Goal: Register for event/course

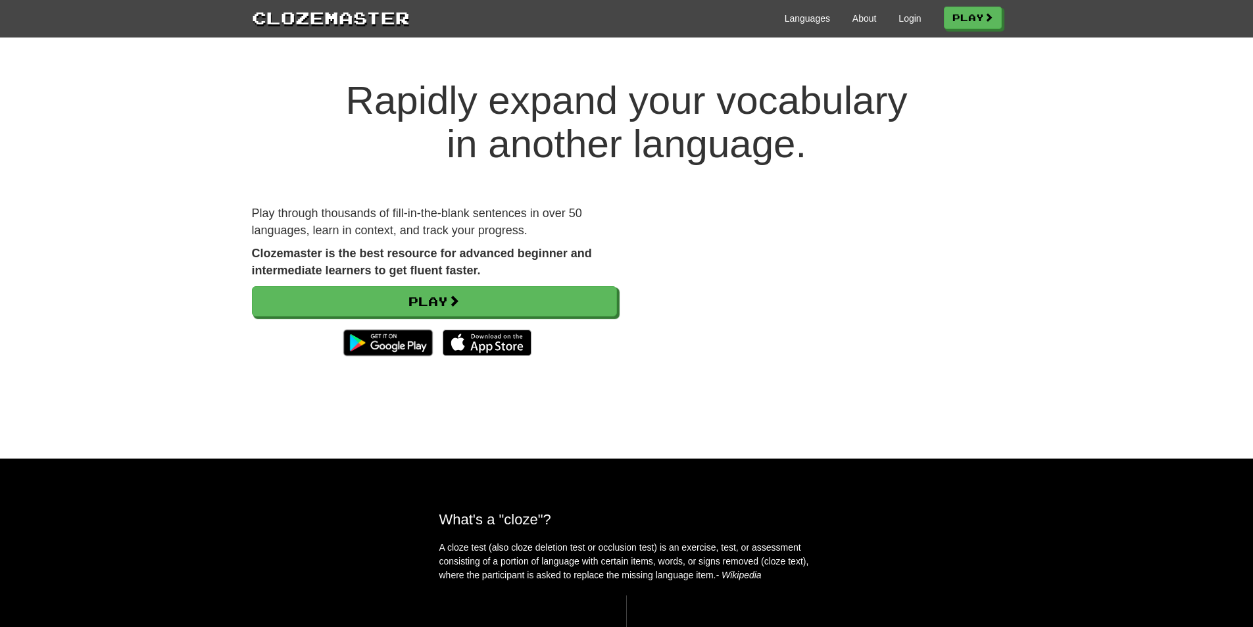
drag, startPoint x: 0, startPoint y: 0, endPoint x: 1128, endPoint y: 353, distance: 1182.0
click at [1128, 353] on div "Rapidly expand your vocabulary in another language. Play through thousands of f…" at bounding box center [626, 256] width 1253 height 406
drag, startPoint x: 992, startPoint y: 107, endPoint x: 949, endPoint y: 79, distance: 51.5
click at [949, 79] on h1 "Rapidly expand your vocabulary in another language." at bounding box center [626, 122] width 1253 height 87
click at [958, 28] on link "Play" at bounding box center [973, 18] width 58 height 22
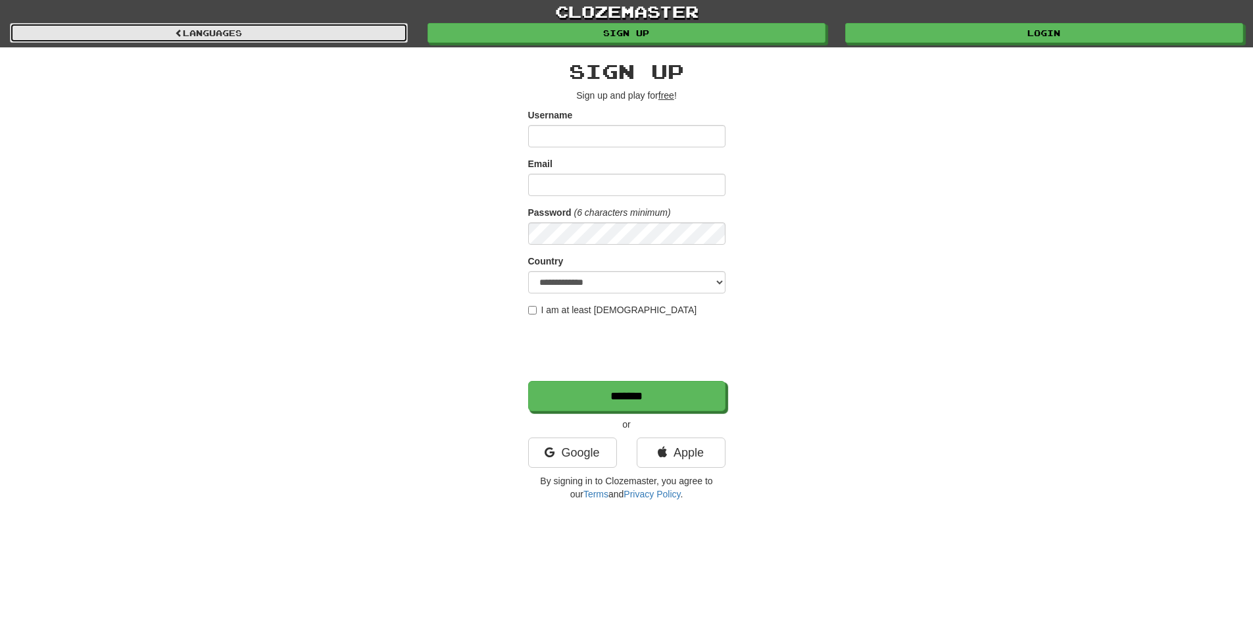
click at [376, 28] on link "Languages" at bounding box center [209, 33] width 398 height 20
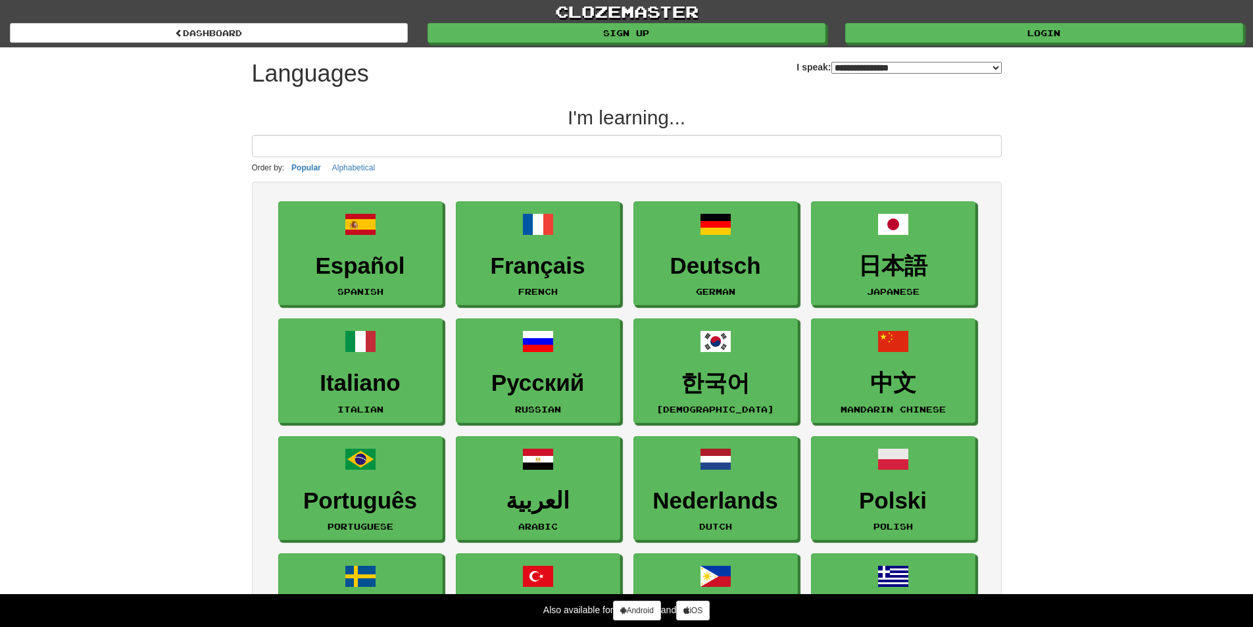
click at [841, 78] on div "**********" at bounding box center [627, 70] width 750 height 46
click at [841, 72] on select "**********" at bounding box center [916, 68] width 170 height 12
select select "*******"
click at [831, 62] on select "**********" at bounding box center [916, 68] width 170 height 12
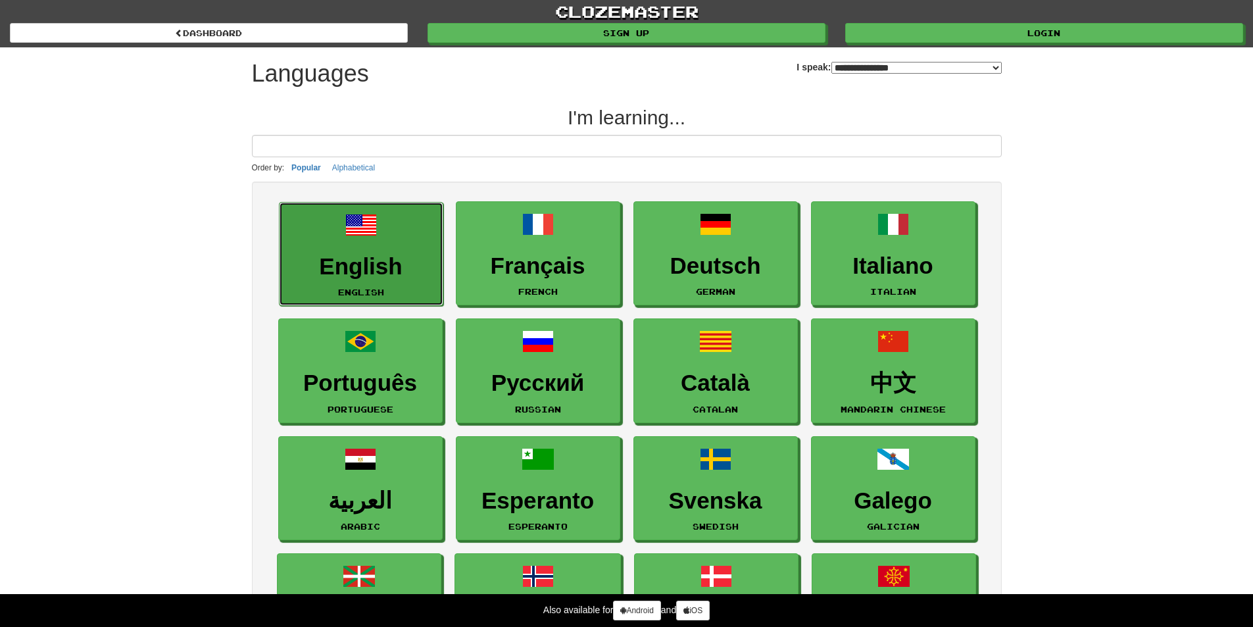
click at [364, 251] on link "English English" at bounding box center [361, 254] width 164 height 105
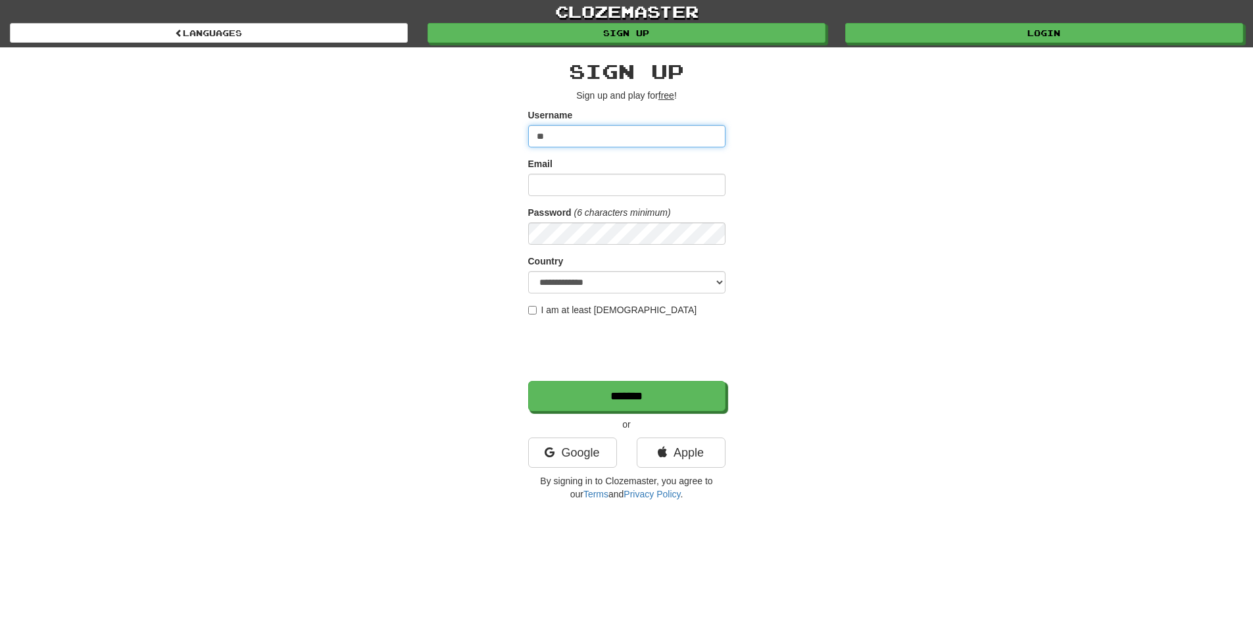
type input "*"
click at [587, 190] on input "Email" at bounding box center [626, 185] width 197 height 22
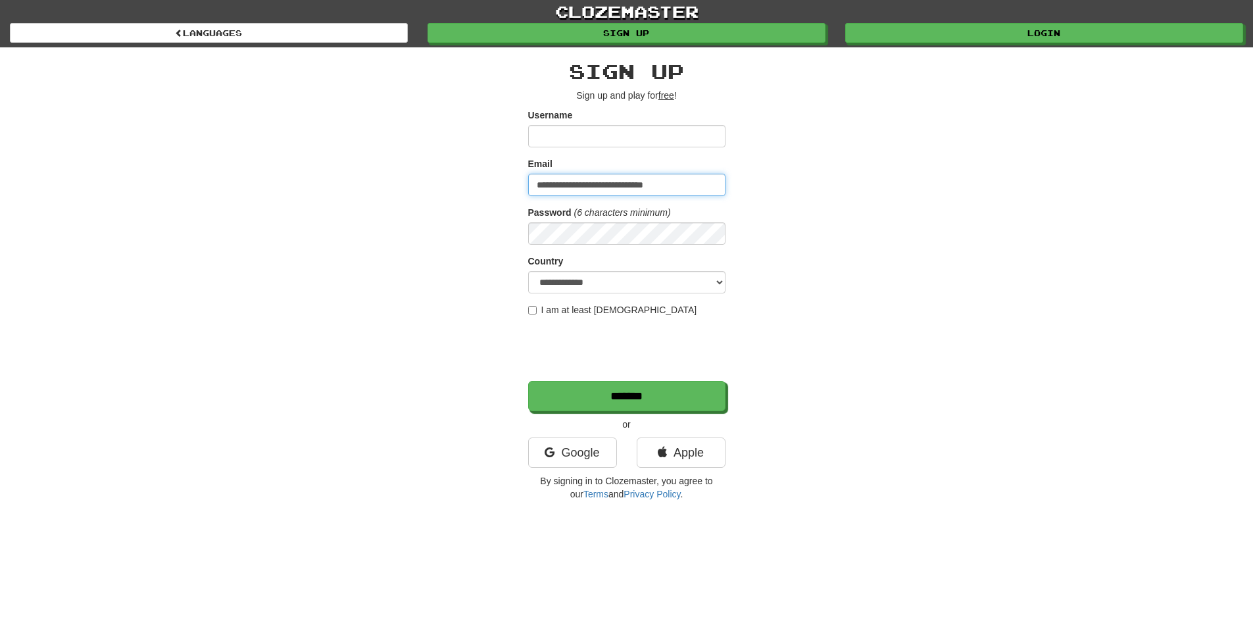
type input "**********"
click at [516, 241] on div "**********" at bounding box center [627, 277] width 770 height 460
click at [588, 287] on select "**********" at bounding box center [626, 282] width 197 height 22
select select "**"
click at [528, 271] on select "**********" at bounding box center [626, 282] width 197 height 22
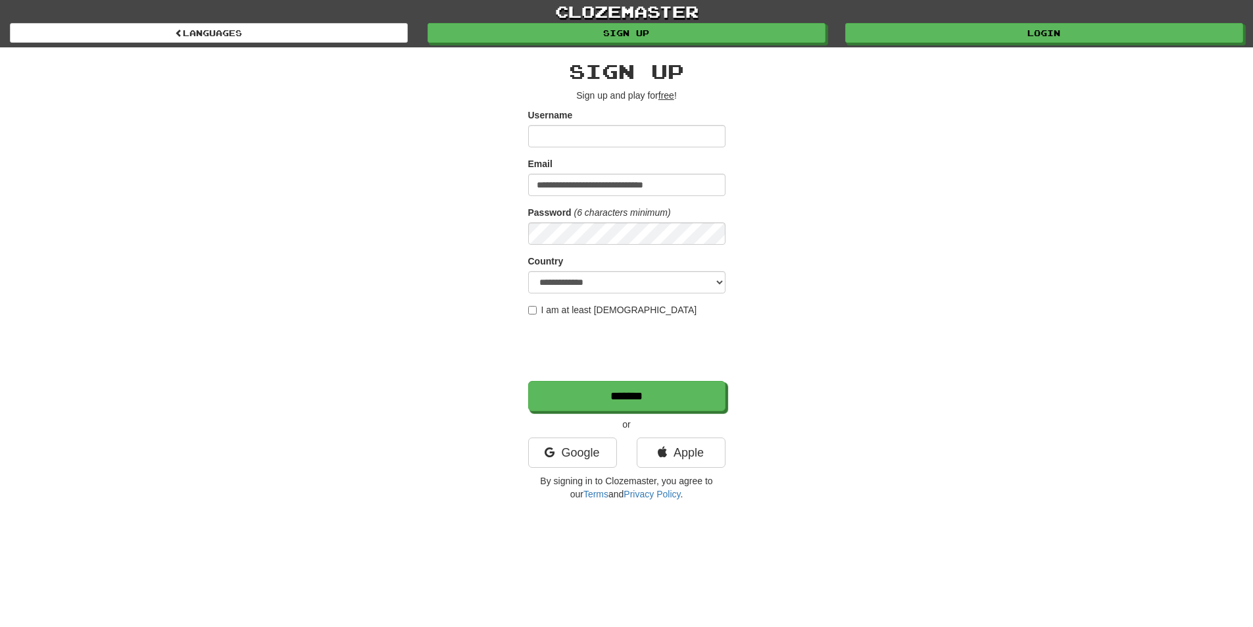
click at [529, 316] on label "I am at least 16 years old" at bounding box center [612, 309] width 169 height 13
drag, startPoint x: 568, startPoint y: 310, endPoint x: 439, endPoint y: 250, distance: 143.0
click at [568, 310] on label "I am at least 16 years old" at bounding box center [612, 309] width 169 height 13
click at [566, 143] on input "Username" at bounding box center [626, 136] width 197 height 22
paste input "**********"
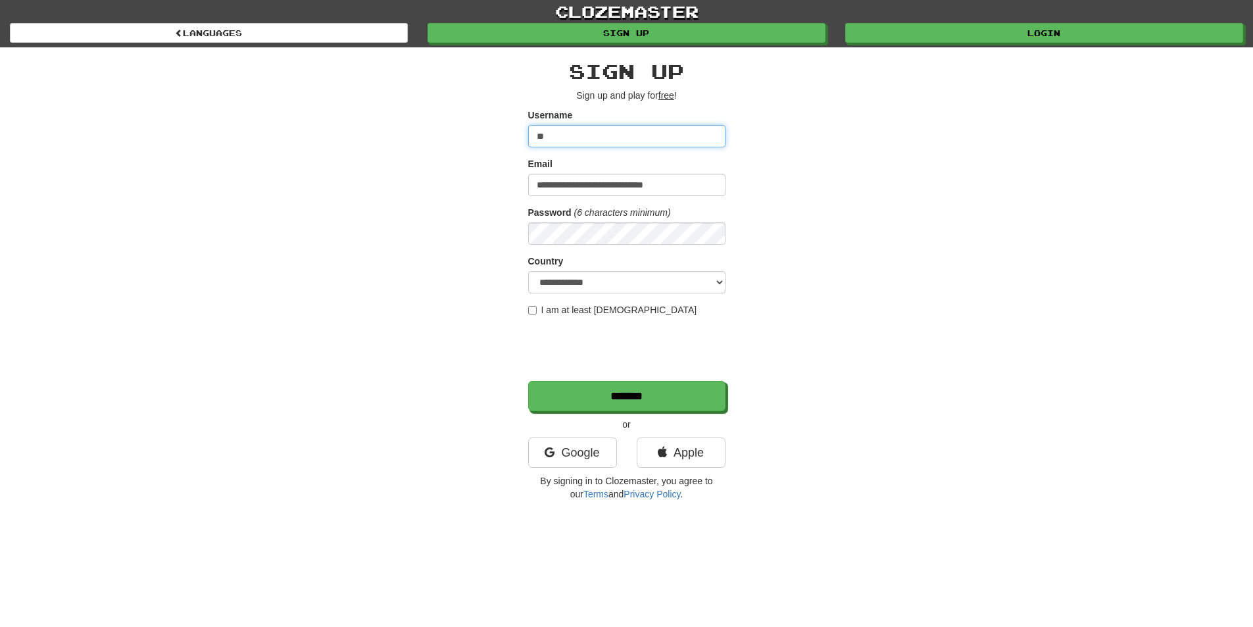
type input "*"
paste input "**********"
type input "**********"
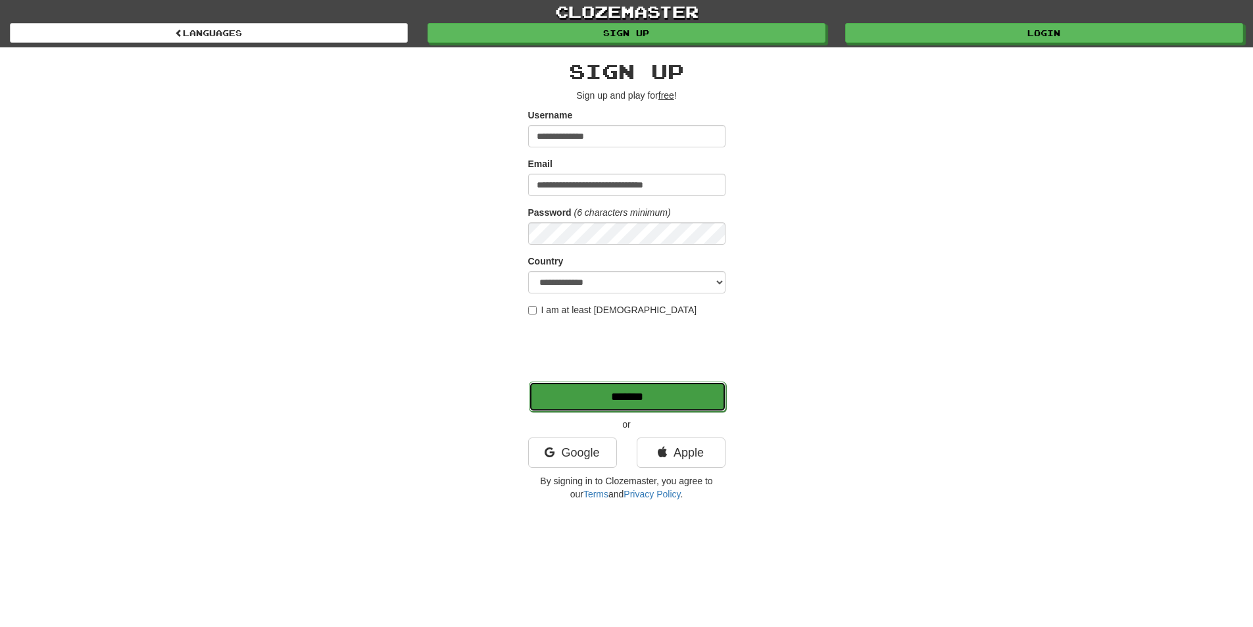
click at [635, 403] on input "*******" at bounding box center [627, 396] width 197 height 30
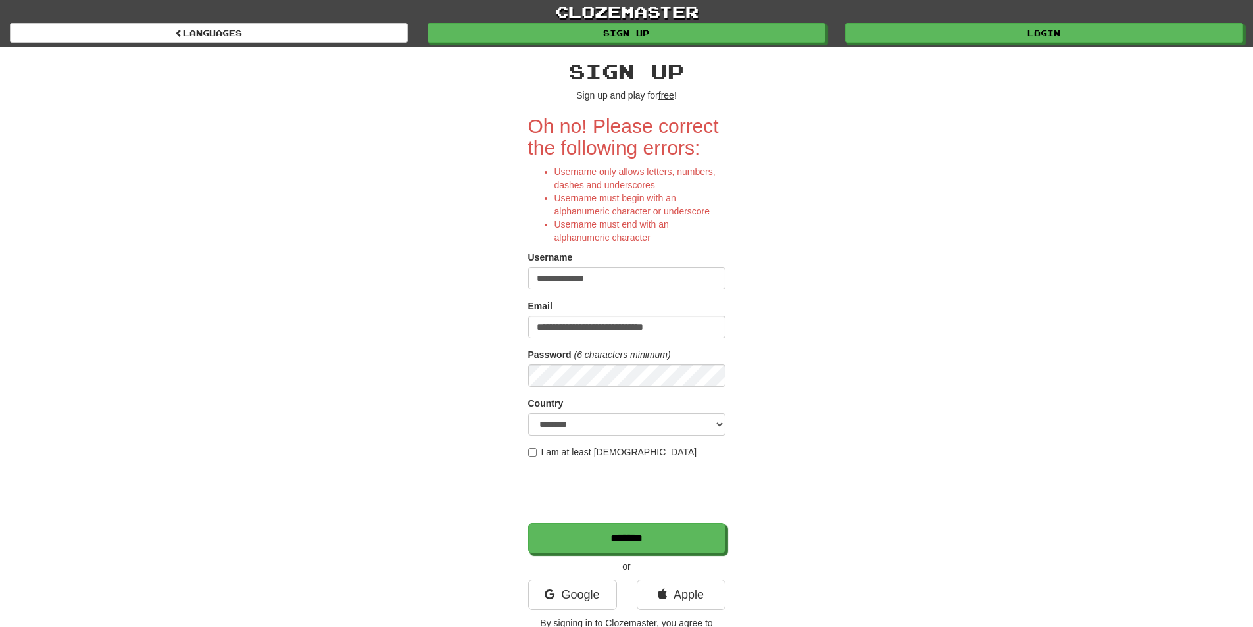
drag, startPoint x: 660, startPoint y: 280, endPoint x: 372, endPoint y: 274, distance: 288.8
click at [372, 274] on div "**********" at bounding box center [627, 348] width 770 height 602
type input "*********"
click at [528, 523] on input "*******" at bounding box center [626, 538] width 197 height 30
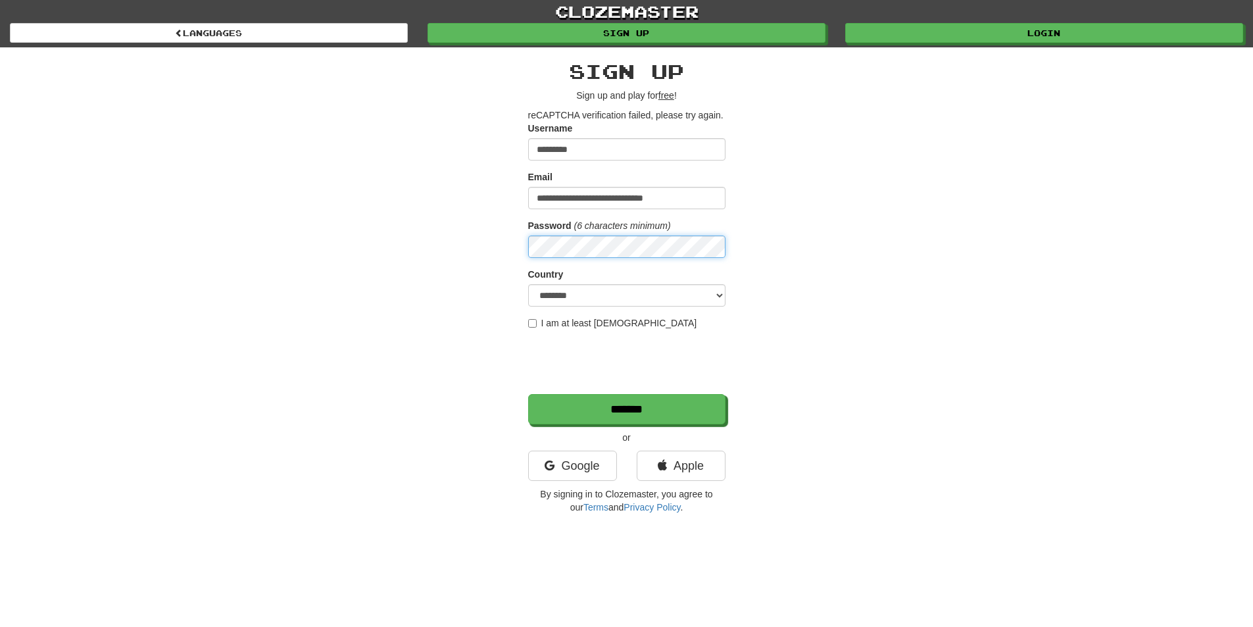
click at [528, 394] on input "*******" at bounding box center [626, 409] width 197 height 30
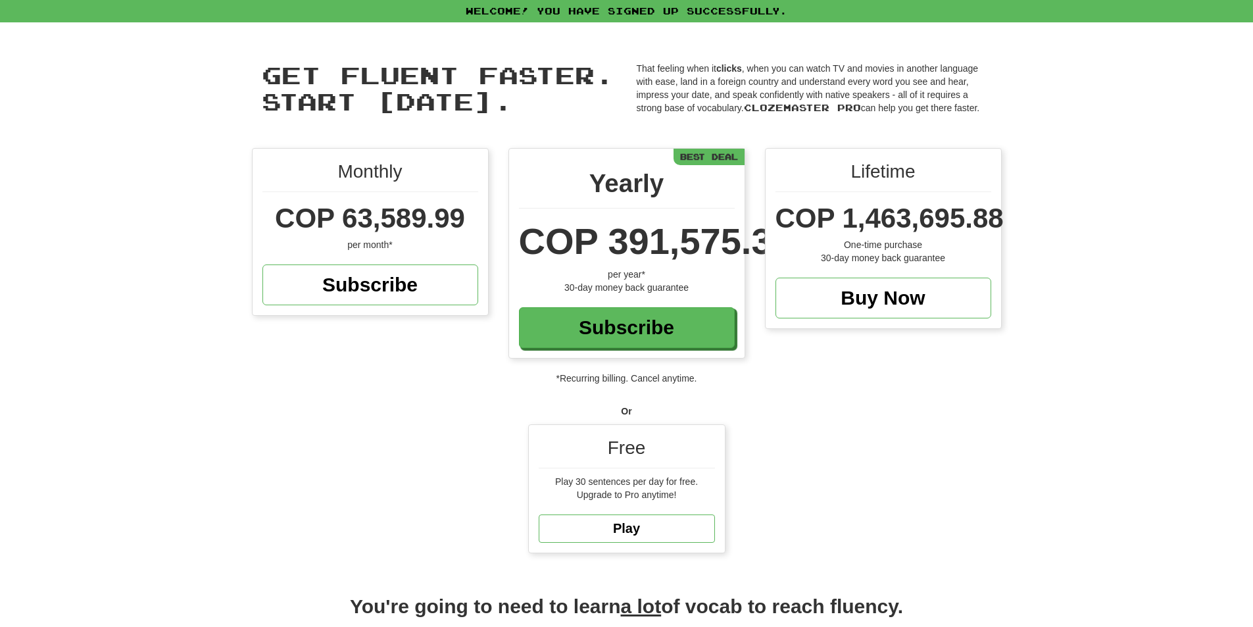
click at [1164, 323] on div "Monthly COP 63,589.99 per month* Subscribe Yearly COP 391,575.37 per year* 30-d…" at bounding box center [626, 357] width 1253 height 418
click at [647, 523] on link "Play" at bounding box center [627, 528] width 176 height 28
click at [664, 531] on link "Play" at bounding box center [627, 528] width 176 height 28
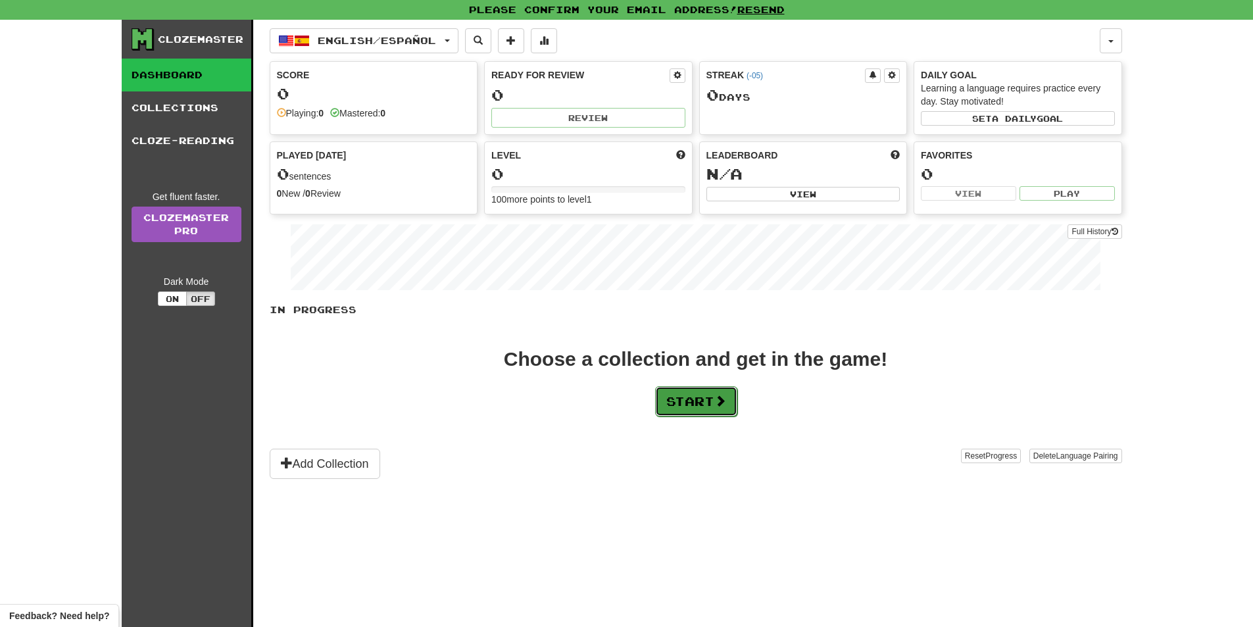
click at [708, 410] on button "Start" at bounding box center [696, 401] width 82 height 30
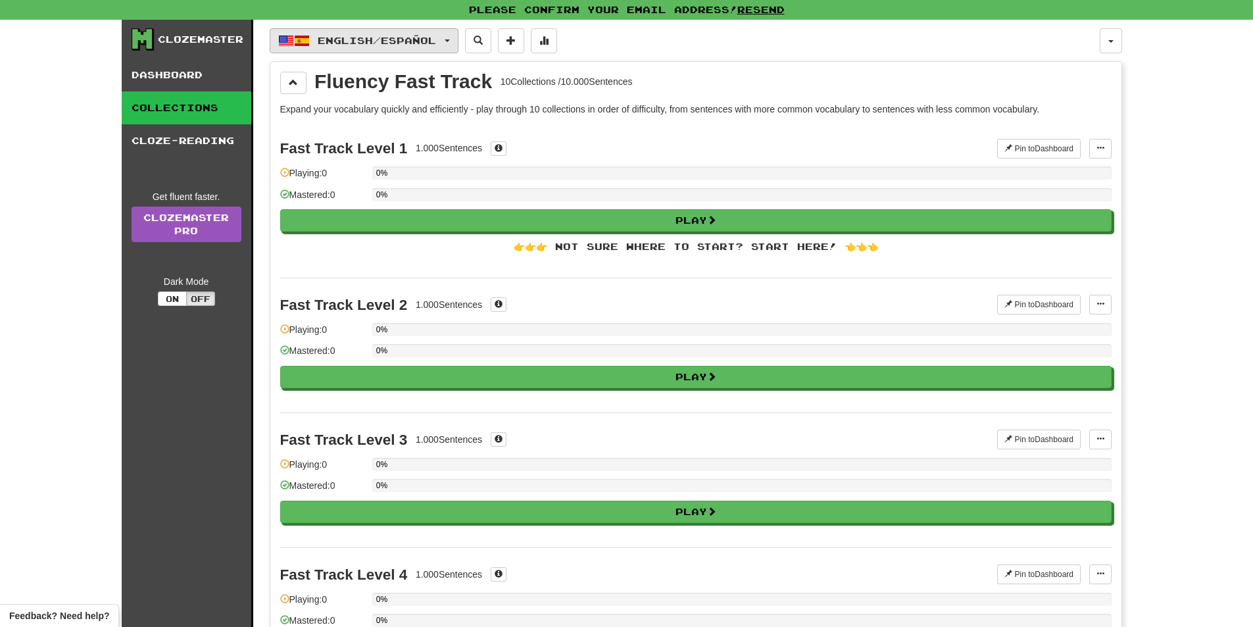
click at [458, 43] on button "English / Español" at bounding box center [364, 40] width 189 height 25
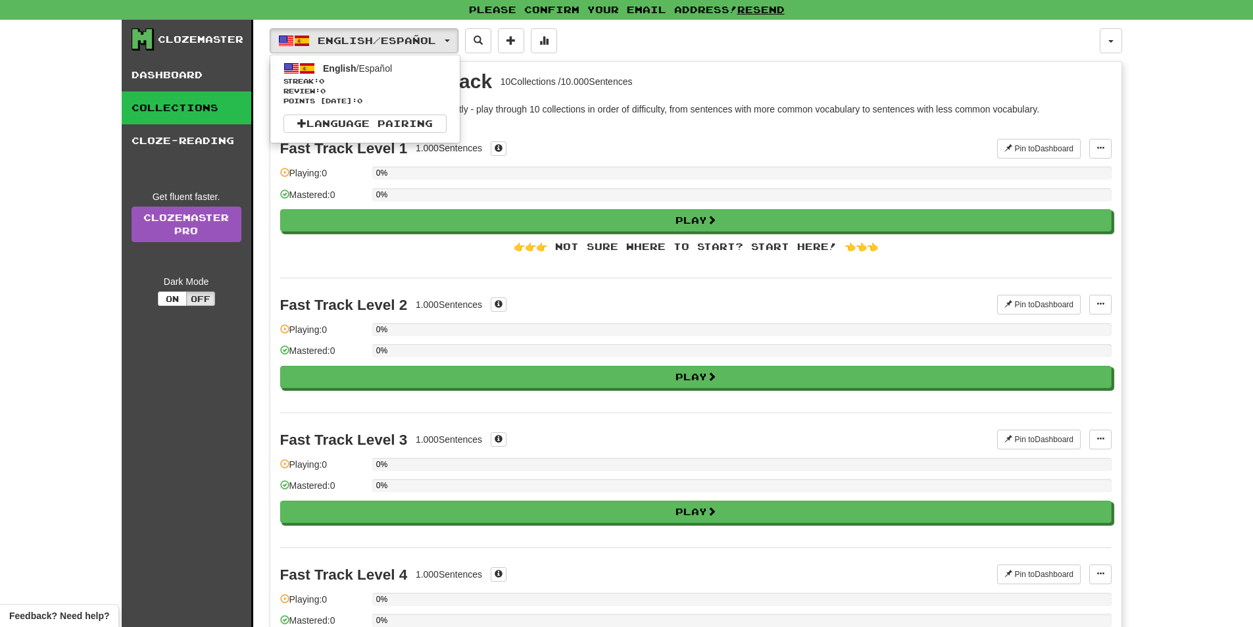
click at [831, 157] on div "Fast Track Level 1 1.000 Sentences" at bounding box center [639, 149] width 718 height 20
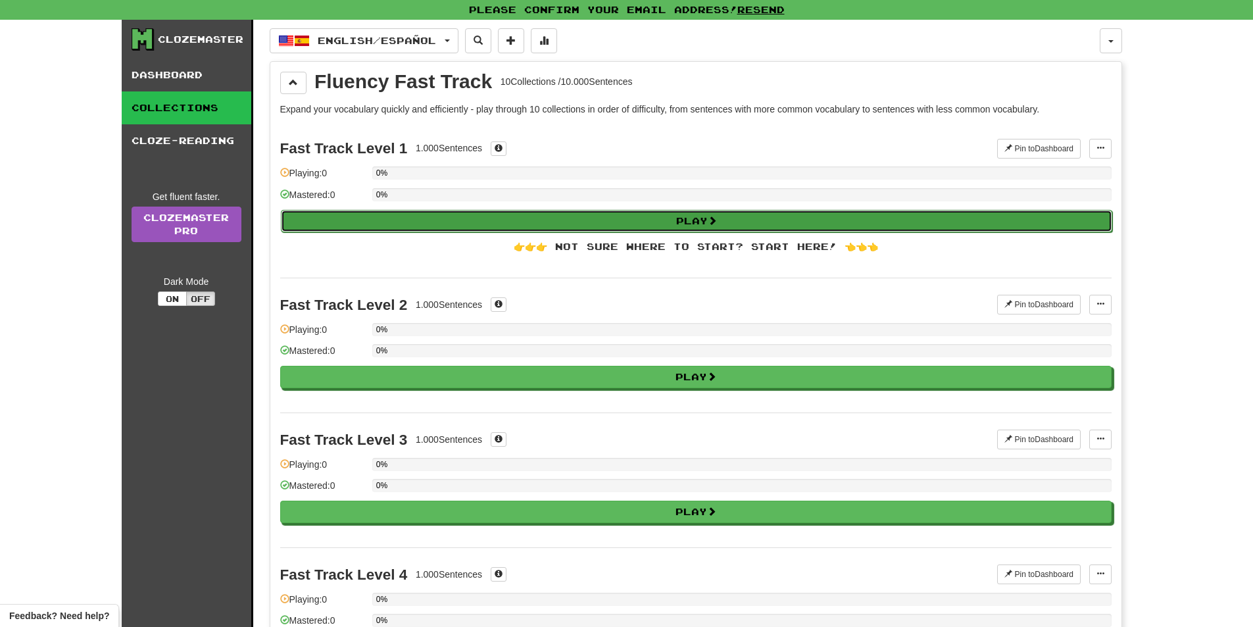
click at [729, 222] on button "Play" at bounding box center [696, 221] width 831 height 22
select select "**"
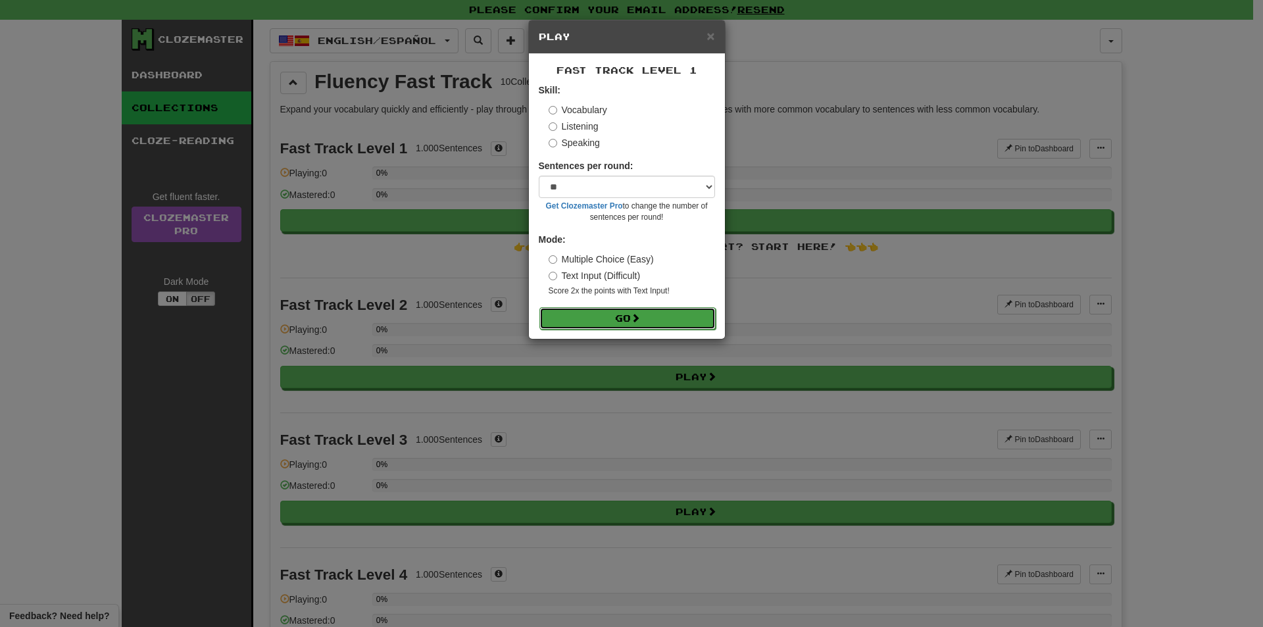
click at [677, 323] on button "Go" at bounding box center [627, 318] width 176 height 22
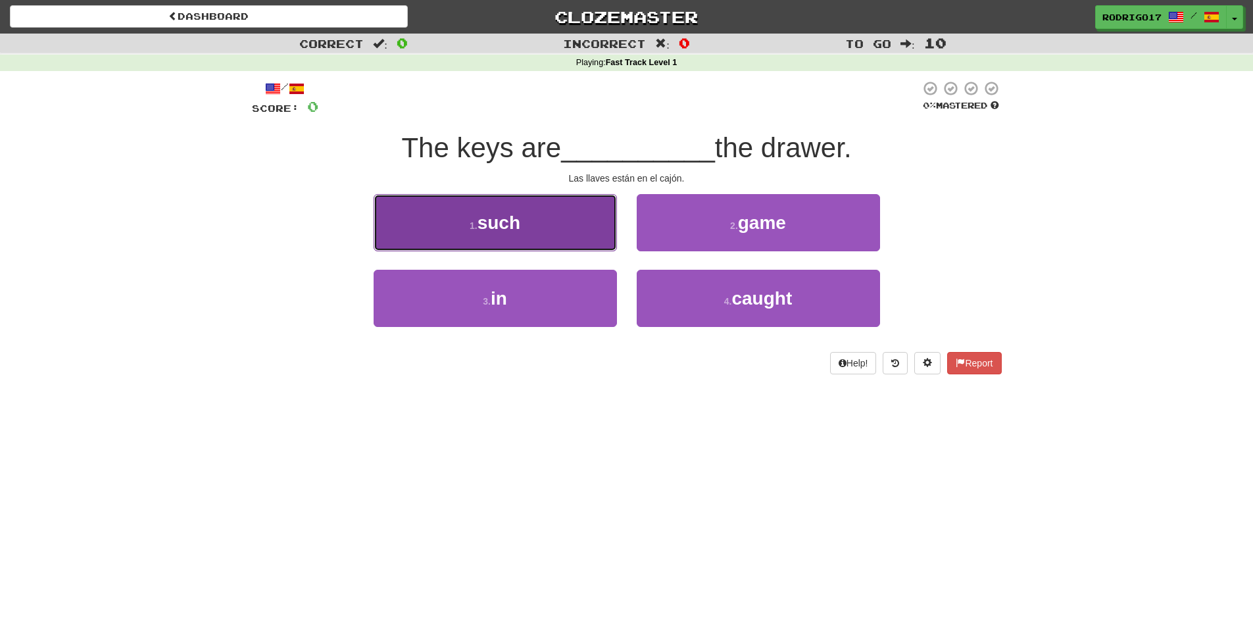
click at [585, 209] on button "1 . such" at bounding box center [495, 222] width 243 height 57
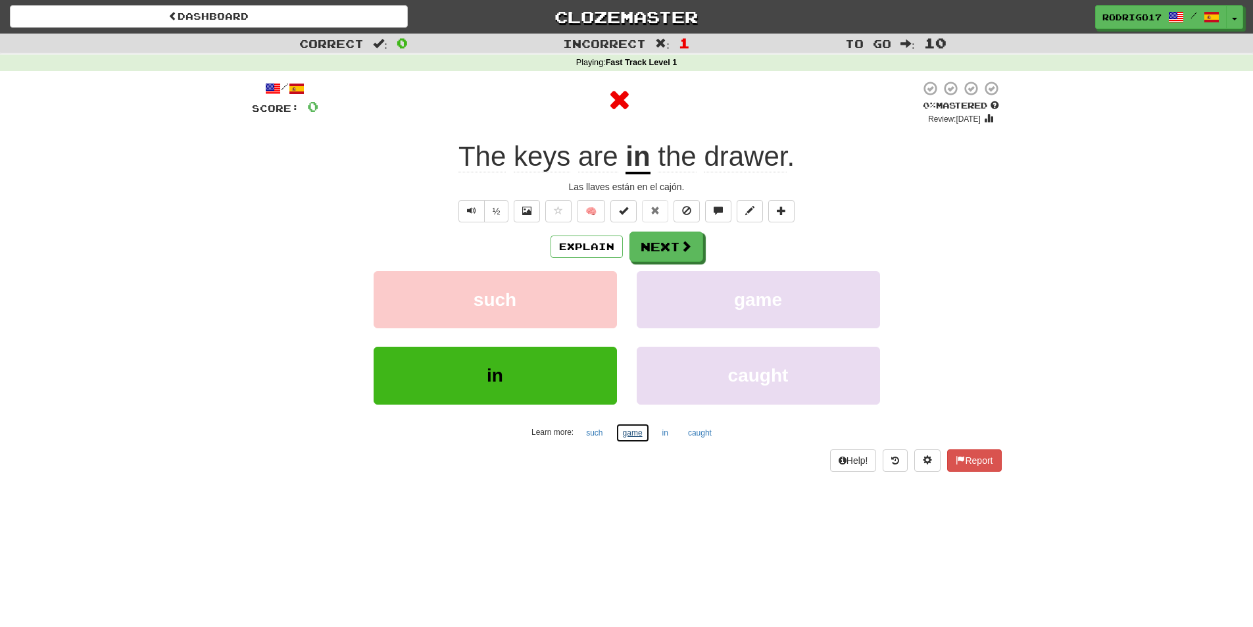
click at [622, 423] on button "game" at bounding box center [633, 433] width 34 height 20
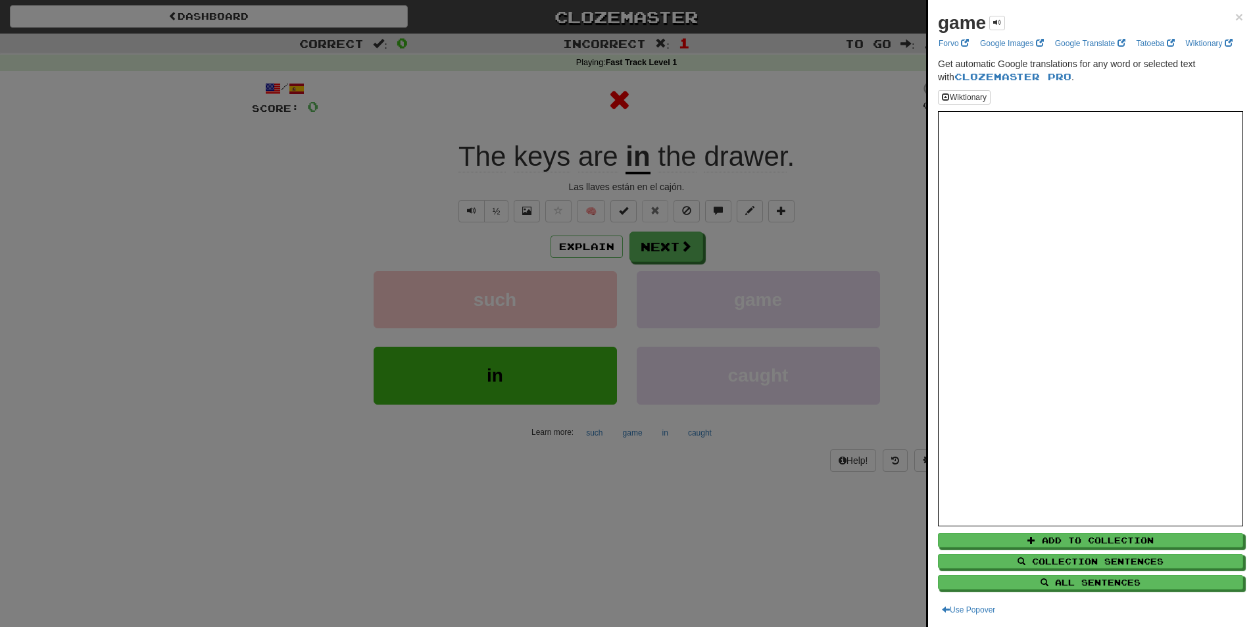
drag, startPoint x: 837, startPoint y: 275, endPoint x: 854, endPoint y: 241, distance: 38.5
click at [845, 269] on div at bounding box center [626, 313] width 1253 height 627
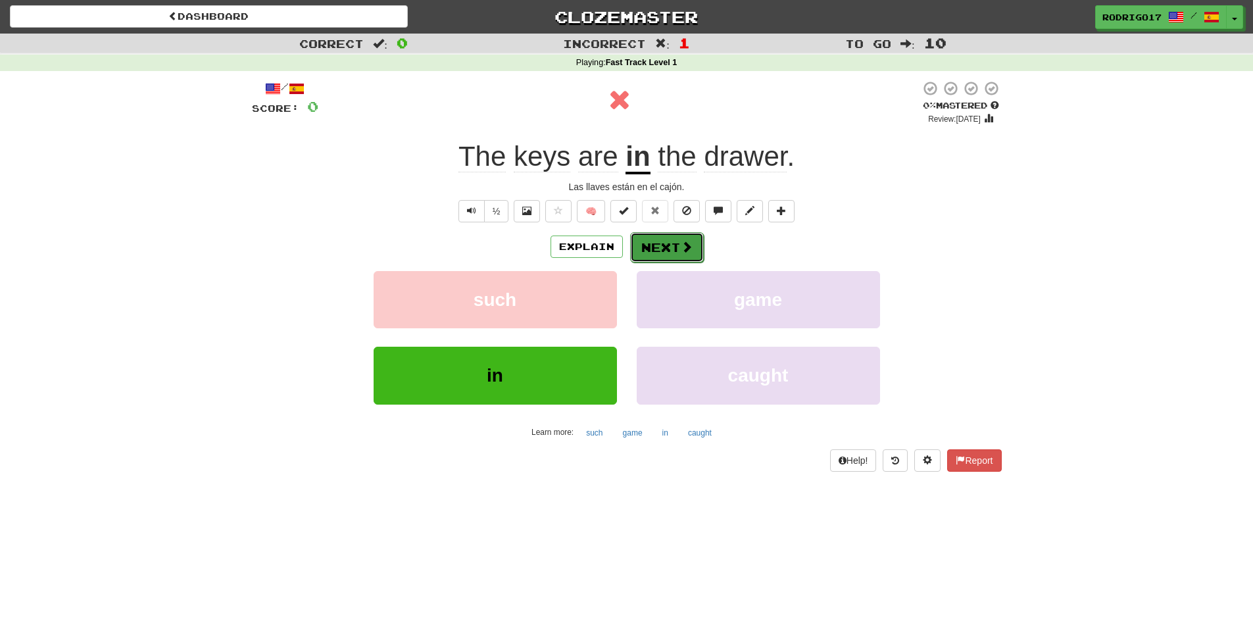
click at [670, 245] on button "Next" at bounding box center [667, 247] width 74 height 30
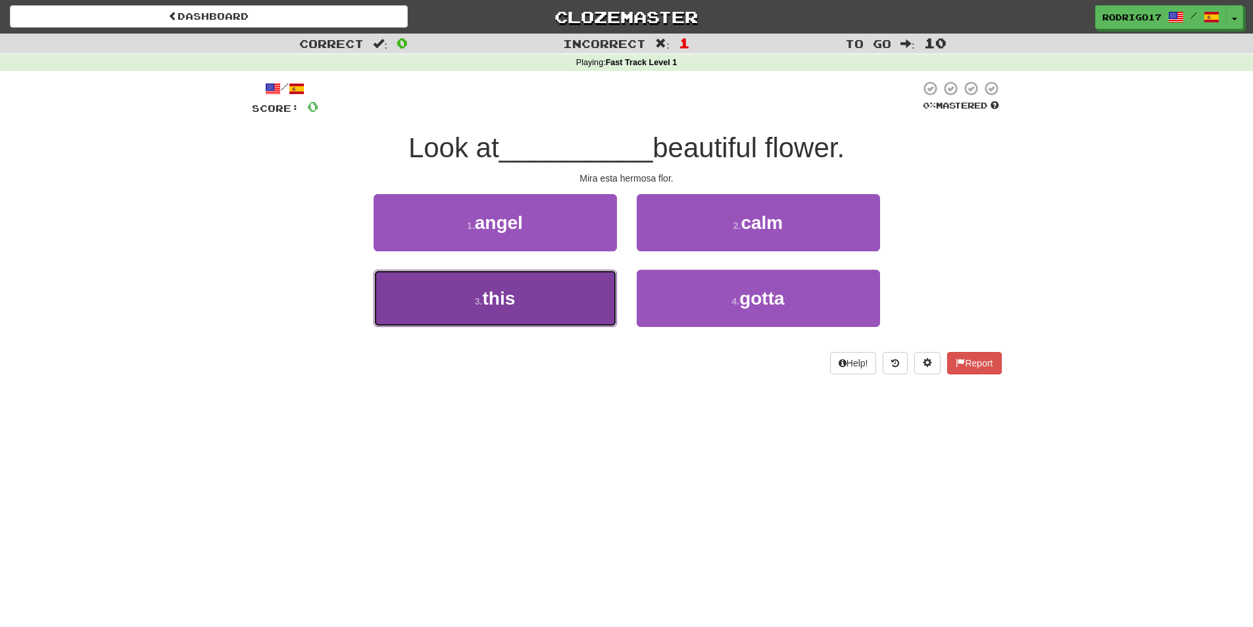
click at [551, 297] on button "3 . this" at bounding box center [495, 298] width 243 height 57
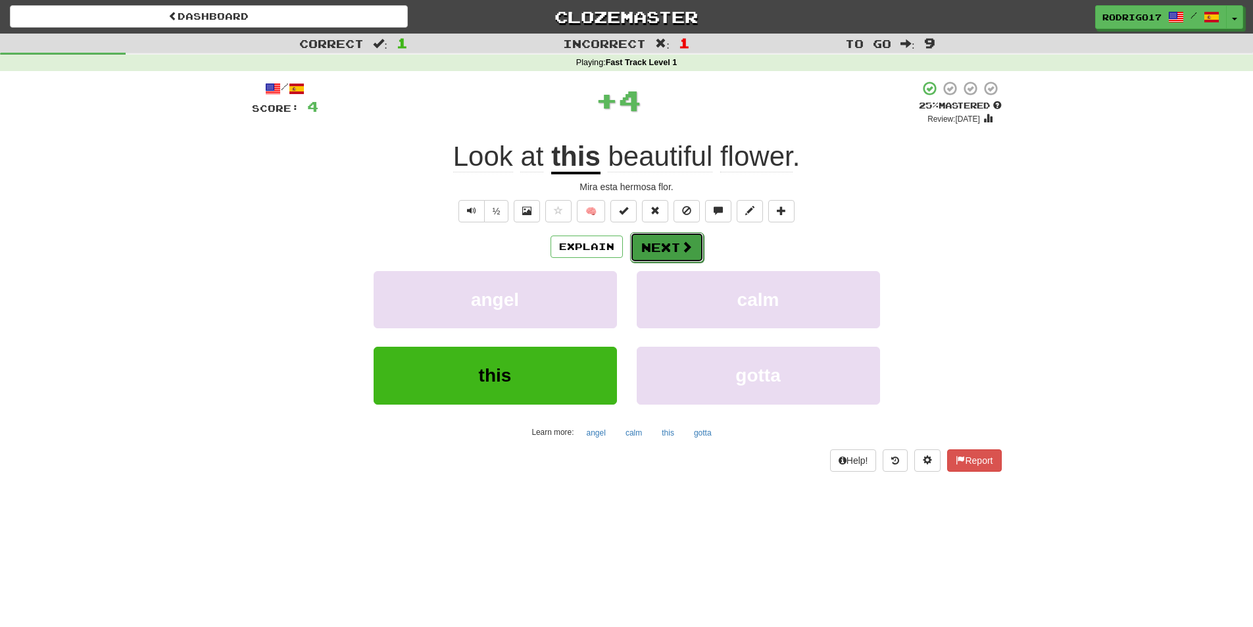
click at [663, 255] on button "Next" at bounding box center [667, 247] width 74 height 30
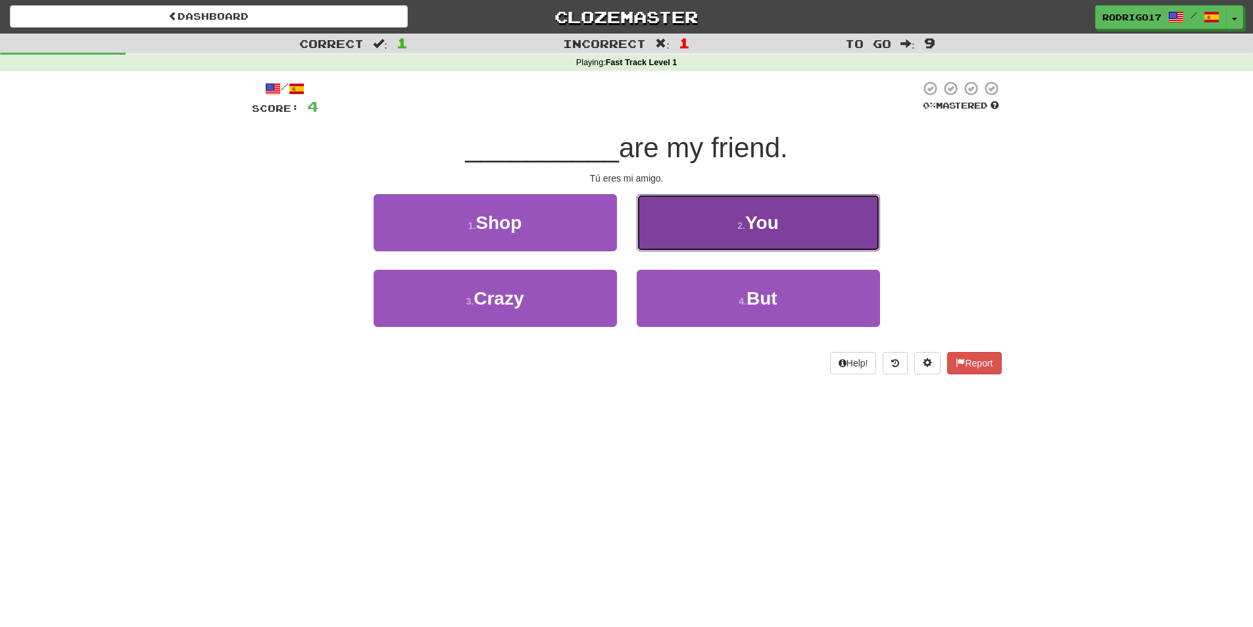
click at [714, 243] on button "2 . You" at bounding box center [758, 222] width 243 height 57
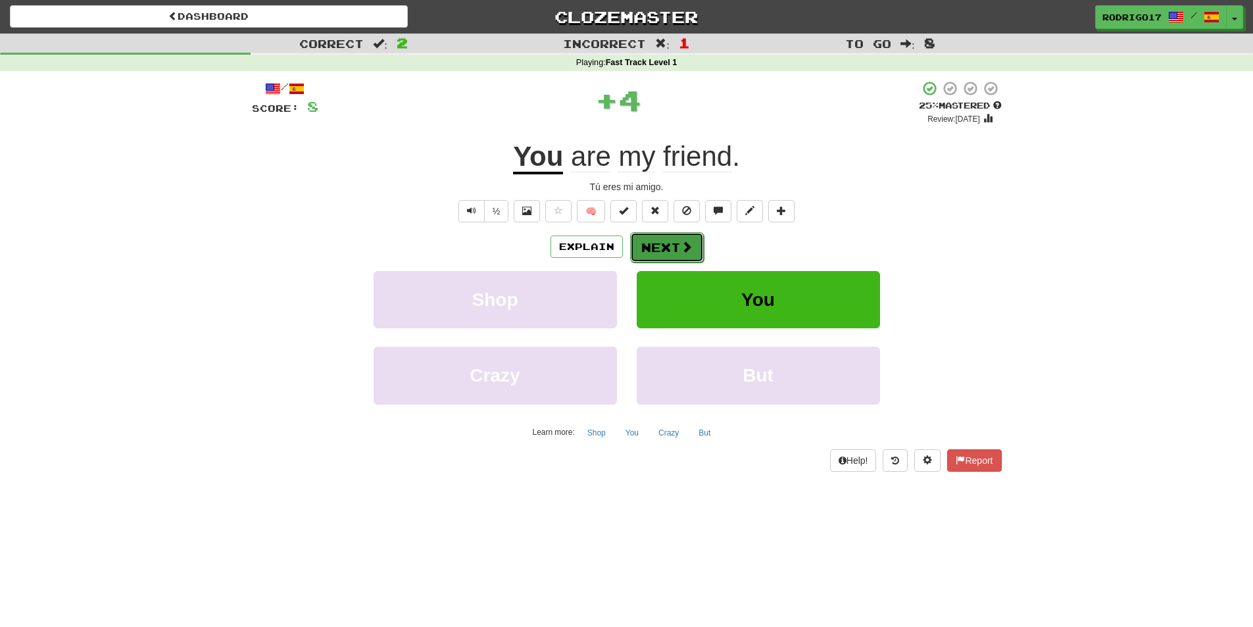
click at [659, 243] on button "Next" at bounding box center [667, 247] width 74 height 30
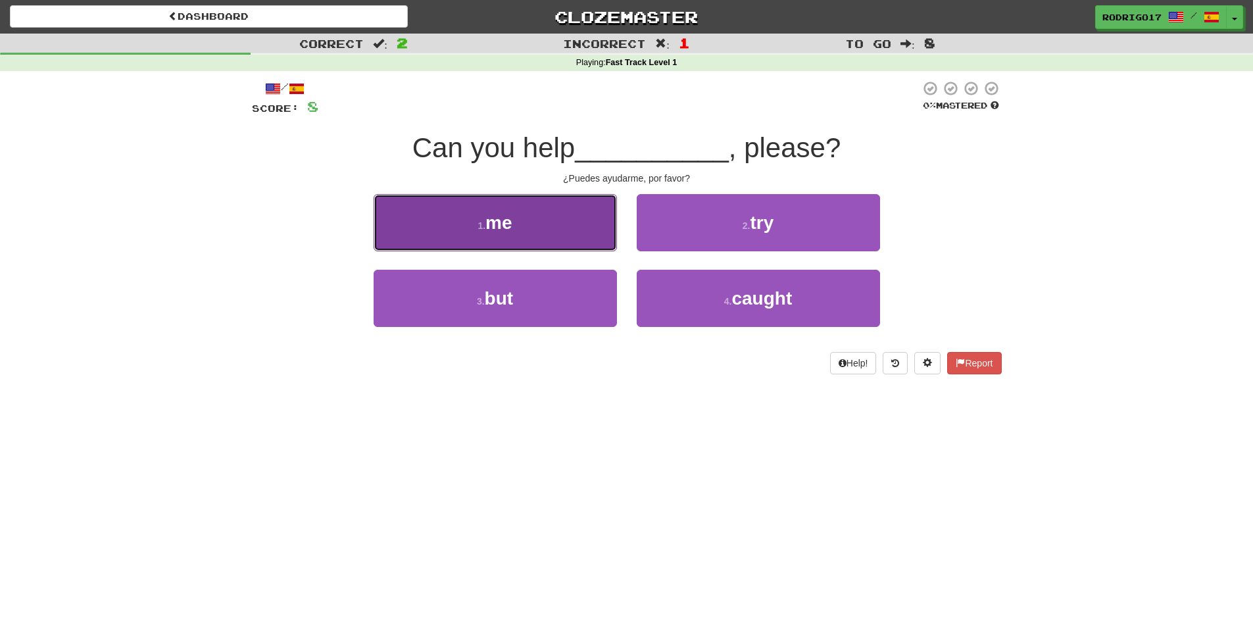
click at [568, 230] on button "1 . me" at bounding box center [495, 222] width 243 height 57
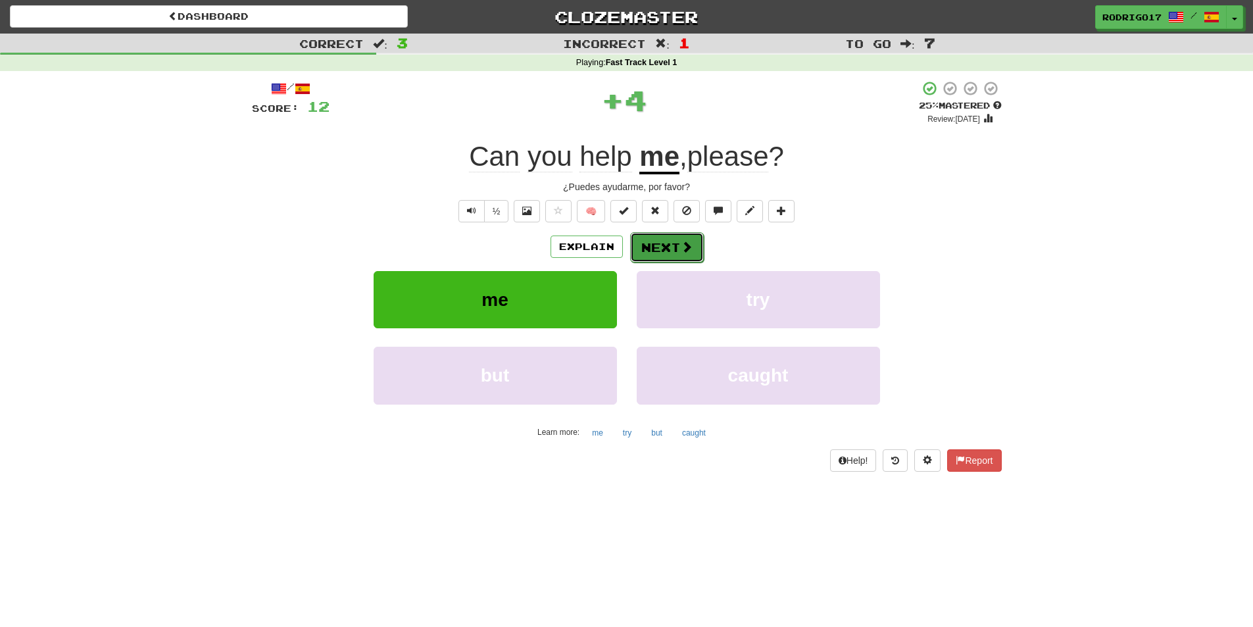
click at [658, 257] on button "Next" at bounding box center [667, 247] width 74 height 30
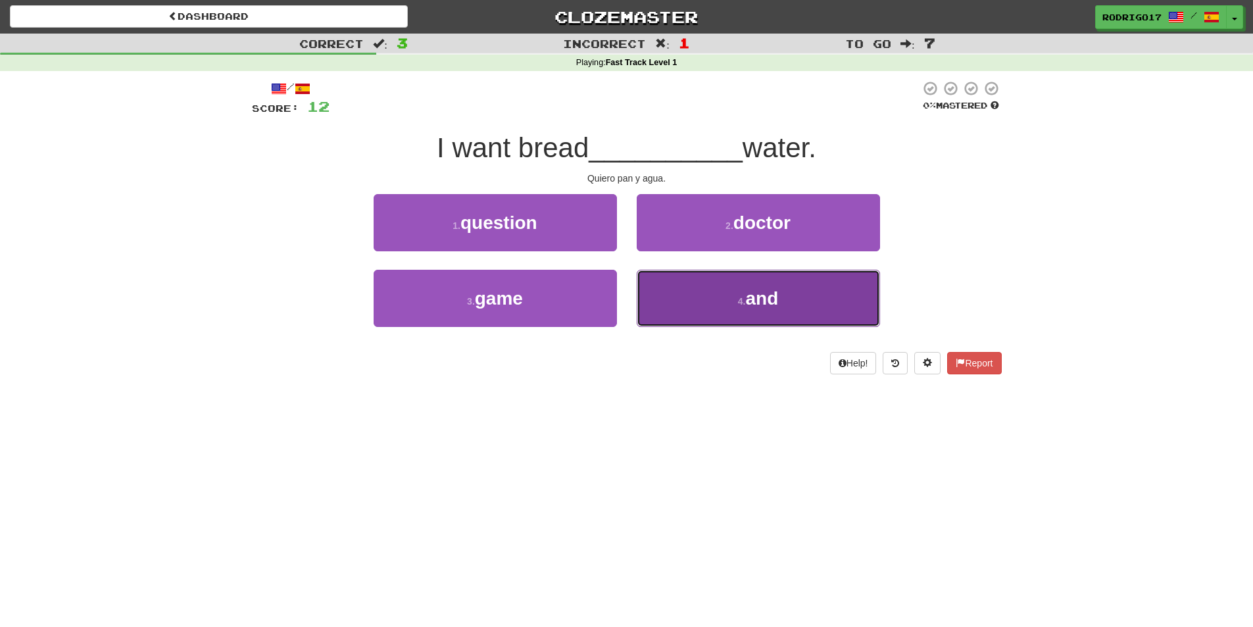
click at [705, 283] on button "4 . and" at bounding box center [758, 298] width 243 height 57
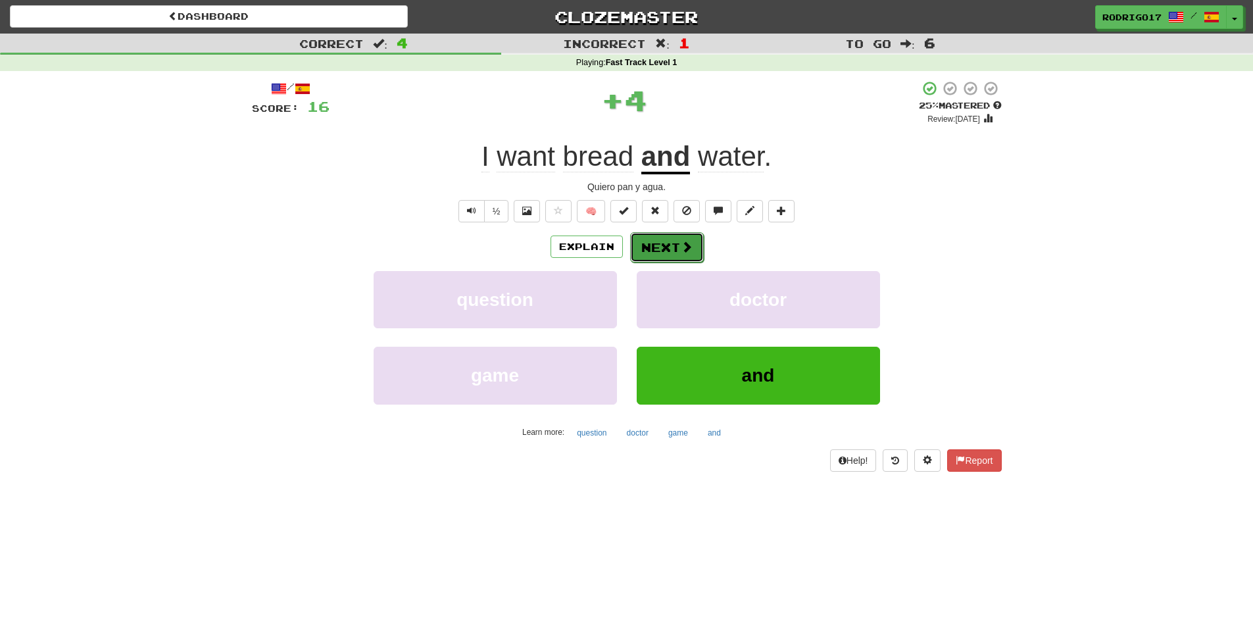
click at [667, 242] on button "Next" at bounding box center [667, 247] width 74 height 30
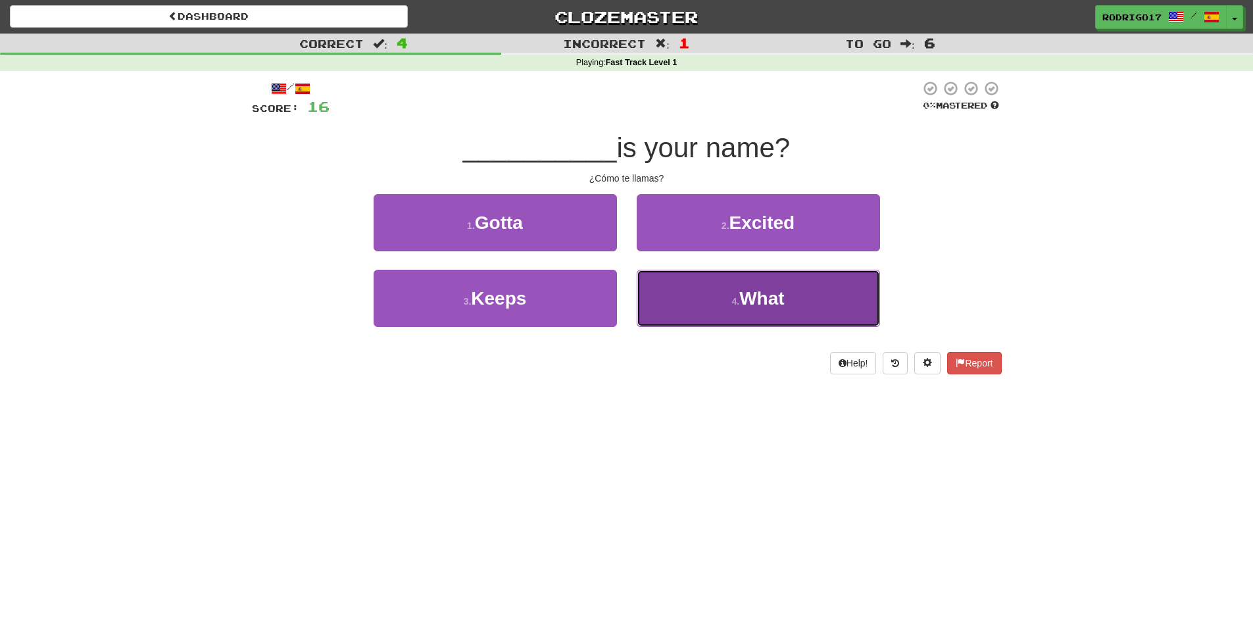
click at [732, 291] on button "4 . What" at bounding box center [758, 298] width 243 height 57
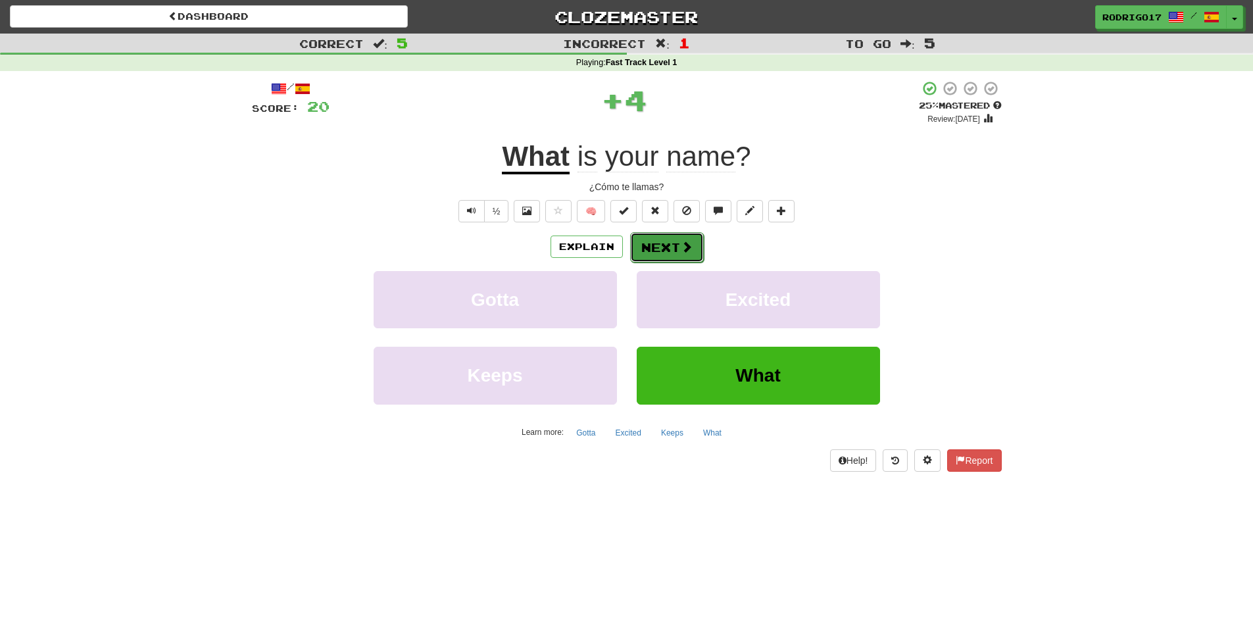
click at [670, 242] on button "Next" at bounding box center [667, 247] width 74 height 30
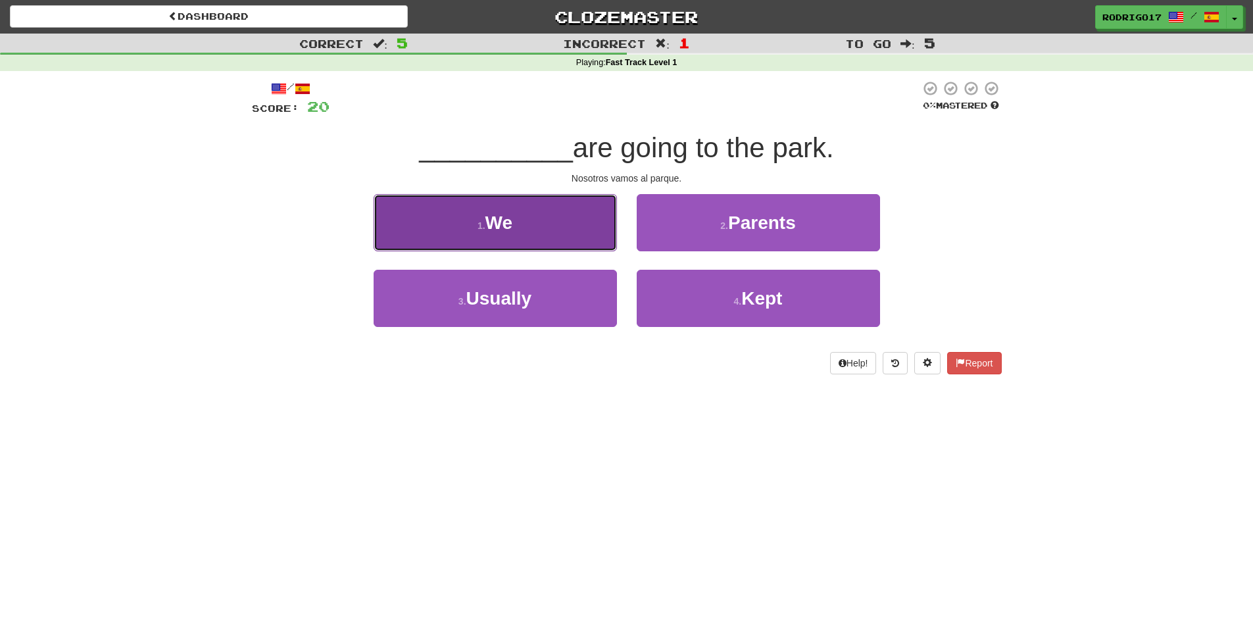
click at [564, 205] on button "1 . We" at bounding box center [495, 222] width 243 height 57
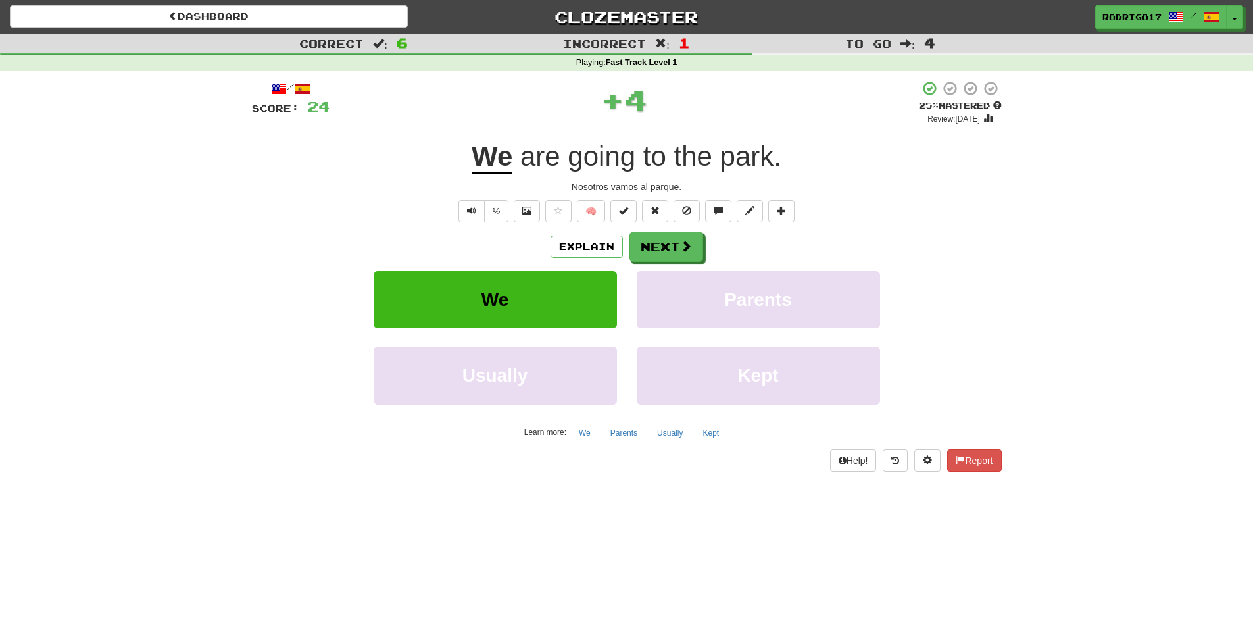
click at [673, 262] on div "Explain Next We Parents Usually Kept Learn more: We Parents Usually Kept" at bounding box center [627, 337] width 750 height 211
click at [676, 255] on button "Next" at bounding box center [667, 247] width 74 height 30
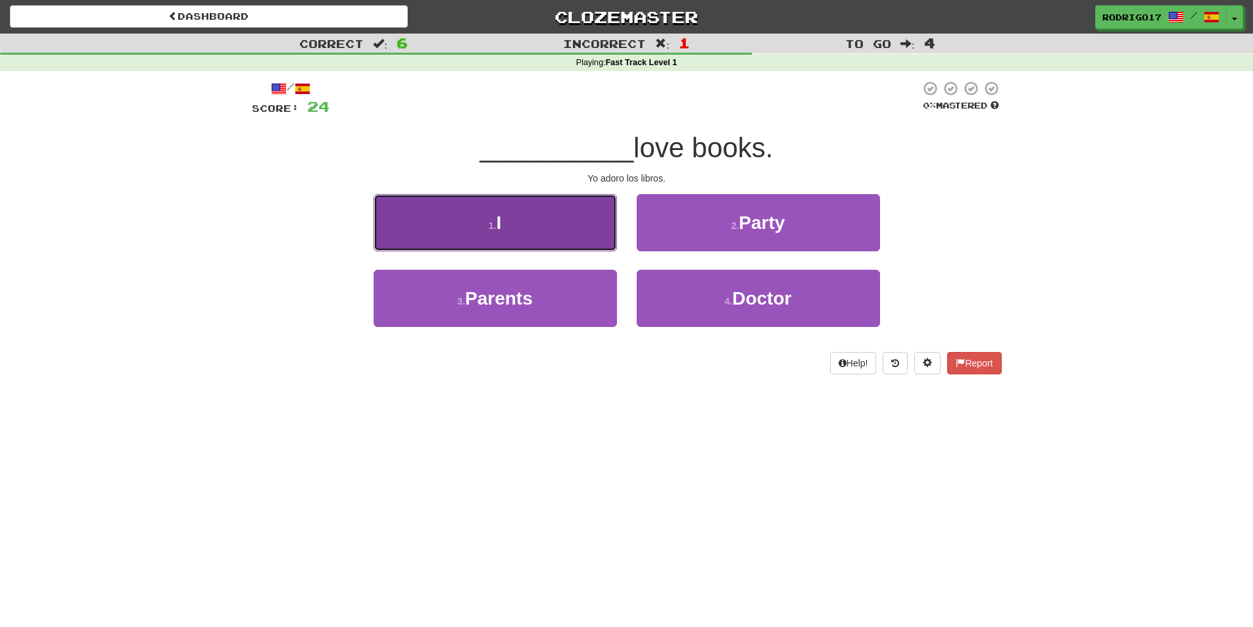
click at [572, 207] on button "1 . I" at bounding box center [495, 222] width 243 height 57
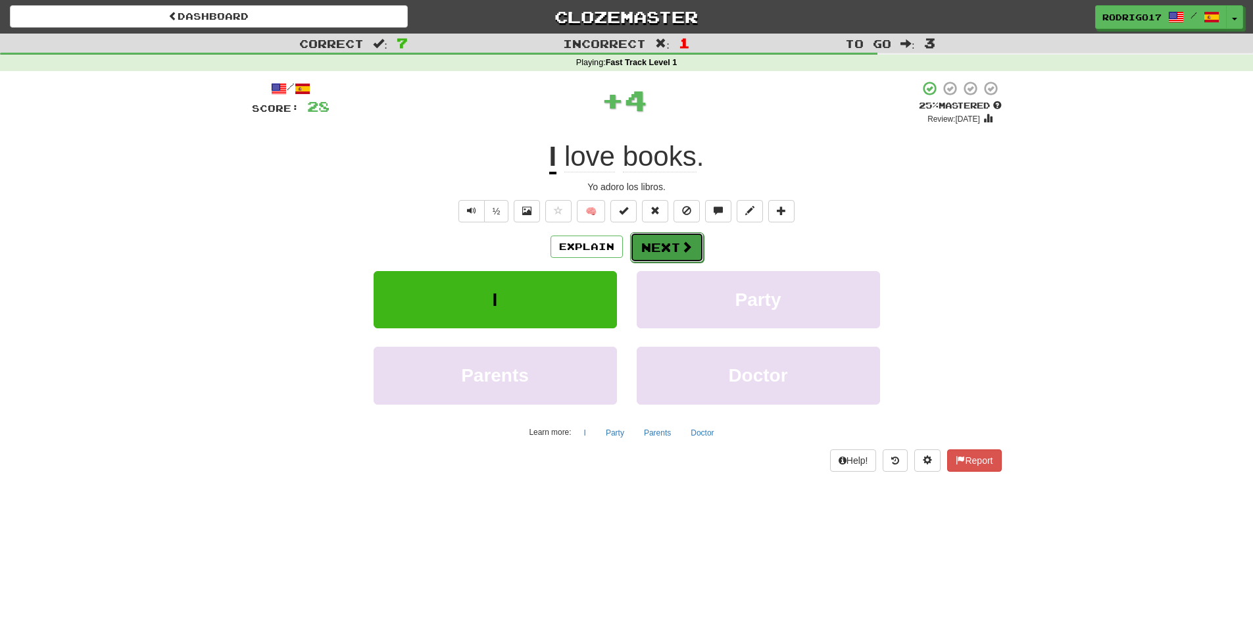
click at [670, 241] on button "Next" at bounding box center [667, 247] width 74 height 30
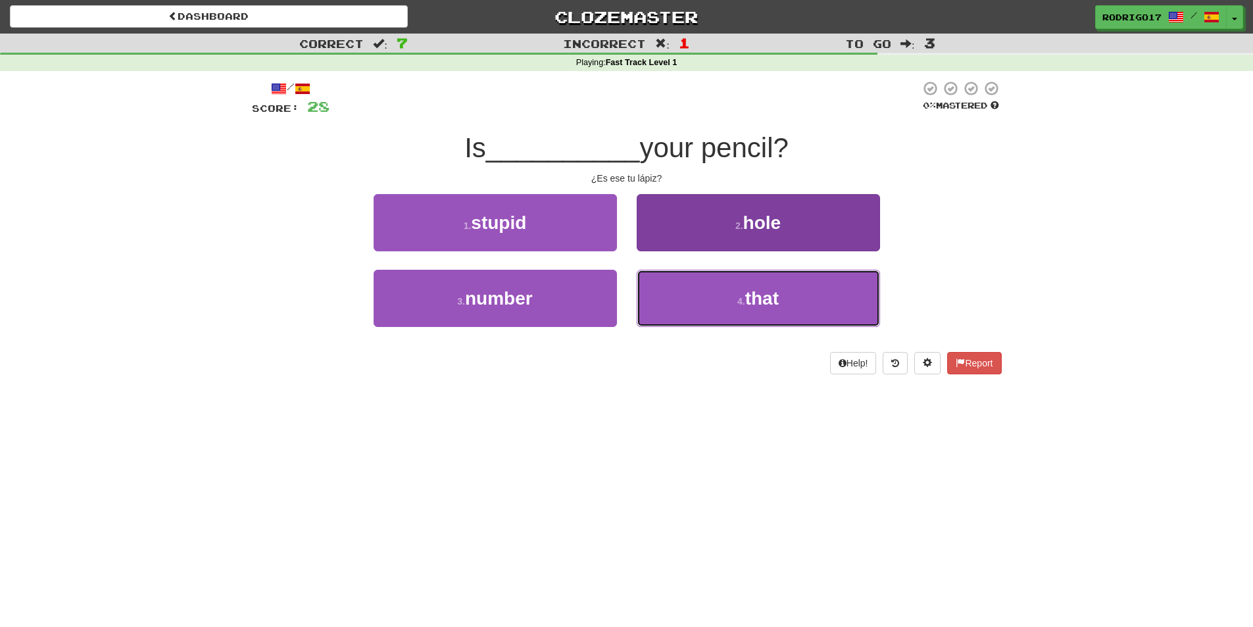
click at [704, 303] on button "4 . that" at bounding box center [758, 298] width 243 height 57
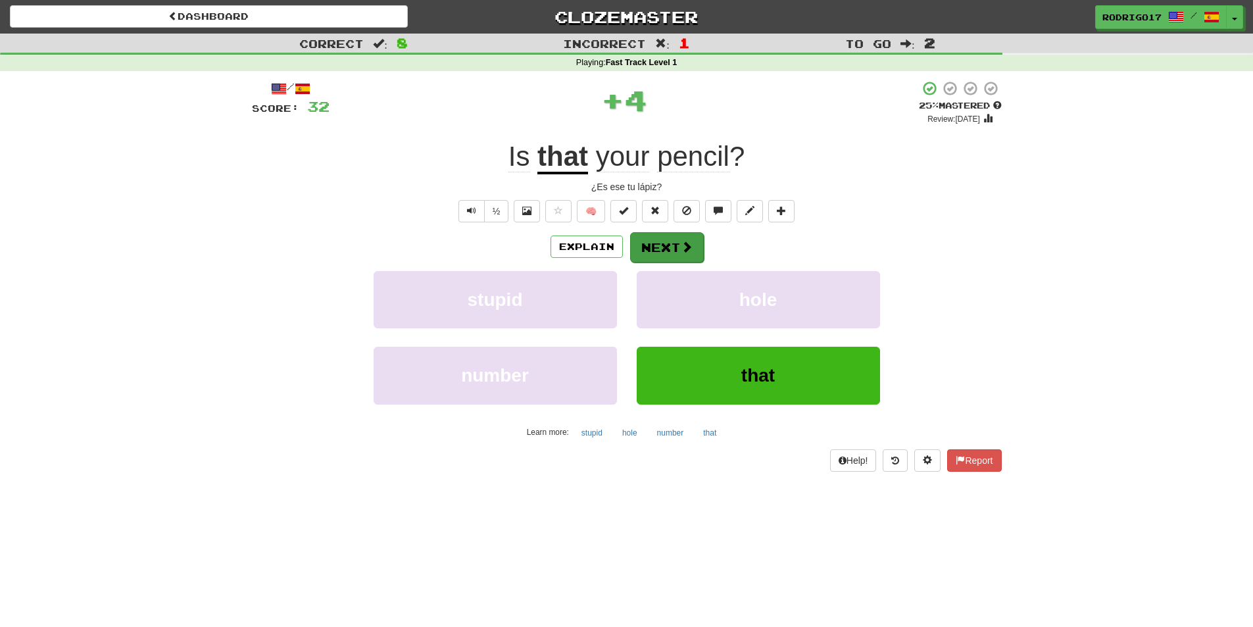
drag, startPoint x: 674, startPoint y: 264, endPoint x: 669, endPoint y: 253, distance: 11.5
click at [674, 262] on div "Explain Next stupid hole number that Learn more: stupid hole number that" at bounding box center [627, 337] width 750 height 211
click at [669, 253] on button "Next" at bounding box center [667, 247] width 74 height 30
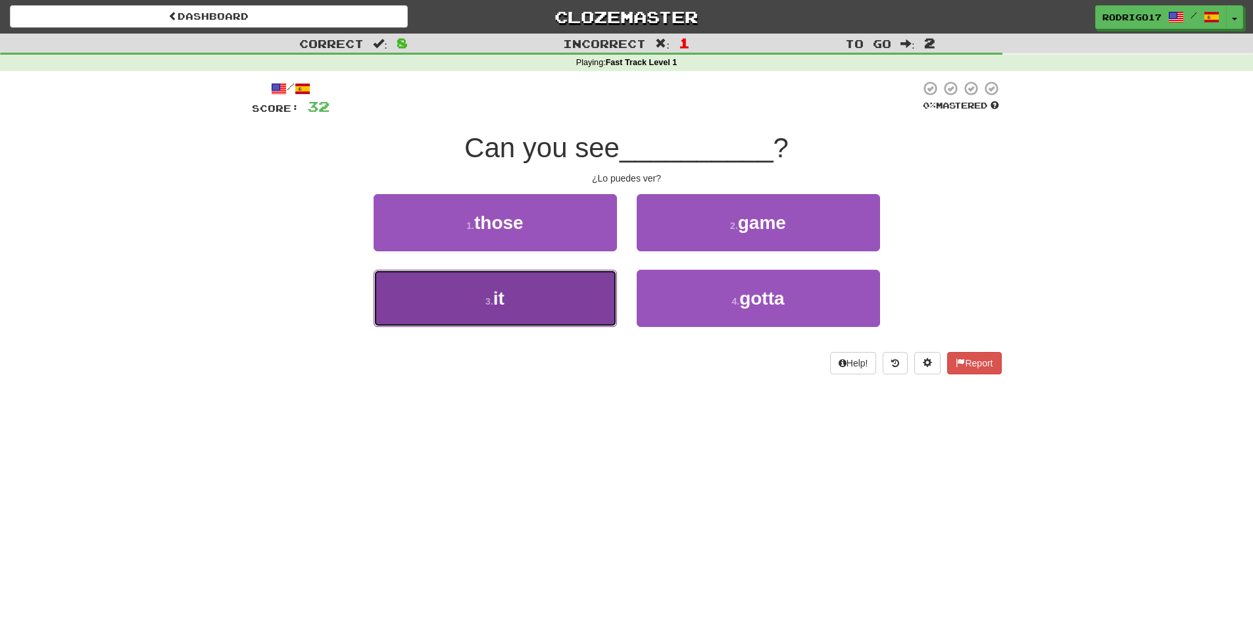
click at [520, 297] on button "3 . it" at bounding box center [495, 298] width 243 height 57
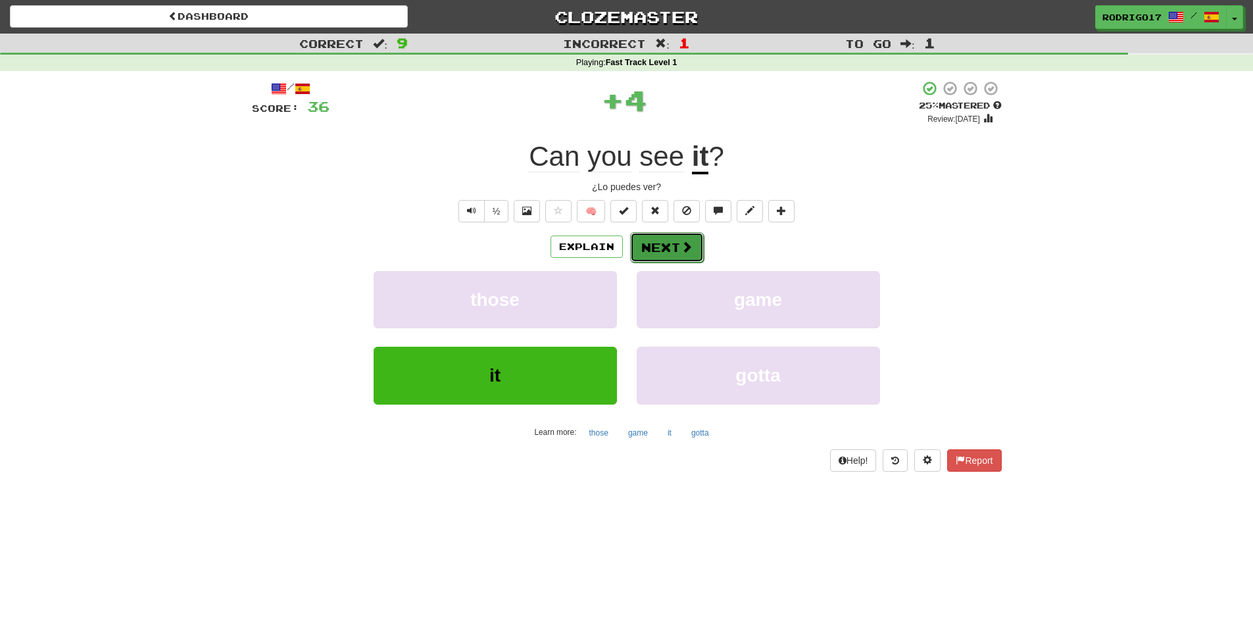
click at [676, 248] on button "Next" at bounding box center [667, 247] width 74 height 30
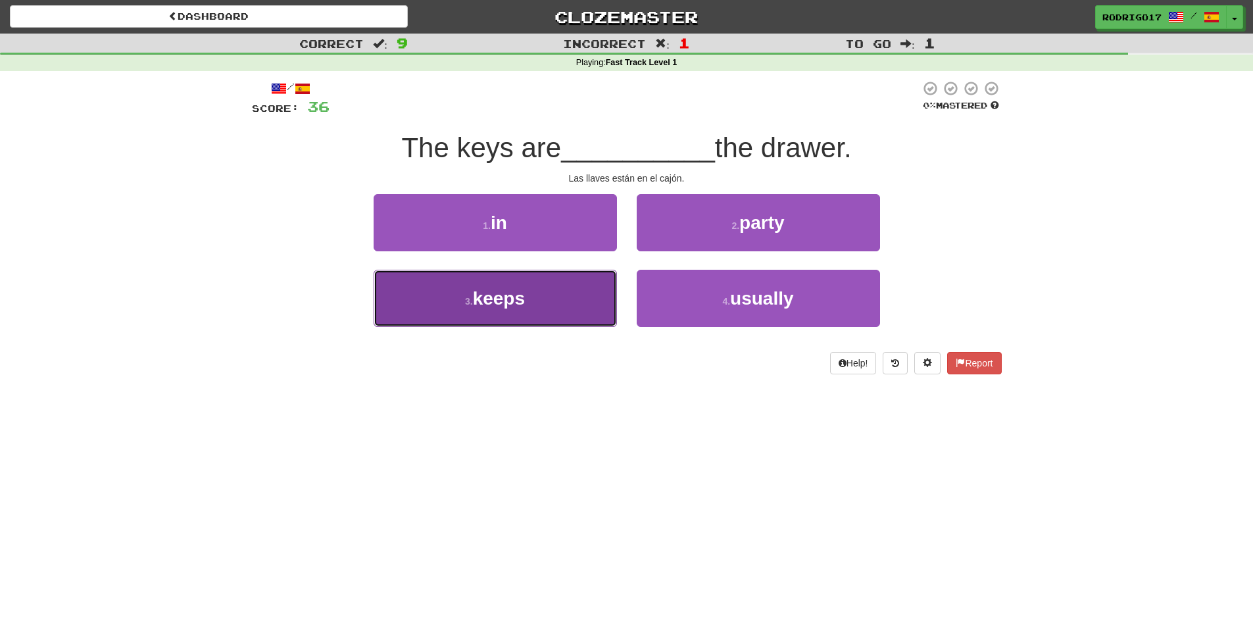
click at [543, 285] on button "3 . keeps" at bounding box center [495, 298] width 243 height 57
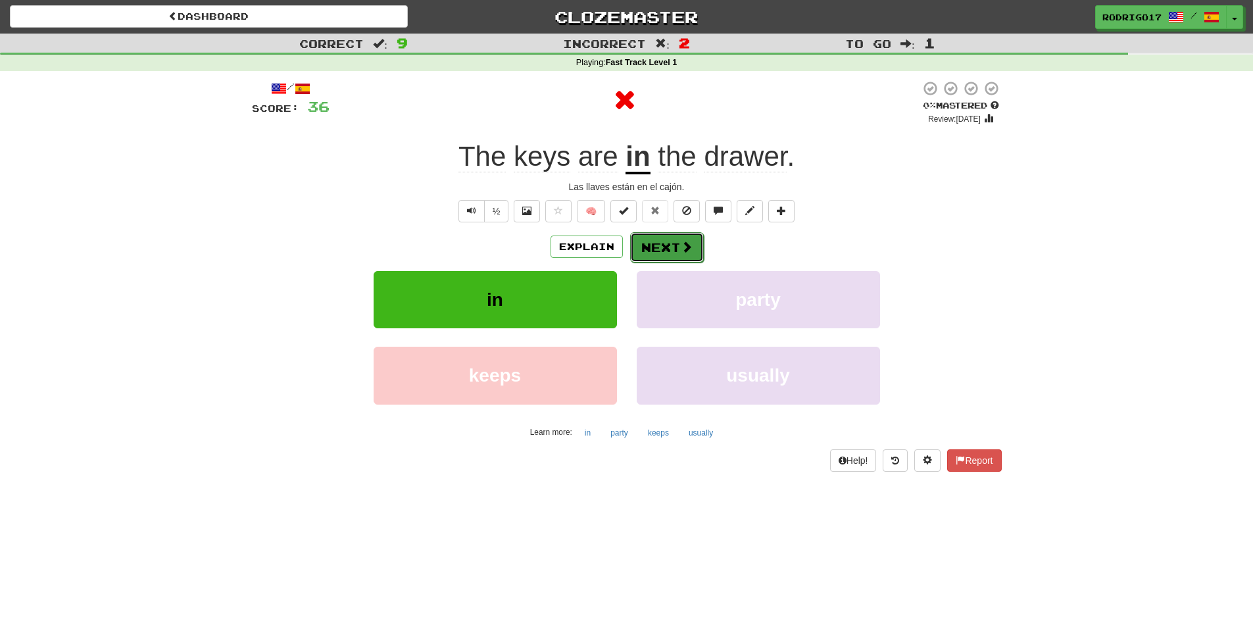
click at [664, 243] on button "Next" at bounding box center [667, 247] width 74 height 30
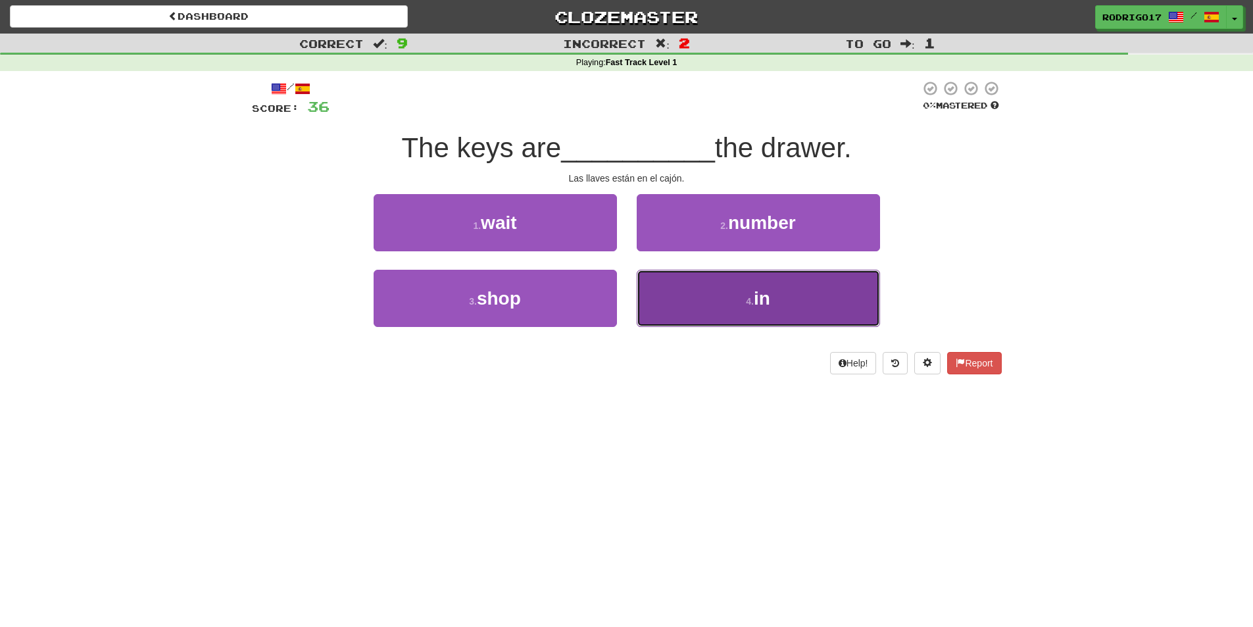
click at [719, 312] on button "4 . in" at bounding box center [758, 298] width 243 height 57
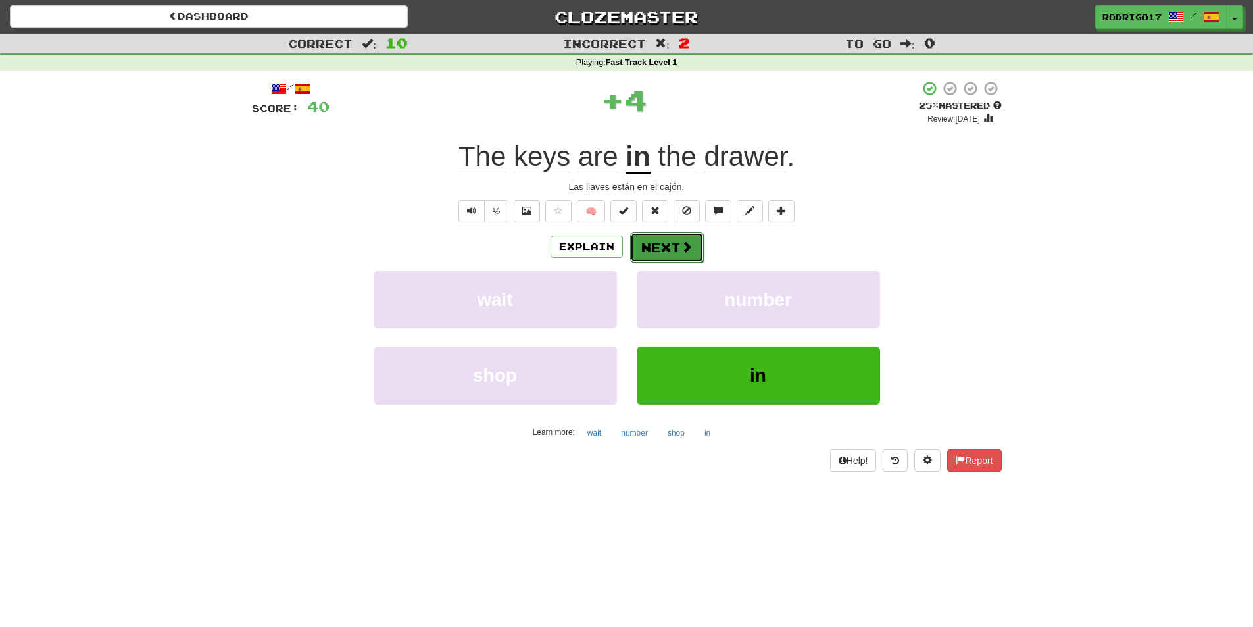
click at [674, 253] on button "Next" at bounding box center [667, 247] width 74 height 30
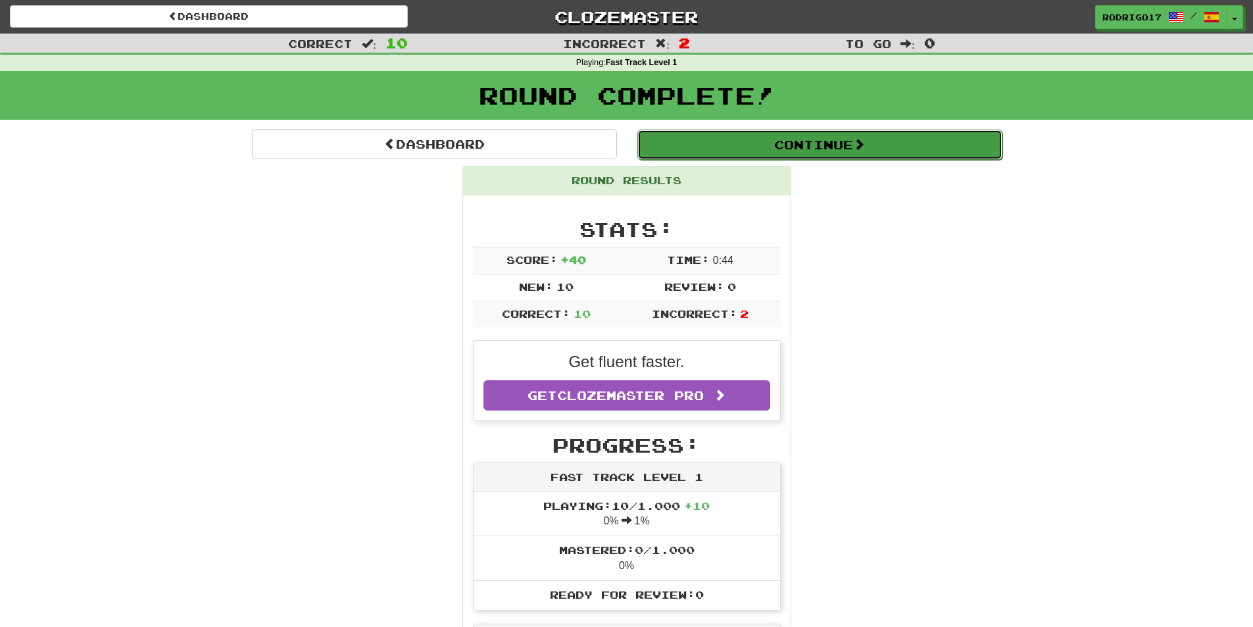
click at [858, 140] on span at bounding box center [859, 144] width 12 height 12
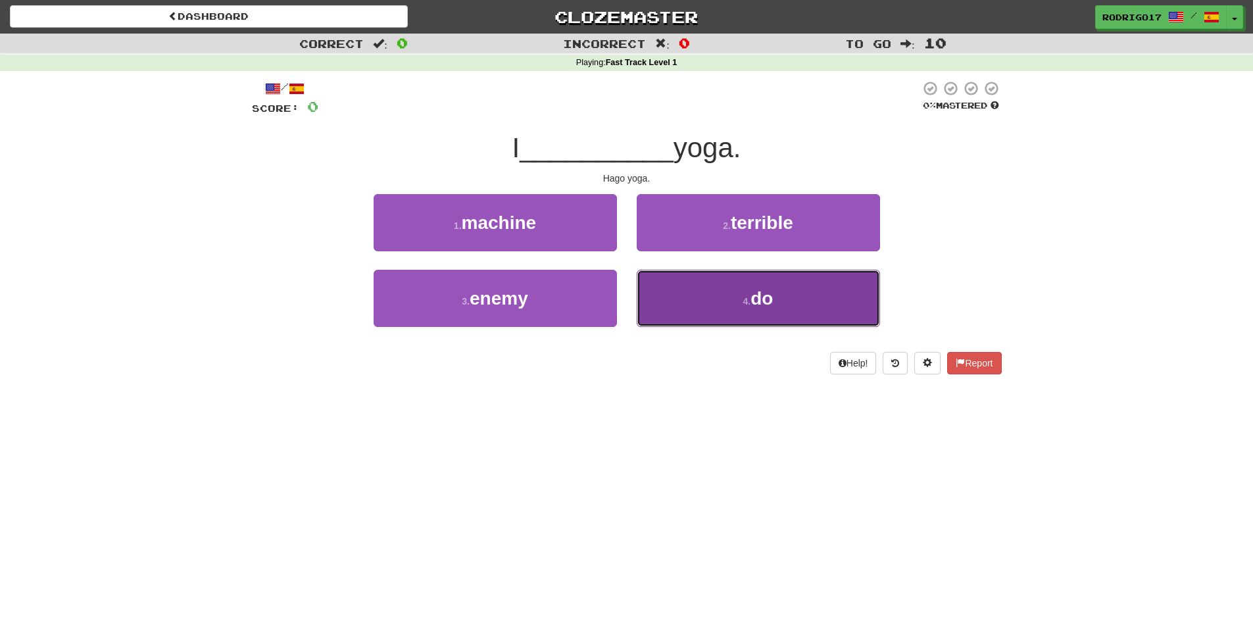
click at [722, 296] on button "4 . do" at bounding box center [758, 298] width 243 height 57
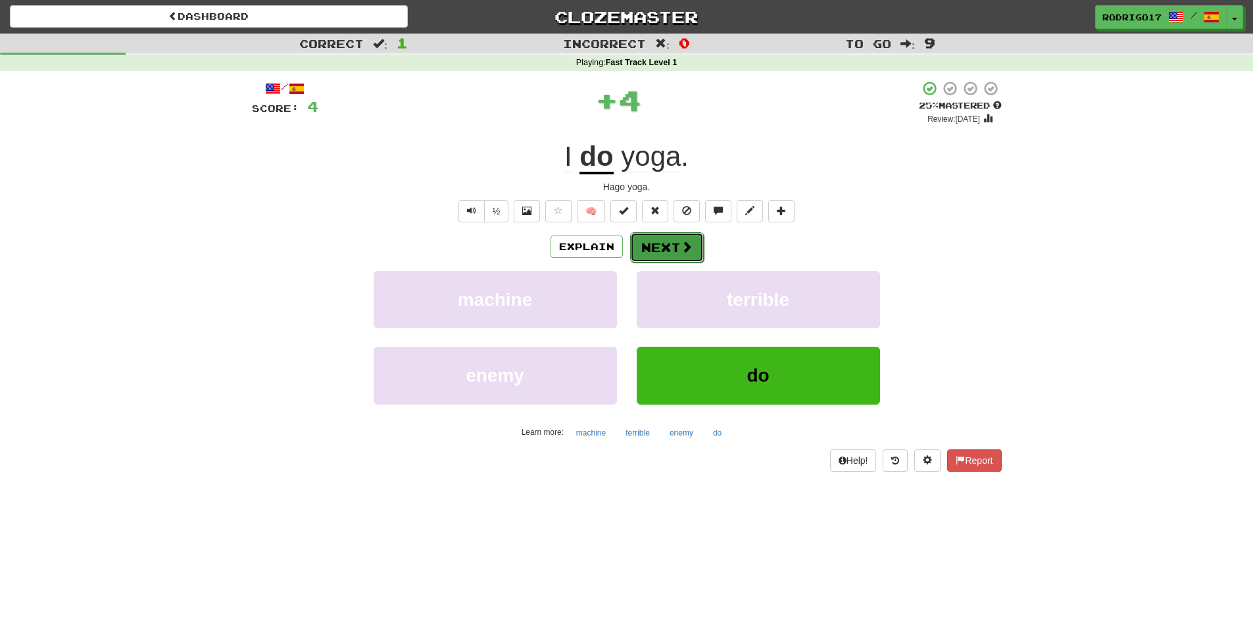
click at [667, 247] on button "Next" at bounding box center [667, 247] width 74 height 30
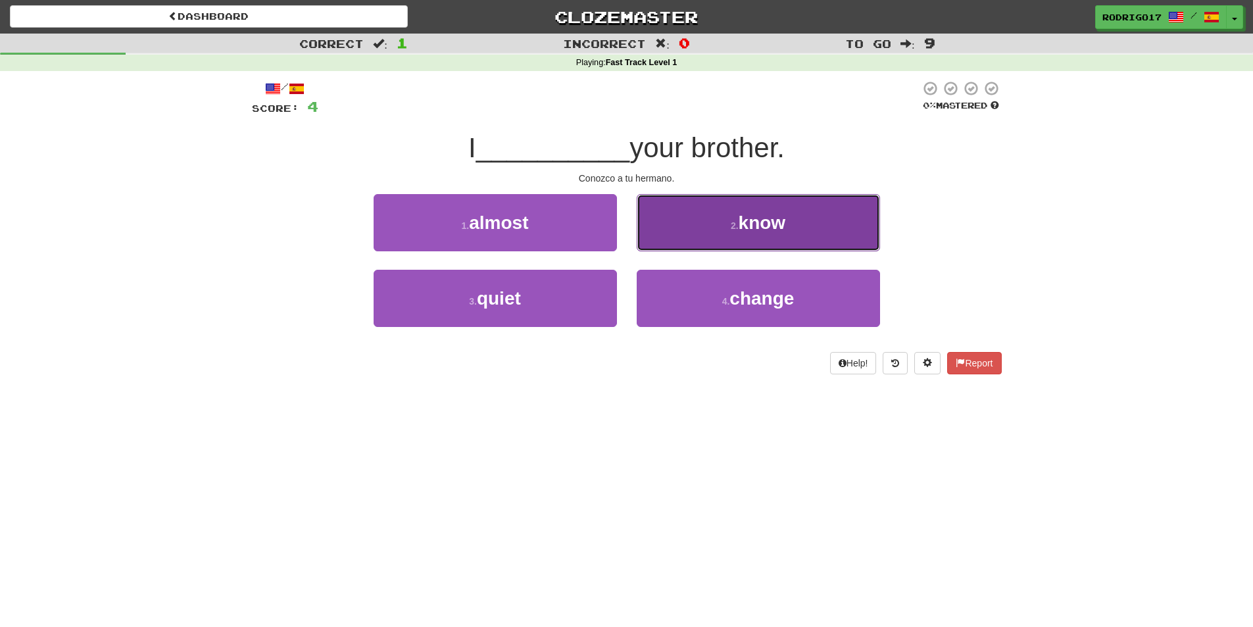
click at [773, 230] on span "know" at bounding box center [762, 222] width 47 height 20
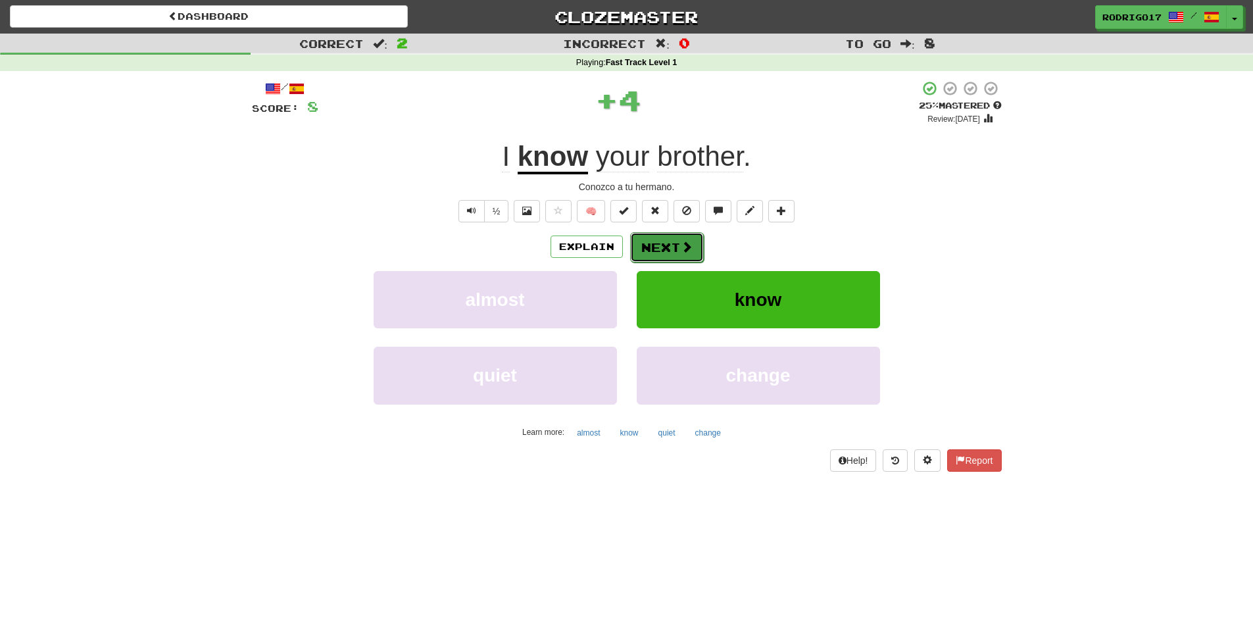
click at [661, 241] on button "Next" at bounding box center [667, 247] width 74 height 30
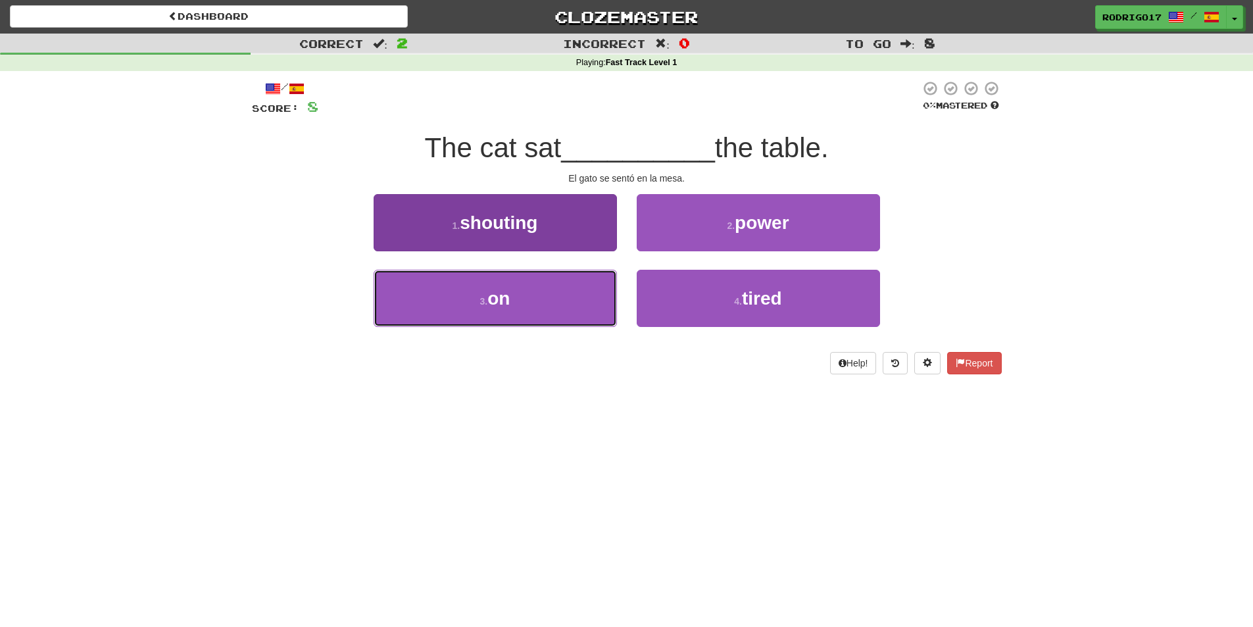
click at [560, 302] on button "3 . on" at bounding box center [495, 298] width 243 height 57
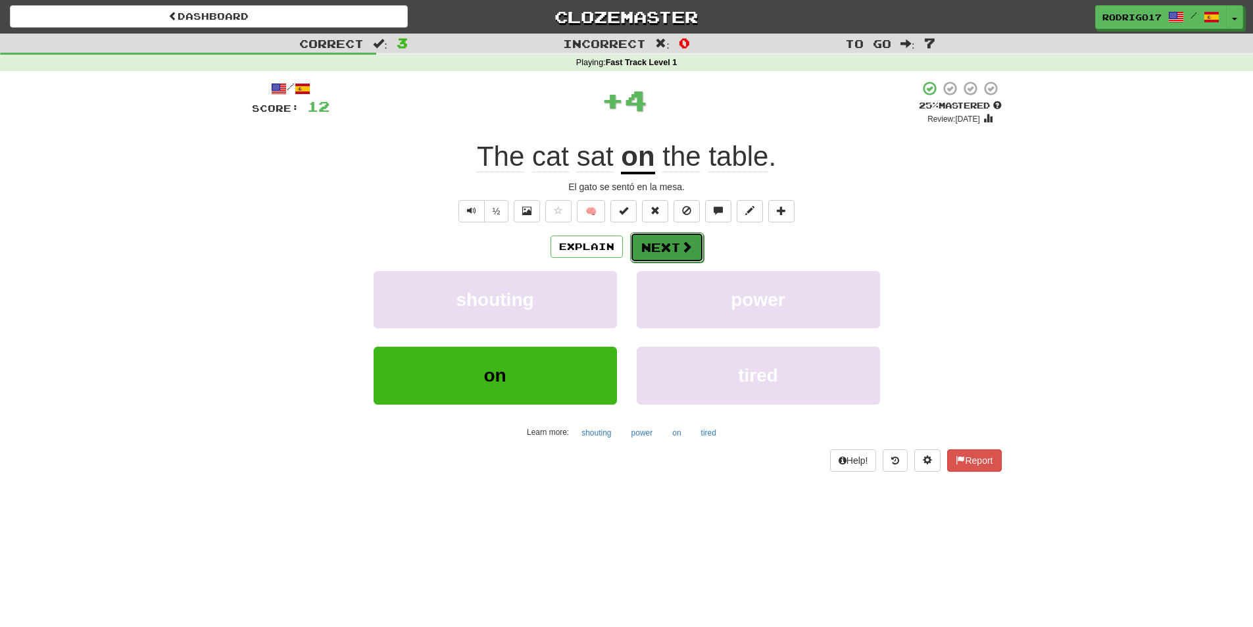
click at [649, 237] on button "Next" at bounding box center [667, 247] width 74 height 30
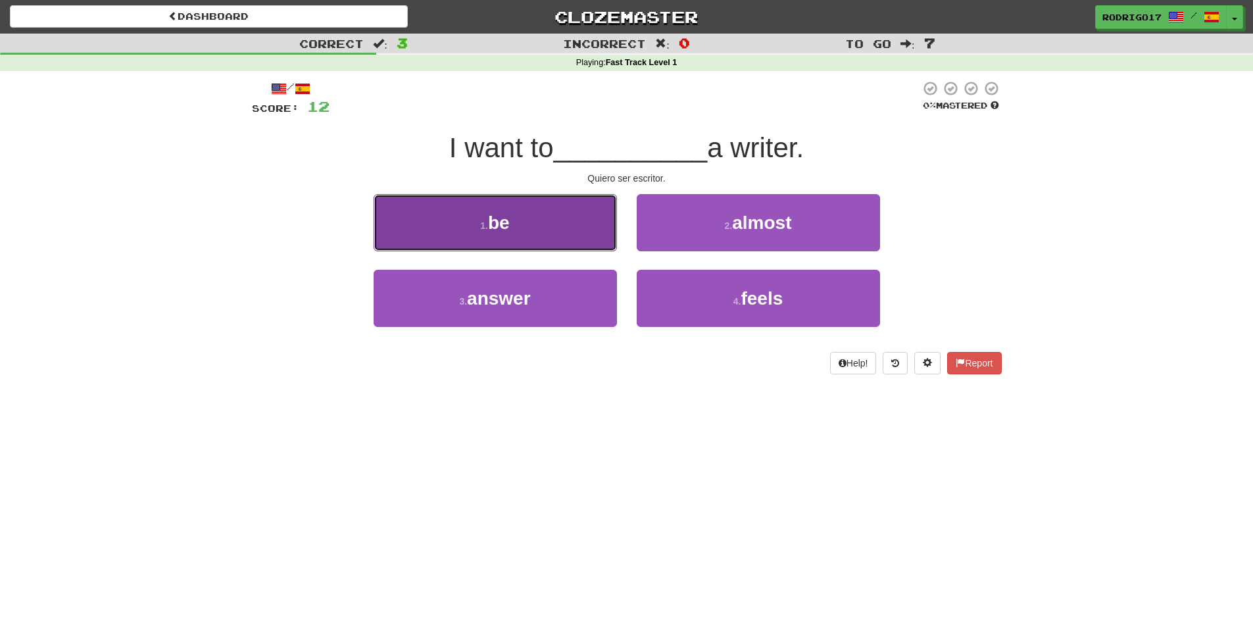
click at [543, 243] on button "1 . be" at bounding box center [495, 222] width 243 height 57
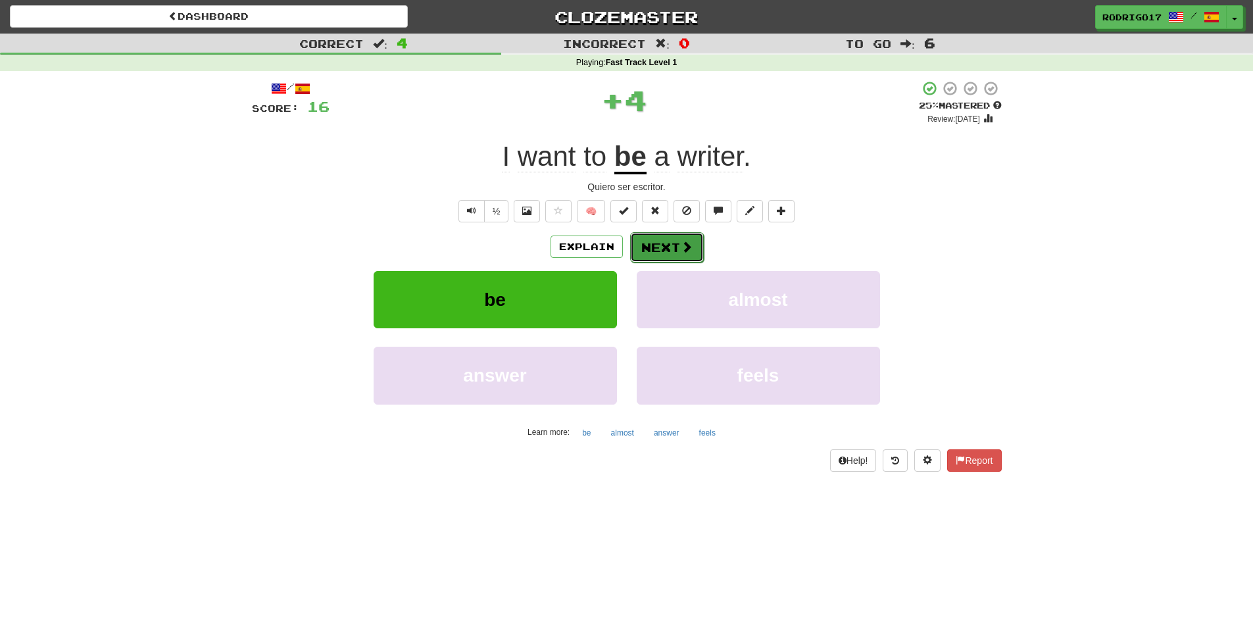
click at [658, 246] on button "Next" at bounding box center [667, 247] width 74 height 30
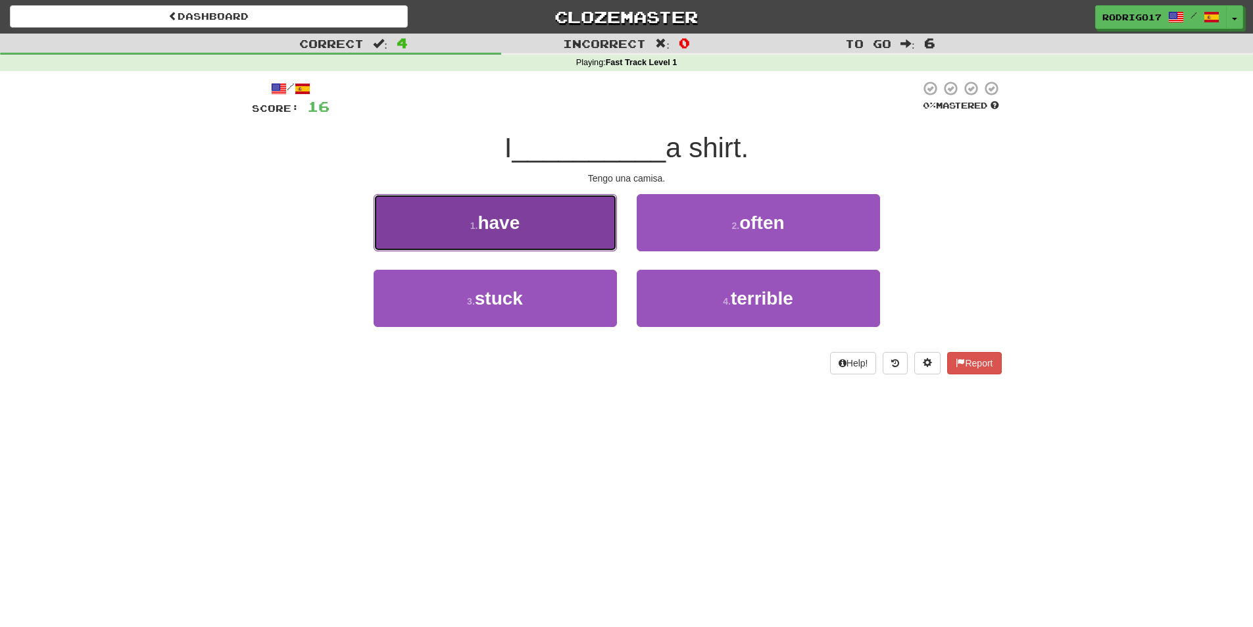
click at [550, 222] on button "1 . have" at bounding box center [495, 222] width 243 height 57
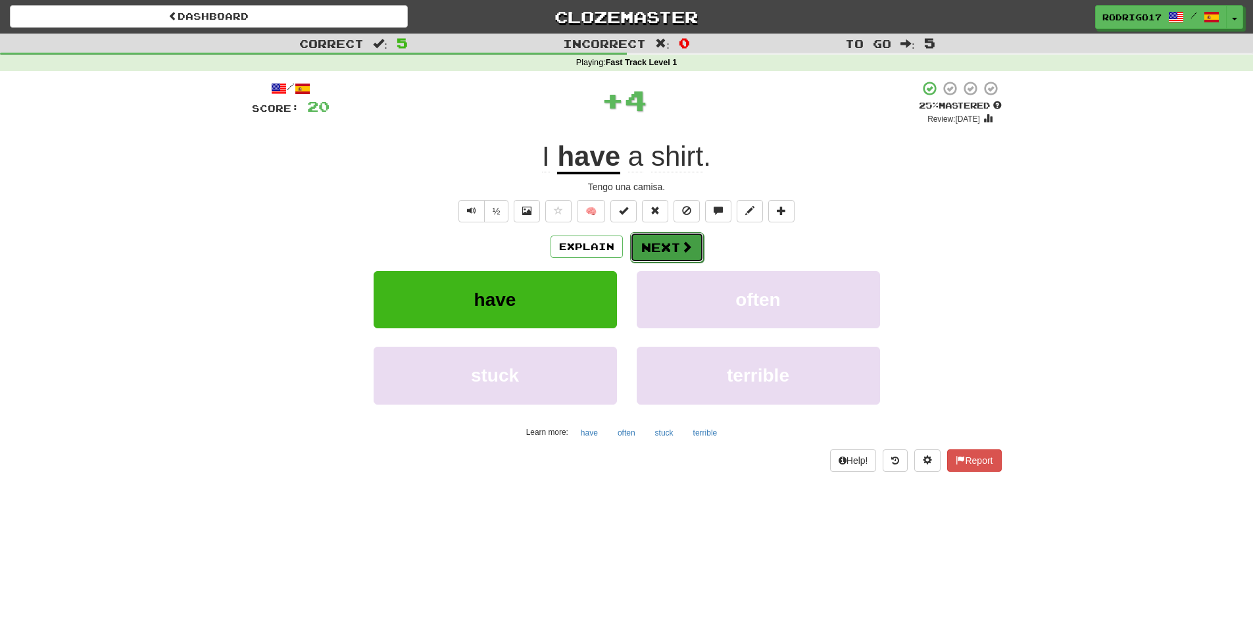
click at [660, 255] on button "Next" at bounding box center [667, 247] width 74 height 30
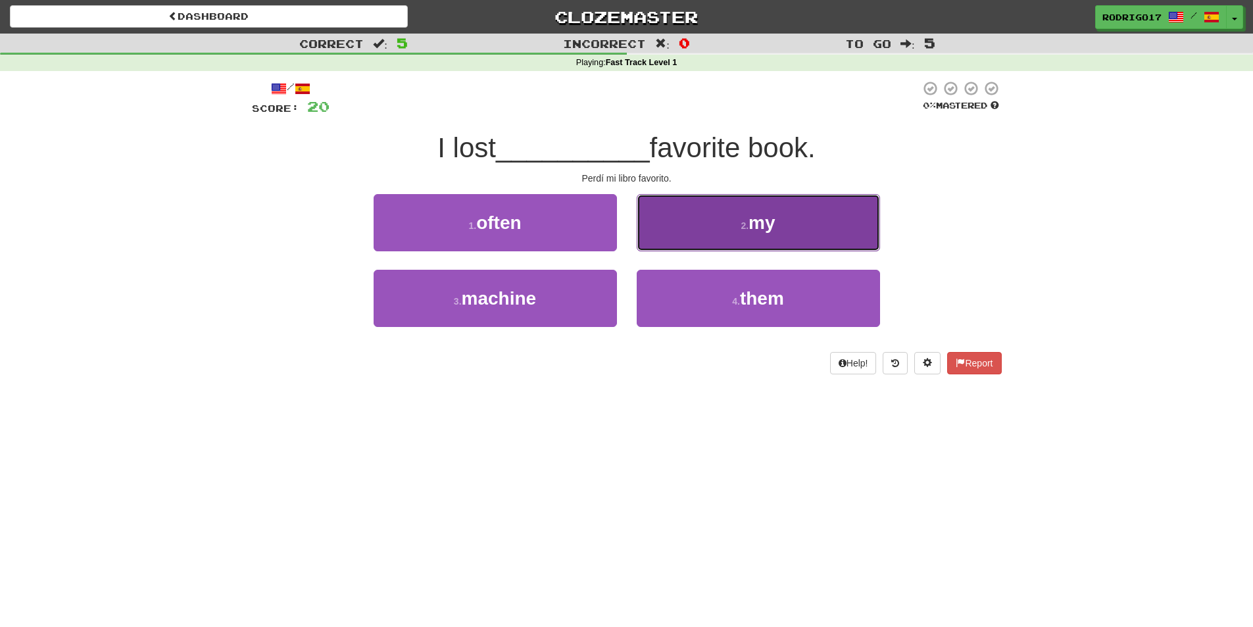
click at [683, 245] on button "2 . my" at bounding box center [758, 222] width 243 height 57
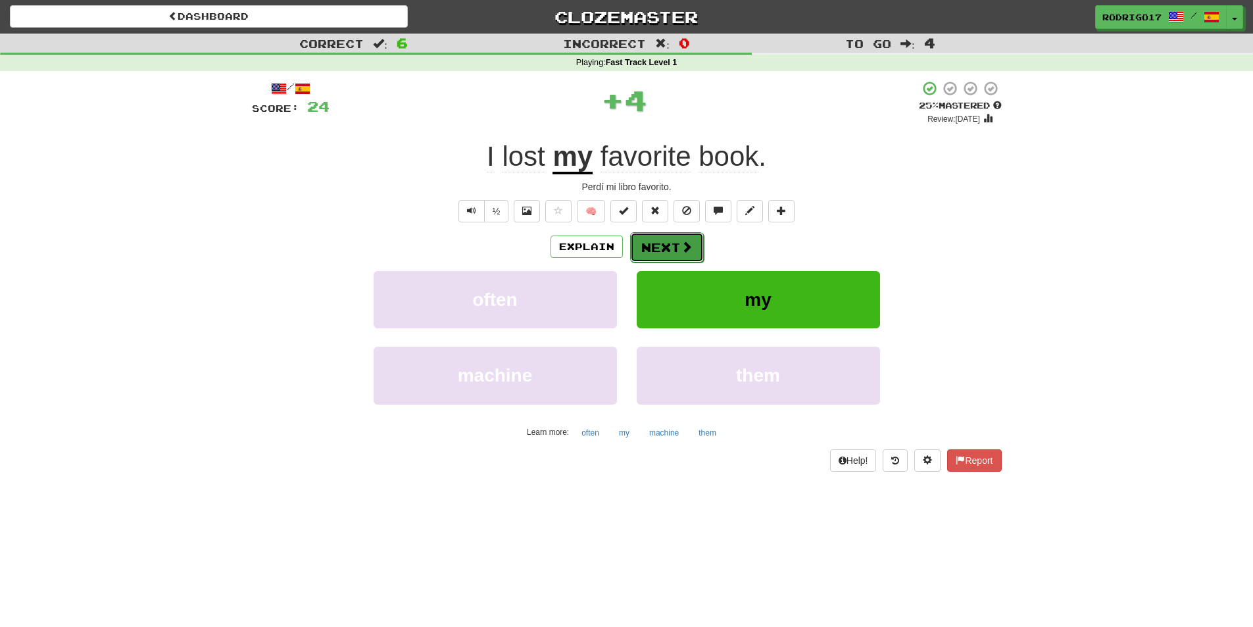
click at [667, 243] on button "Next" at bounding box center [667, 247] width 74 height 30
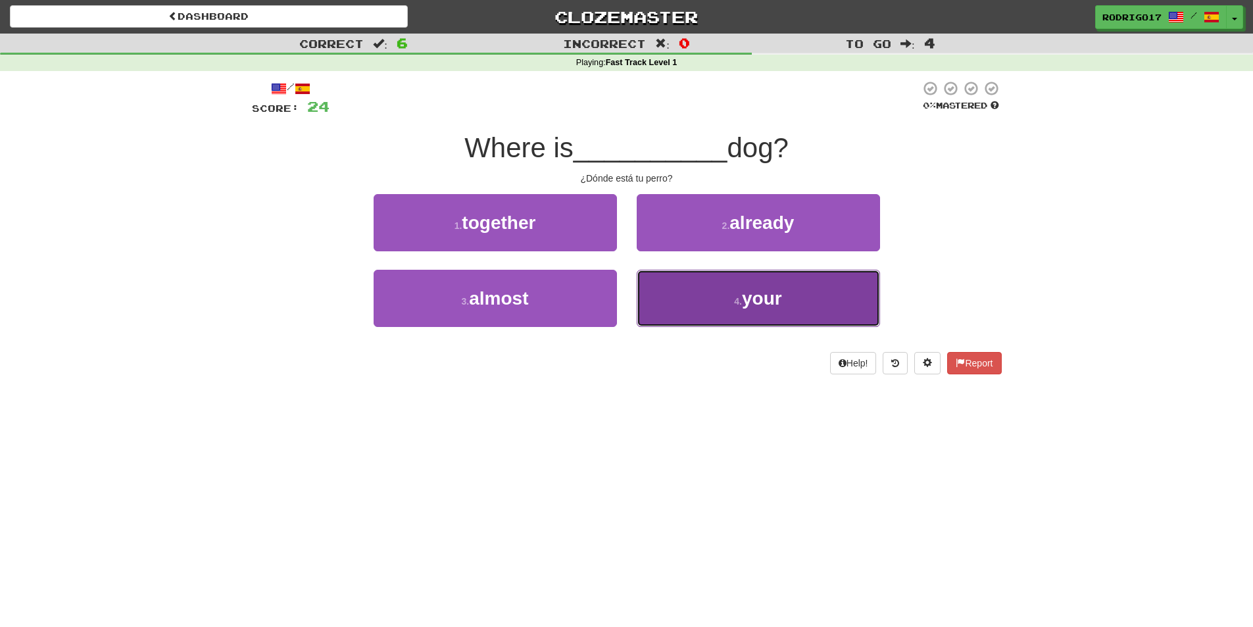
click at [698, 292] on button "4 . your" at bounding box center [758, 298] width 243 height 57
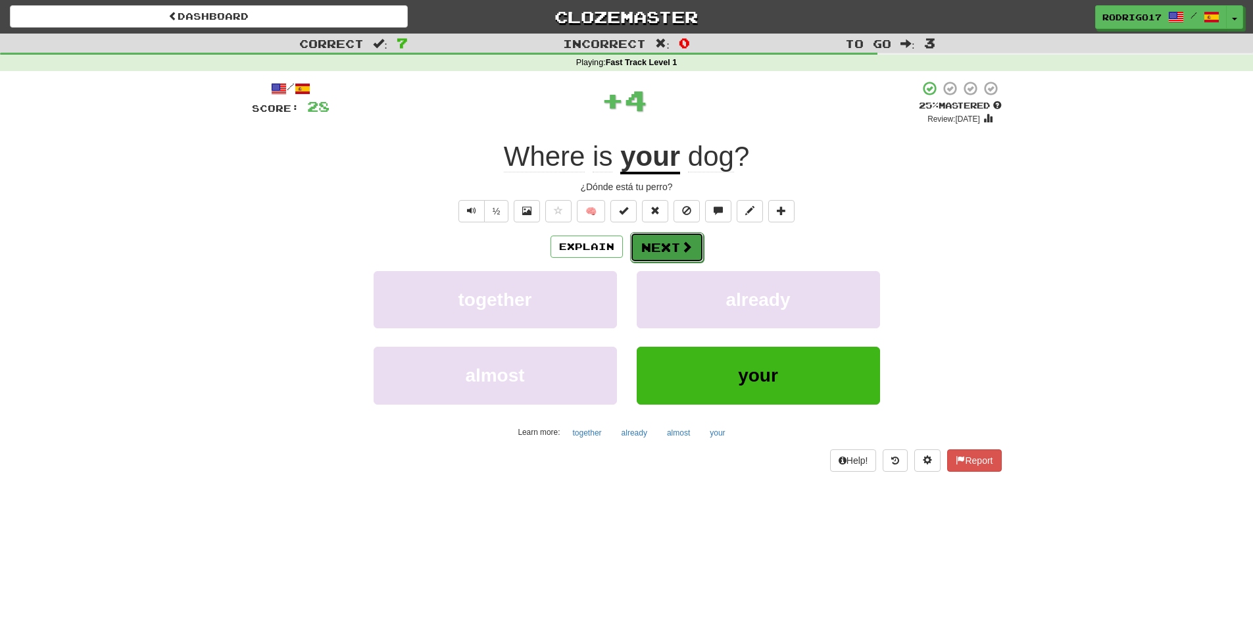
click at [681, 257] on button "Next" at bounding box center [667, 247] width 74 height 30
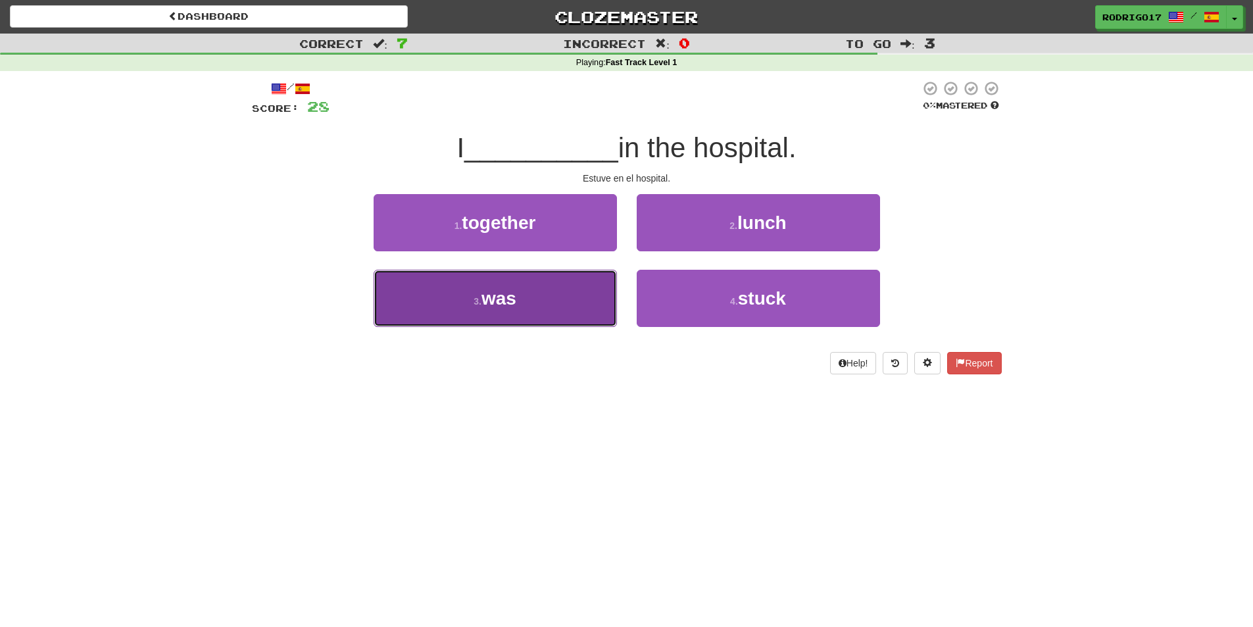
click at [578, 289] on button "3 . was" at bounding box center [495, 298] width 243 height 57
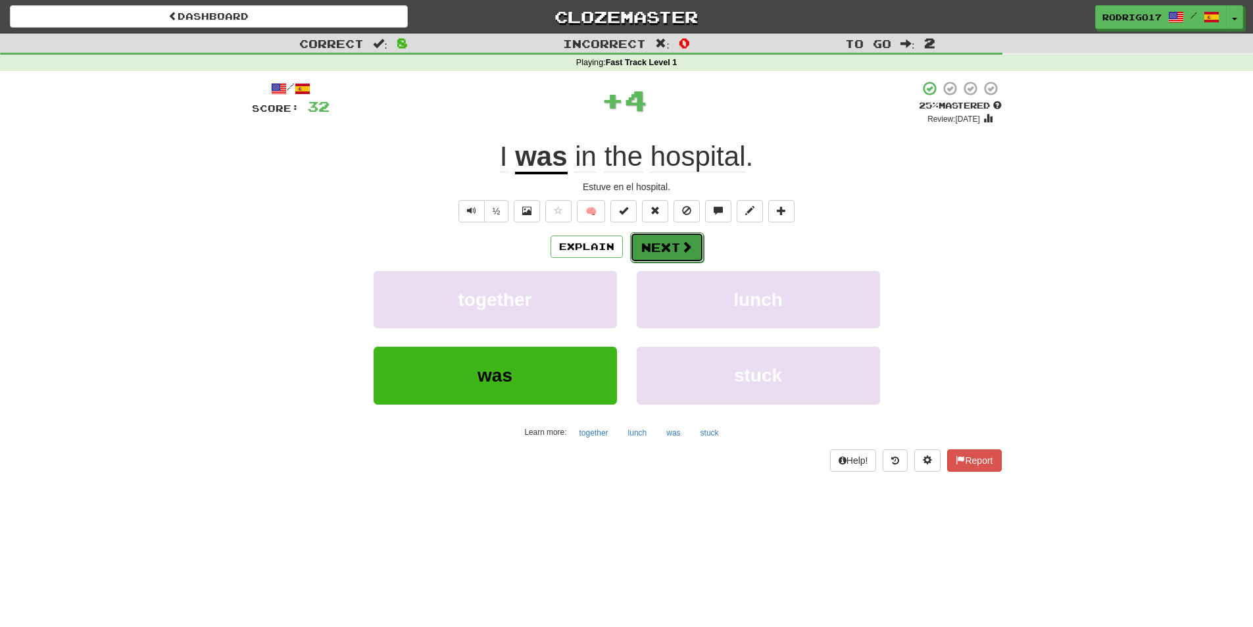
click at [638, 259] on button "Next" at bounding box center [667, 247] width 74 height 30
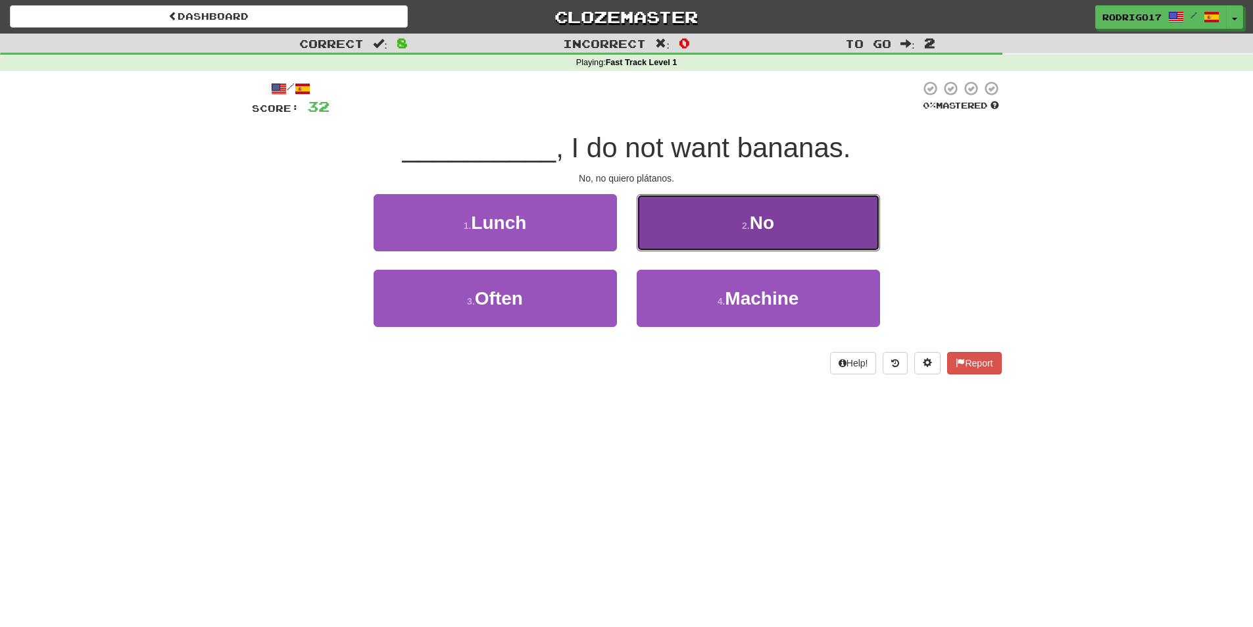
click at [716, 231] on button "2 . No" at bounding box center [758, 222] width 243 height 57
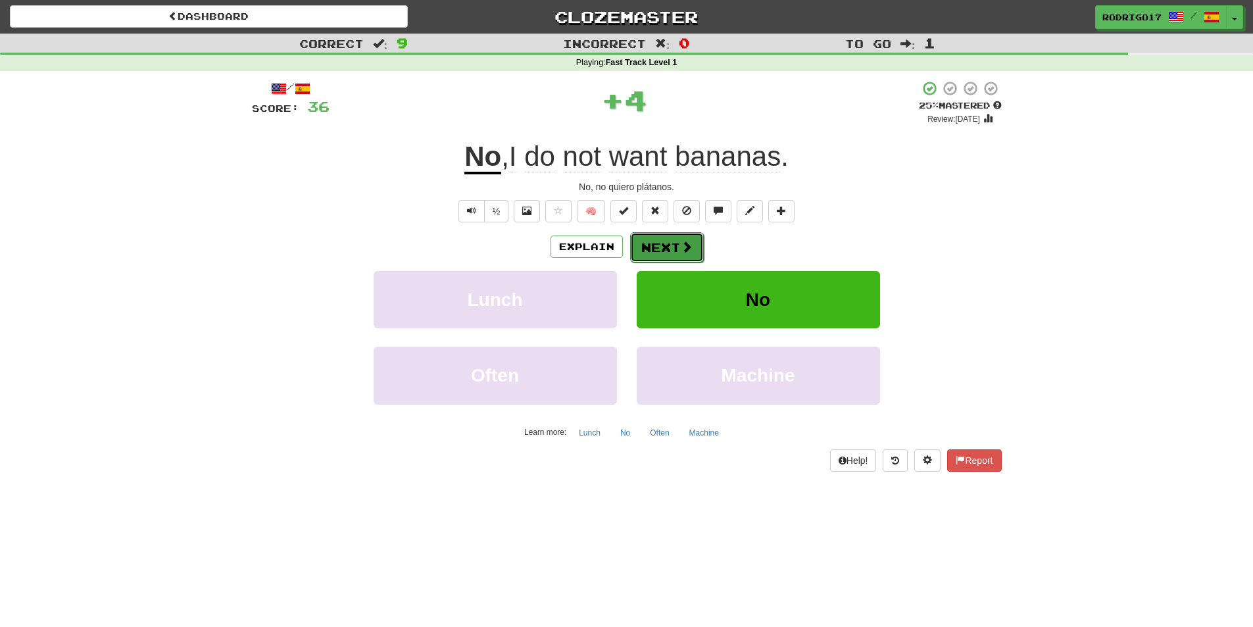
click at [682, 252] on span at bounding box center [687, 247] width 12 height 12
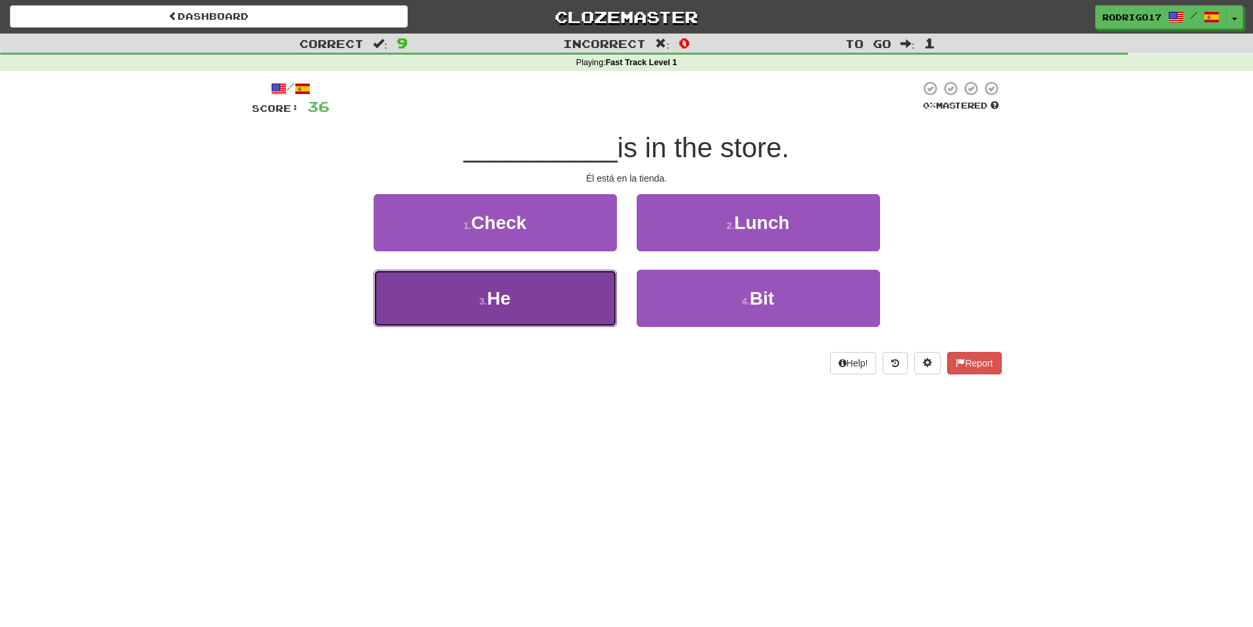
click at [537, 304] on button "3 . He" at bounding box center [495, 298] width 243 height 57
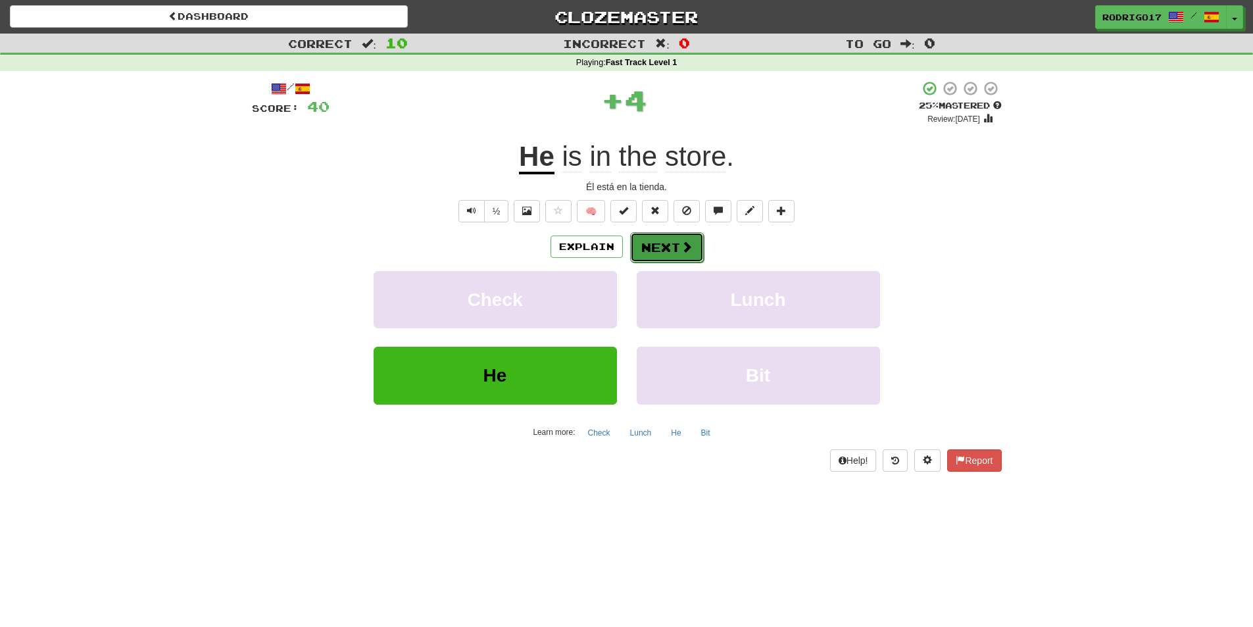
click at [658, 245] on button "Next" at bounding box center [667, 247] width 74 height 30
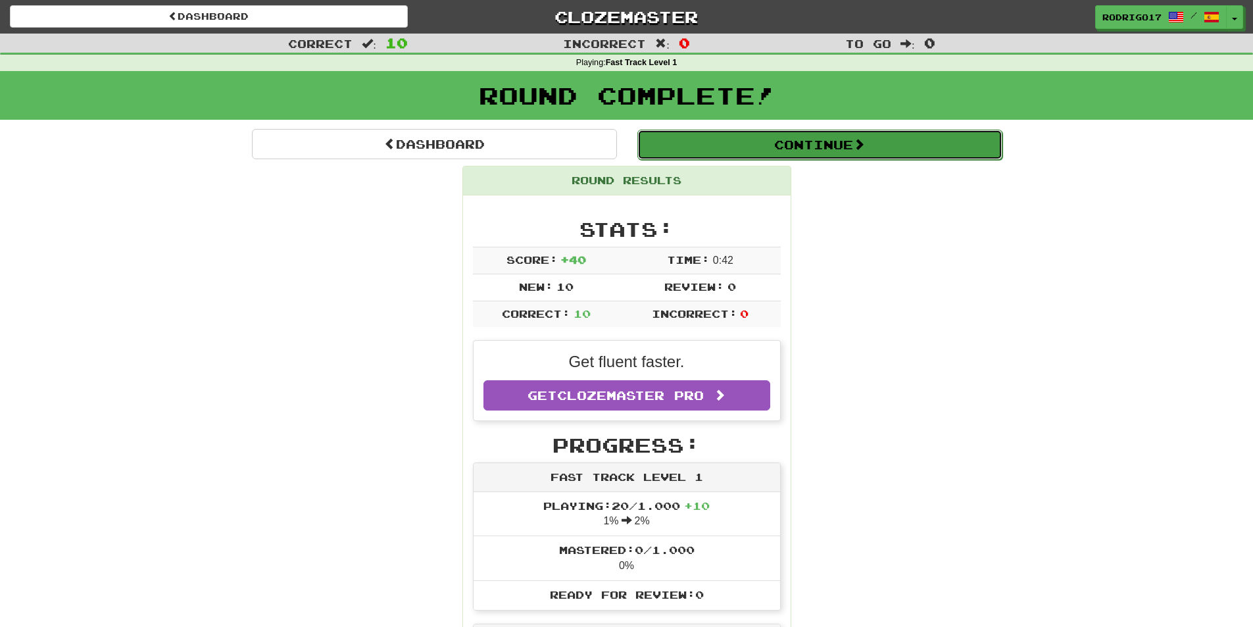
click at [717, 153] on button "Continue" at bounding box center [819, 145] width 365 height 30
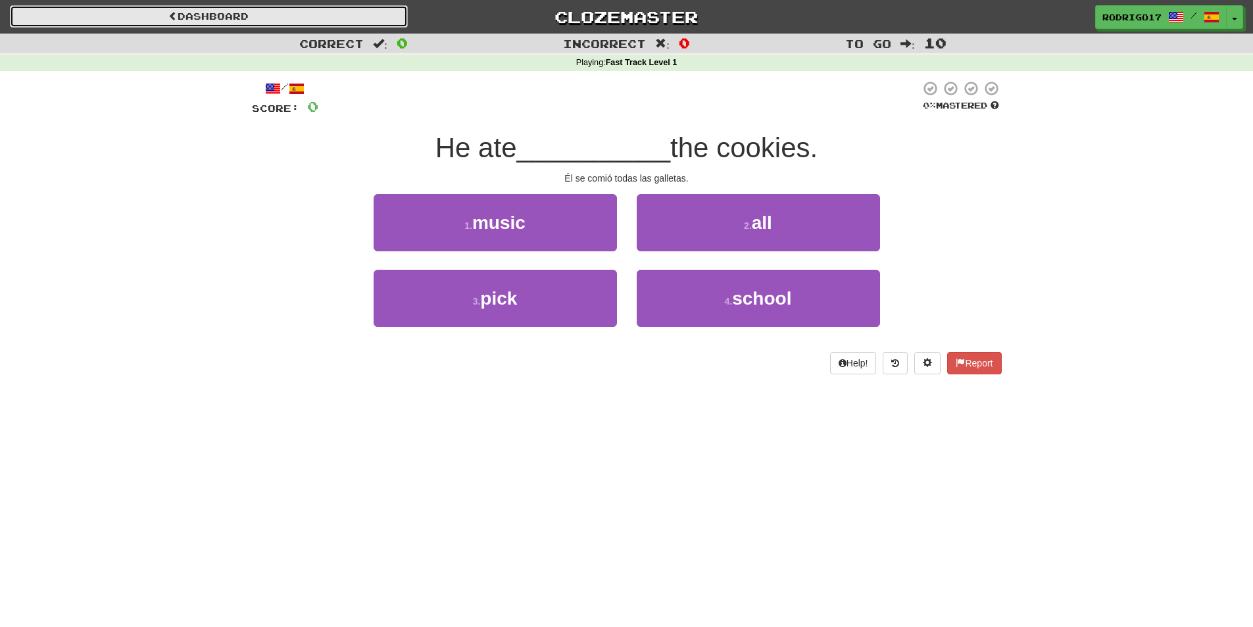
click at [147, 14] on link "Dashboard" at bounding box center [209, 16] width 398 height 22
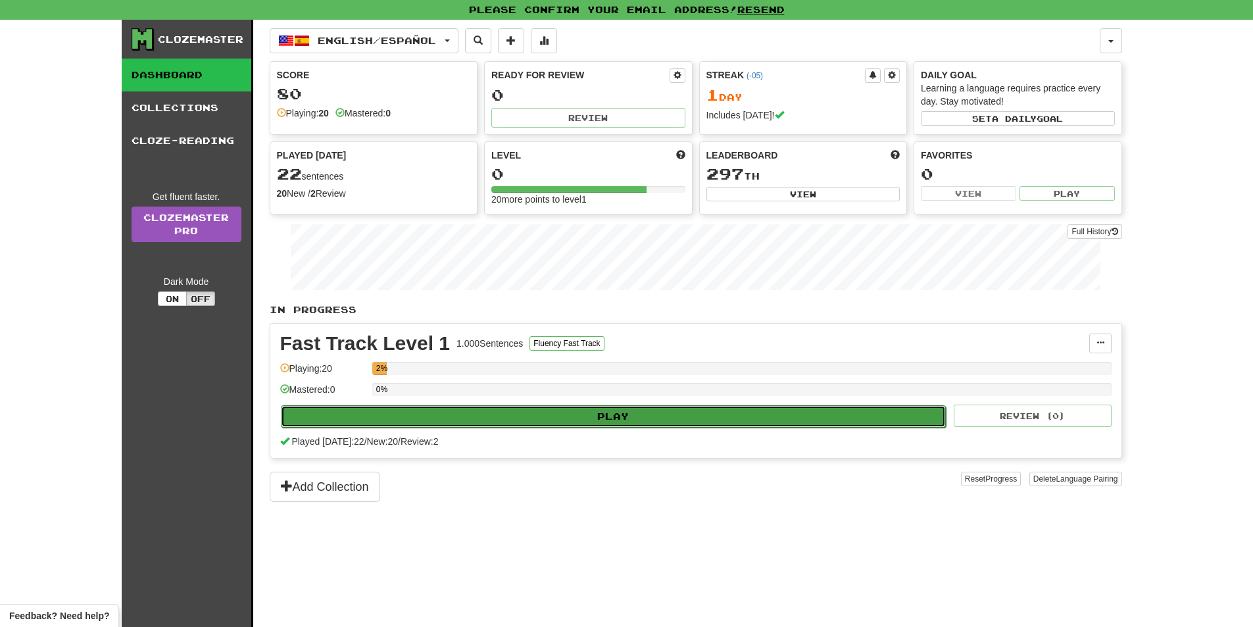
click at [575, 416] on button "Play" at bounding box center [614, 416] width 666 height 22
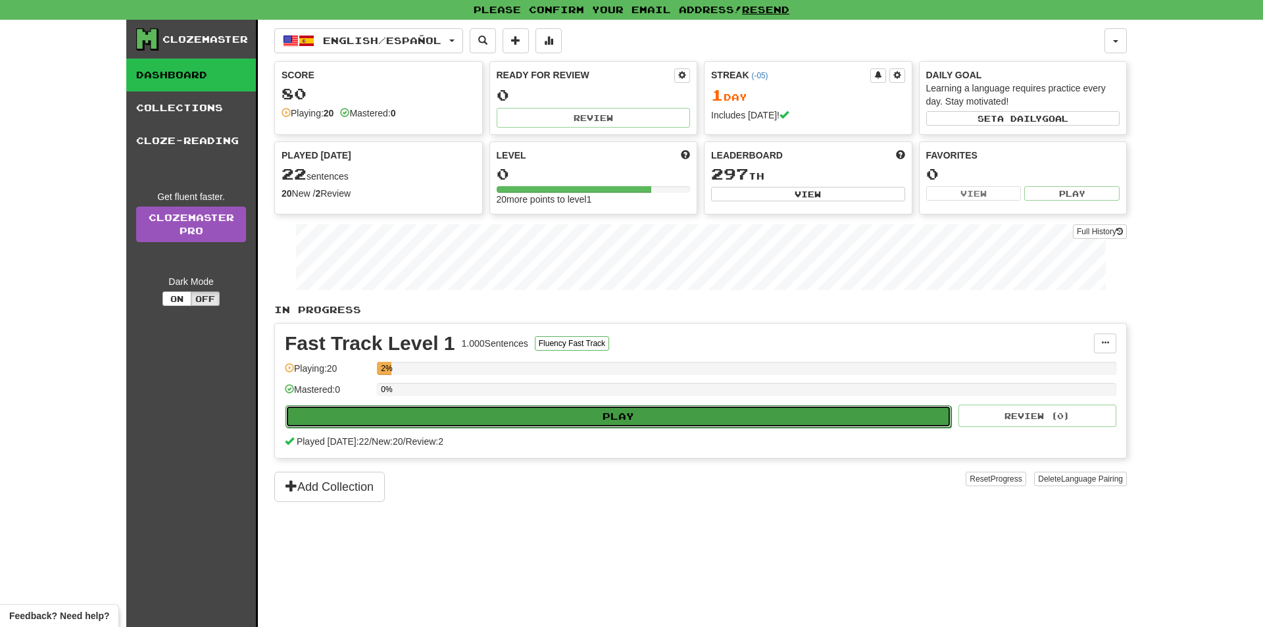
select select "**"
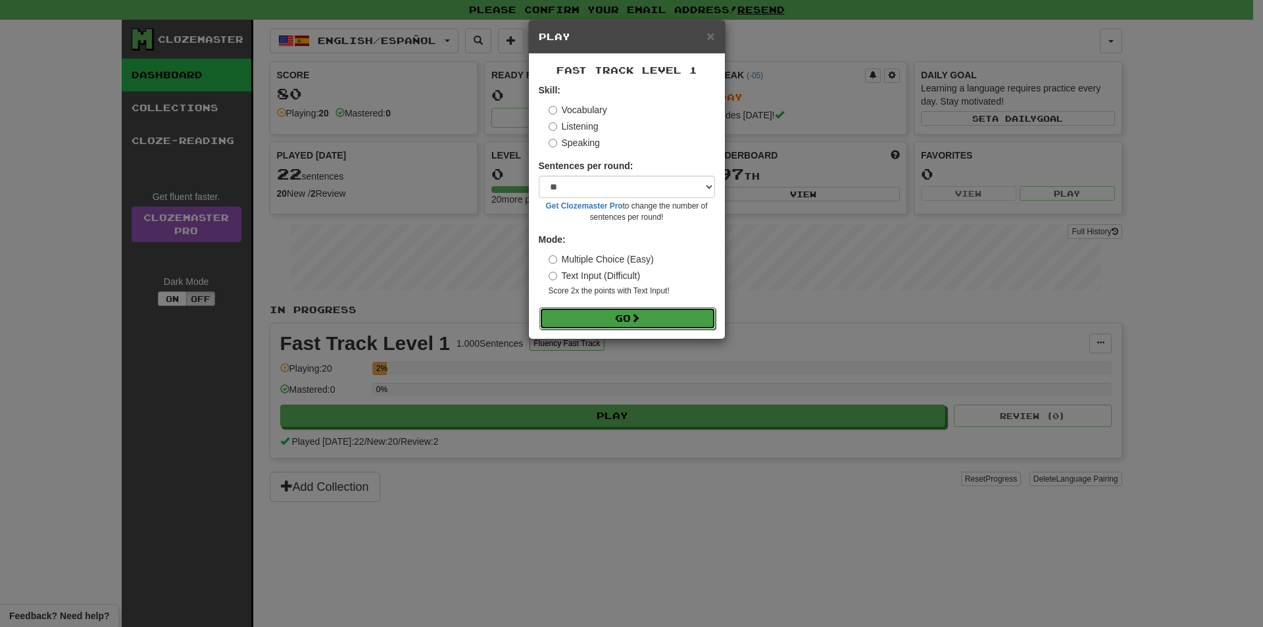
click at [578, 312] on button "Go" at bounding box center [627, 318] width 176 height 22
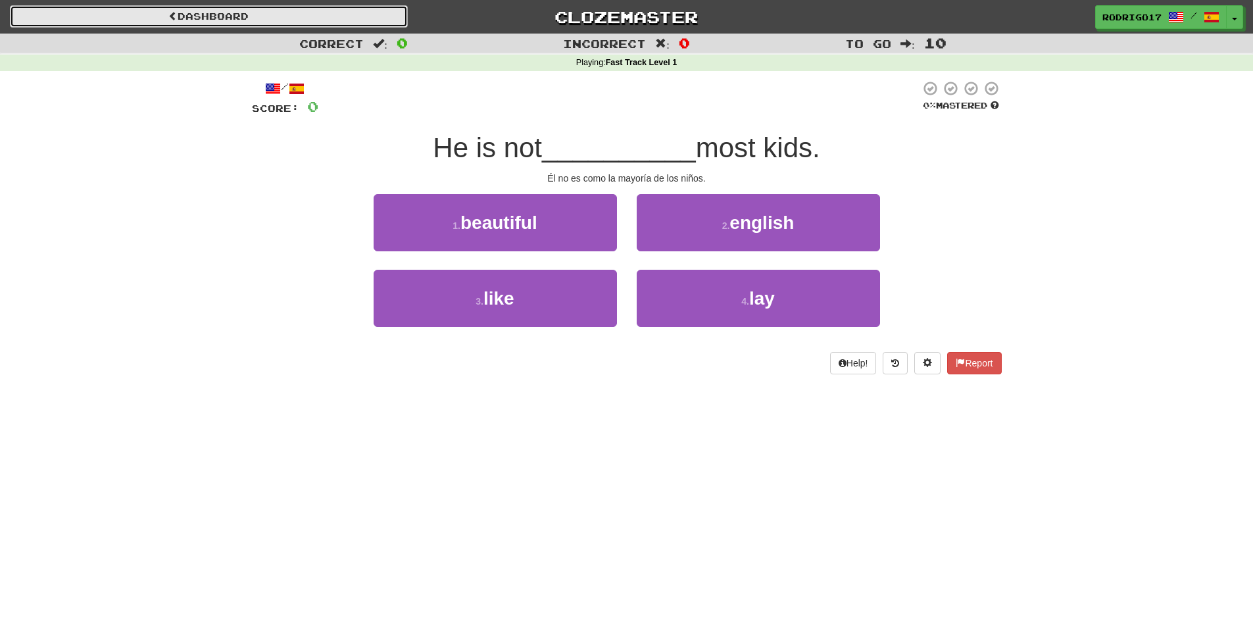
click at [118, 21] on link "Dashboard" at bounding box center [209, 16] width 398 height 22
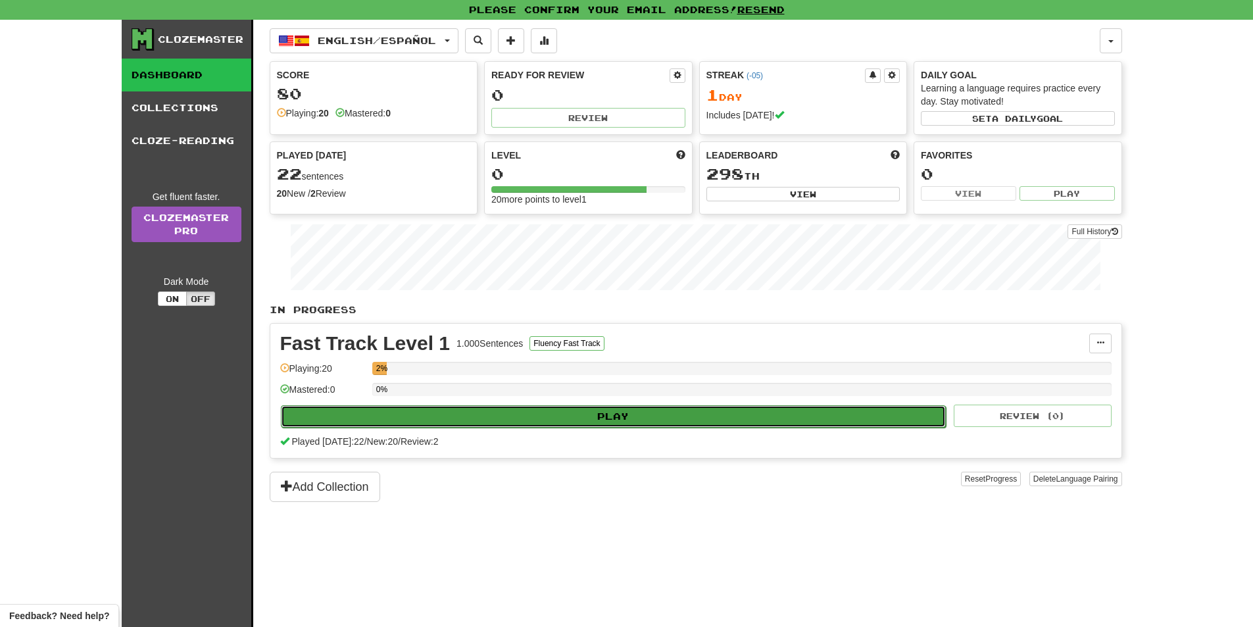
click at [564, 417] on button "Play" at bounding box center [614, 416] width 666 height 22
select select "**"
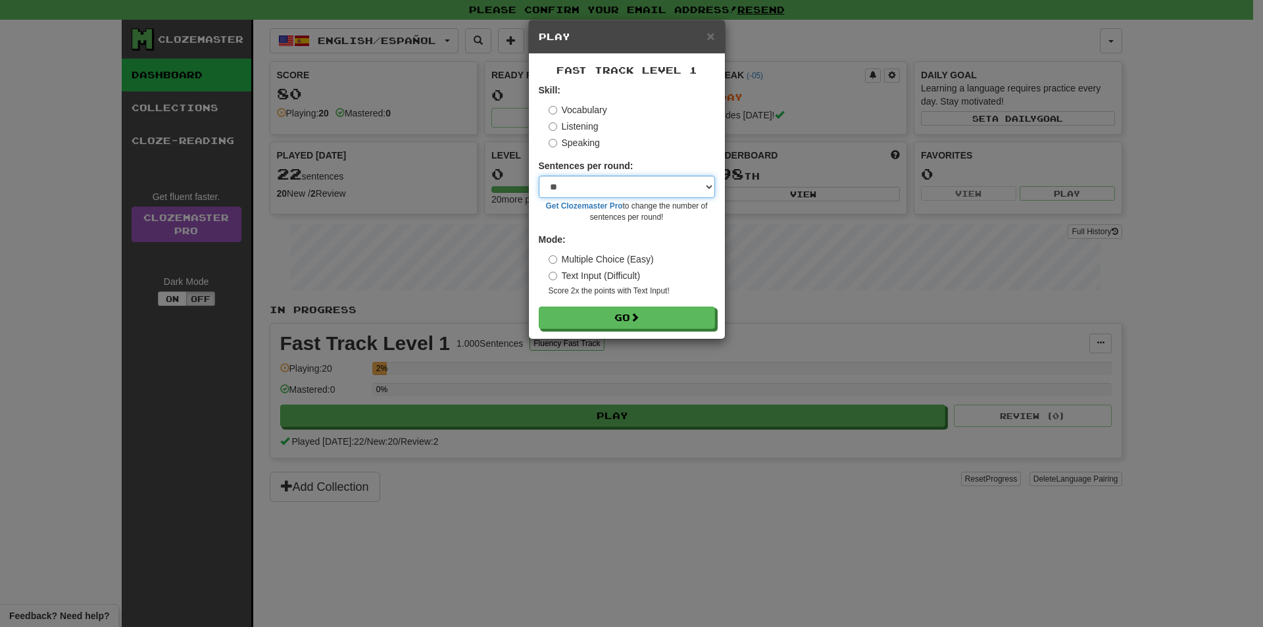
drag, startPoint x: 641, startPoint y: 196, endPoint x: 643, endPoint y: 189, distance: 6.7
click at [641, 195] on select "* ** ** ** ** ** *** ********" at bounding box center [627, 187] width 176 height 22
click at [539, 176] on select "* ** ** ** ** ** *** ********" at bounding box center [627, 187] width 176 height 22
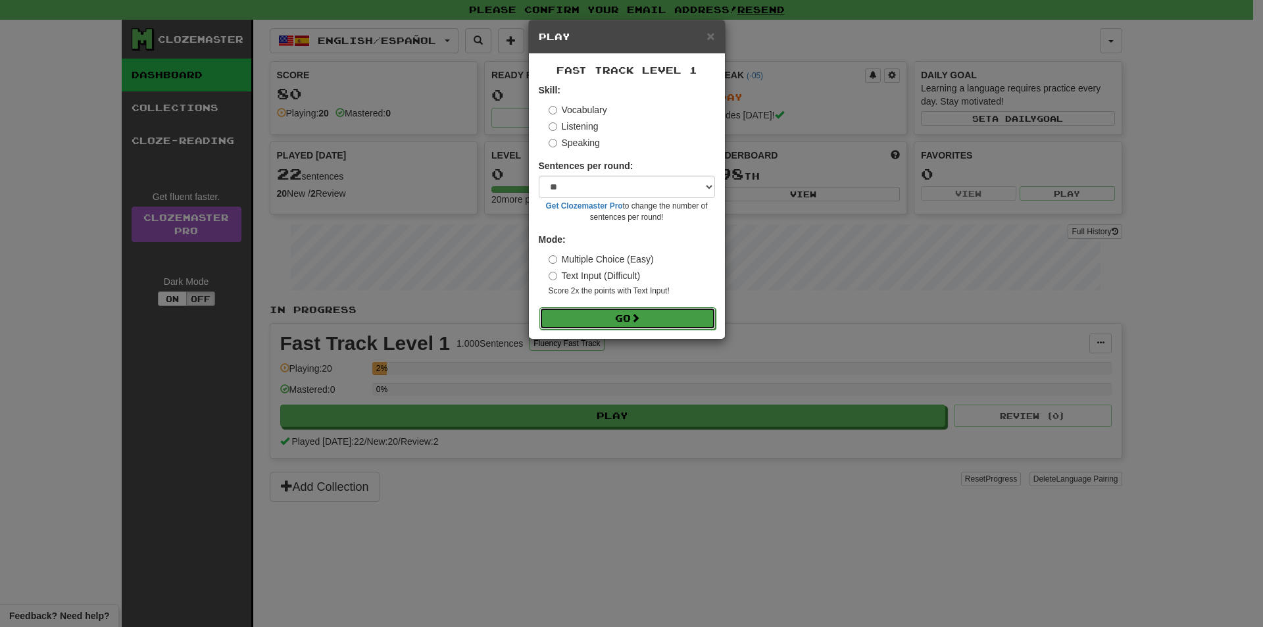
click at [606, 320] on button "Go" at bounding box center [627, 318] width 176 height 22
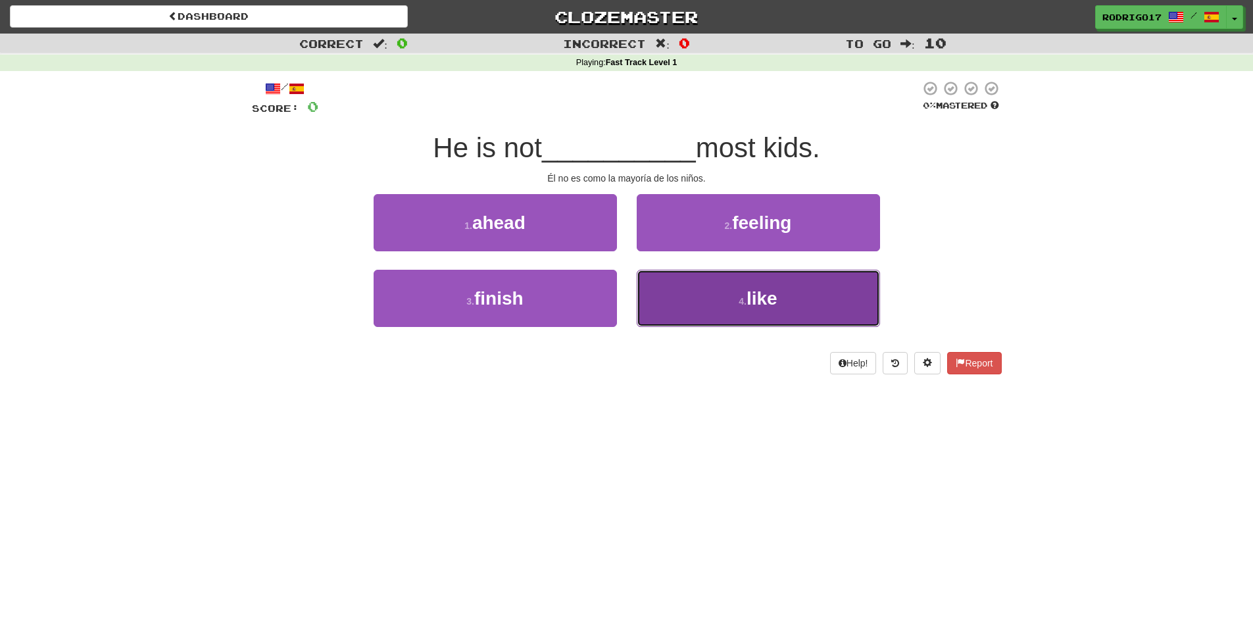
click at [756, 314] on button "4 . like" at bounding box center [758, 298] width 243 height 57
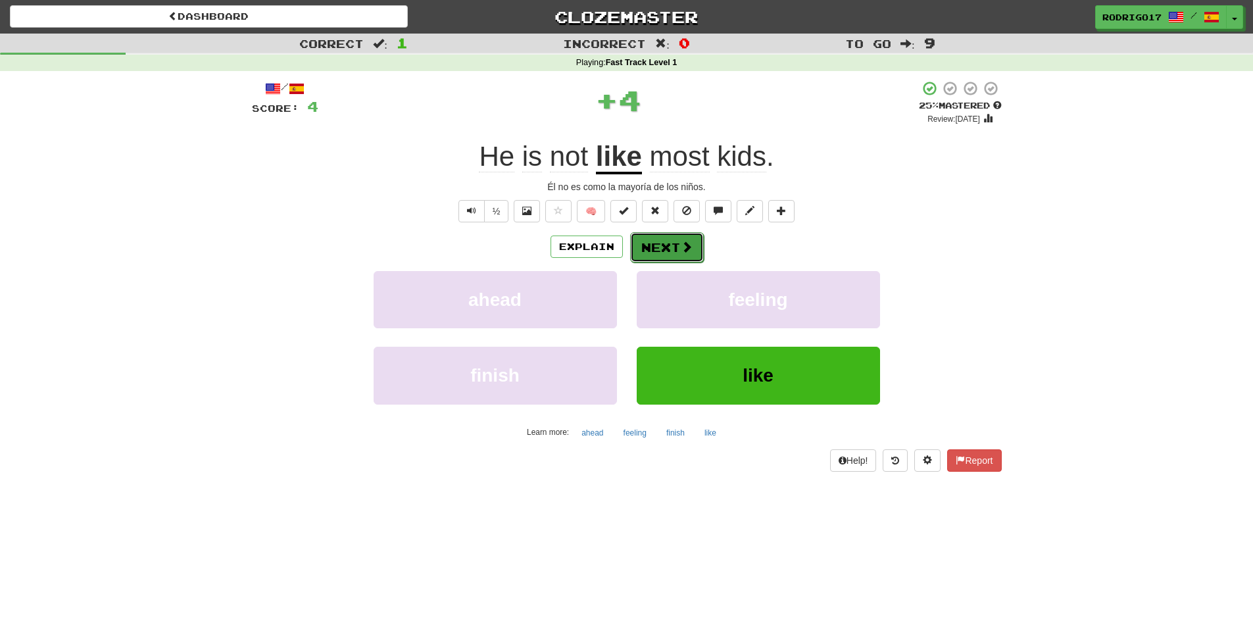
click at [666, 251] on button "Next" at bounding box center [667, 247] width 74 height 30
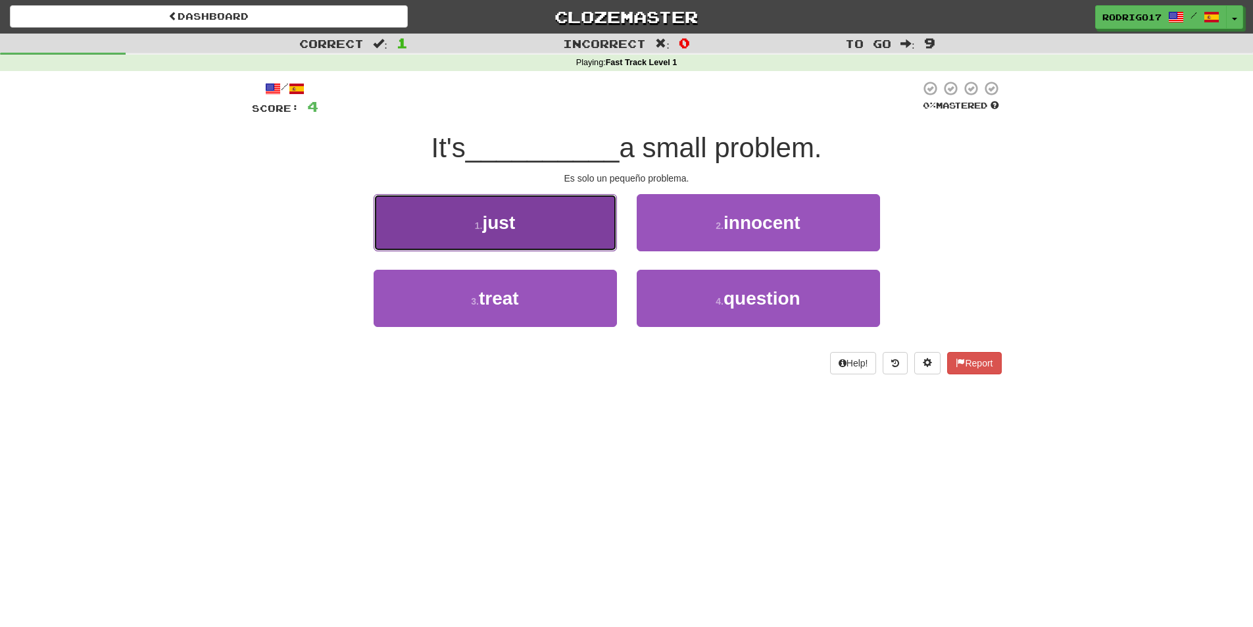
click at [578, 230] on button "1 . just" at bounding box center [495, 222] width 243 height 57
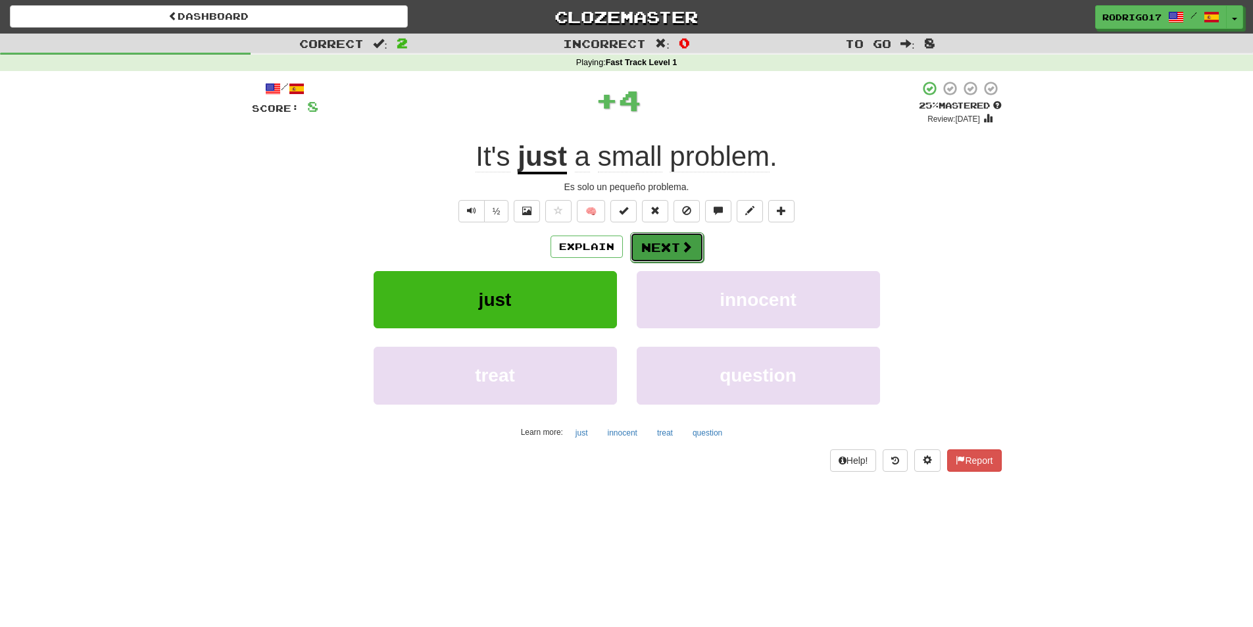
click at [656, 241] on button "Next" at bounding box center [667, 247] width 74 height 30
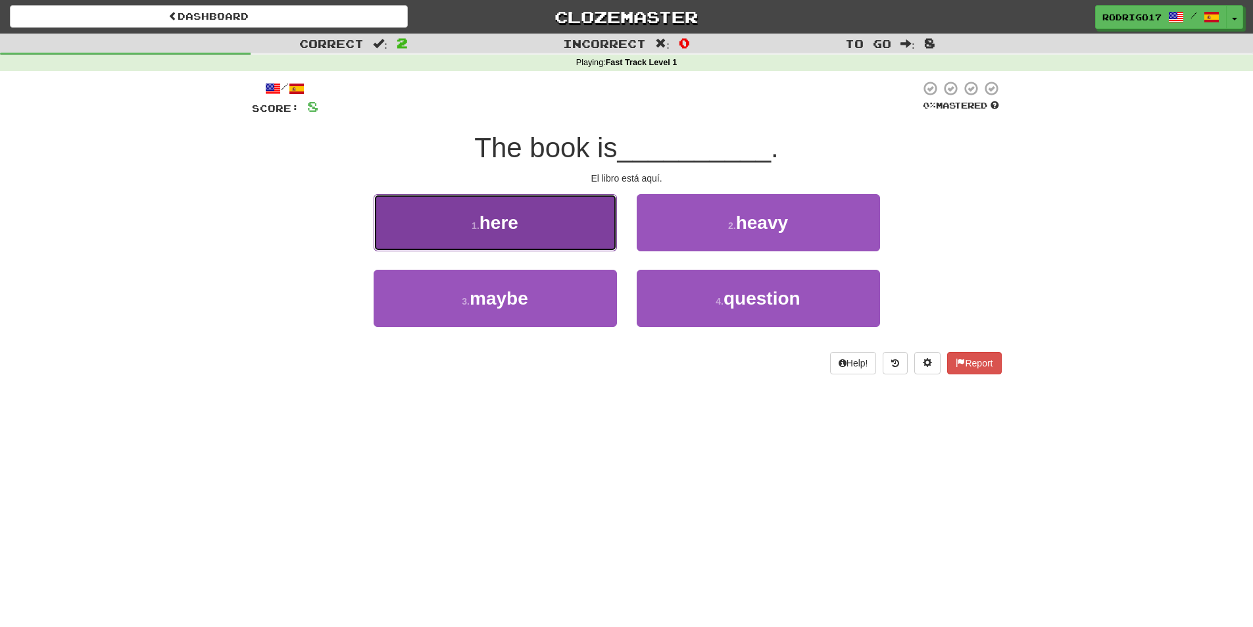
click at [574, 221] on button "1 . here" at bounding box center [495, 222] width 243 height 57
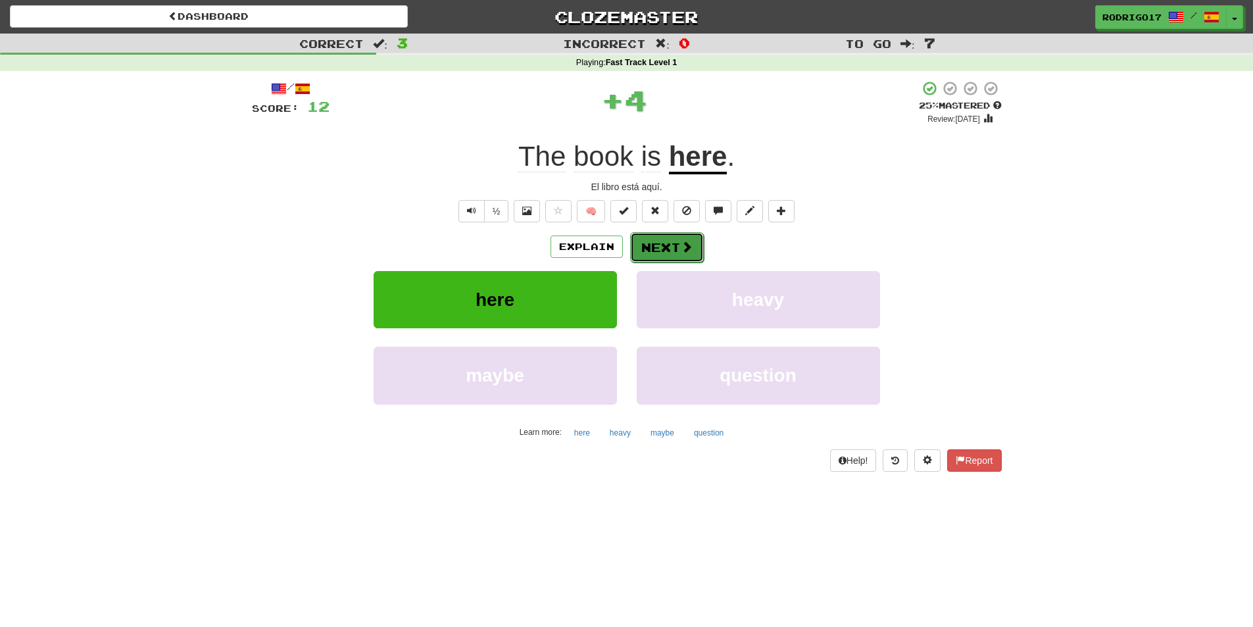
click at [657, 249] on button "Next" at bounding box center [667, 247] width 74 height 30
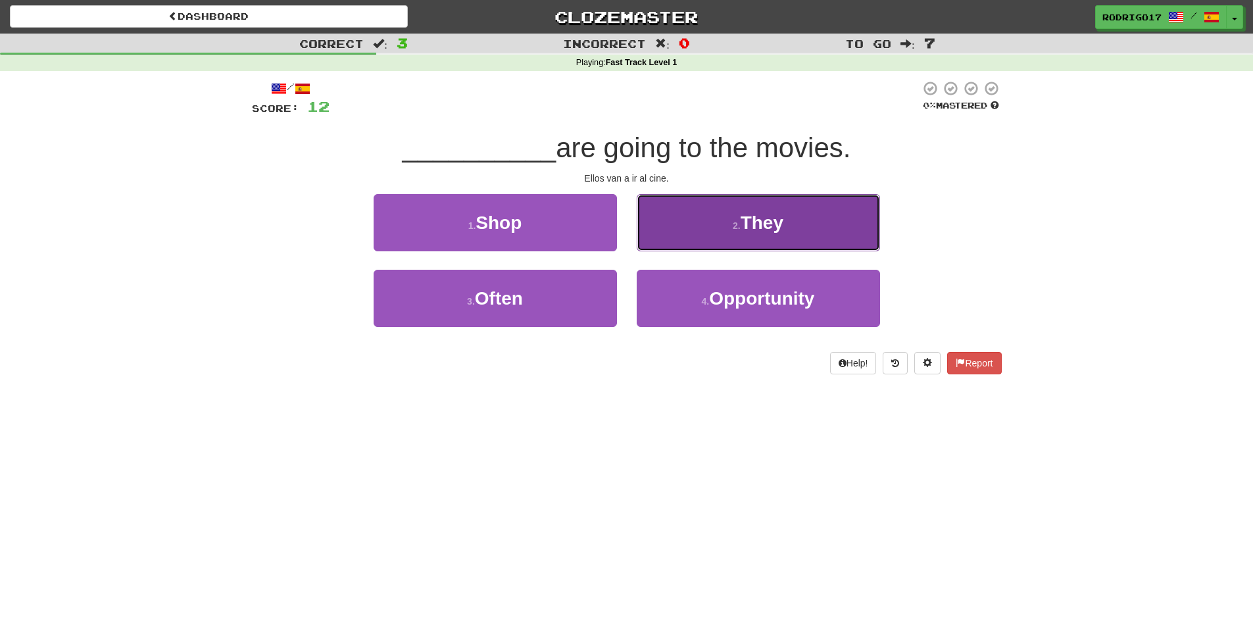
click at [729, 226] on button "2 . They" at bounding box center [758, 222] width 243 height 57
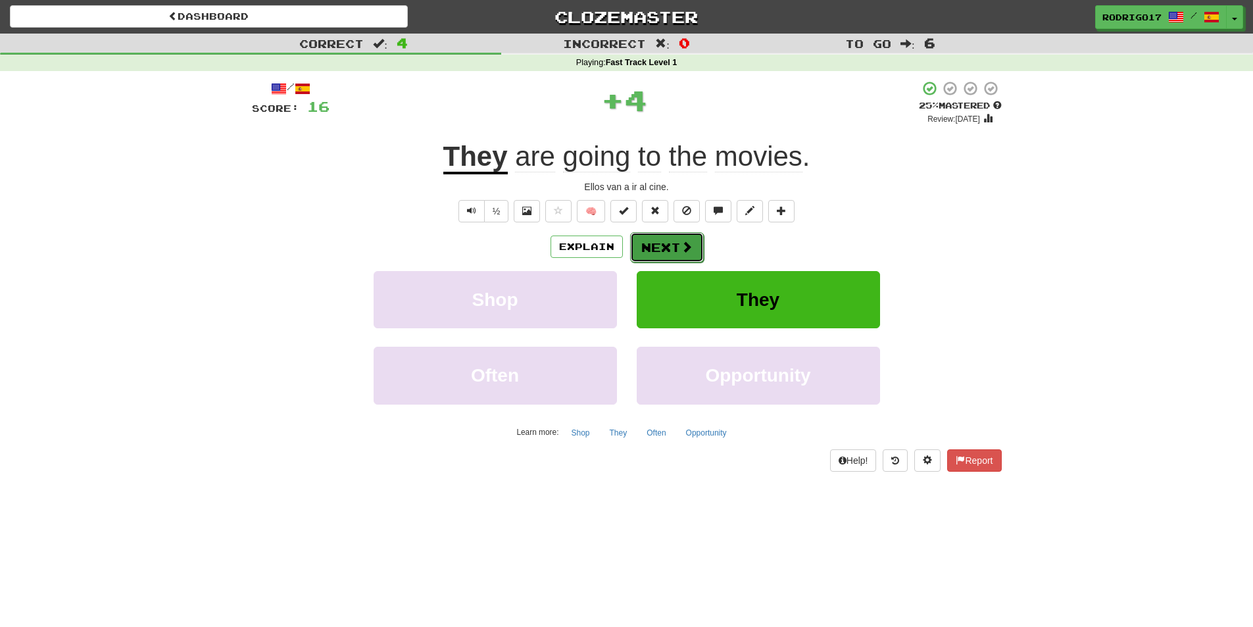
click at [681, 250] on span at bounding box center [687, 247] width 12 height 12
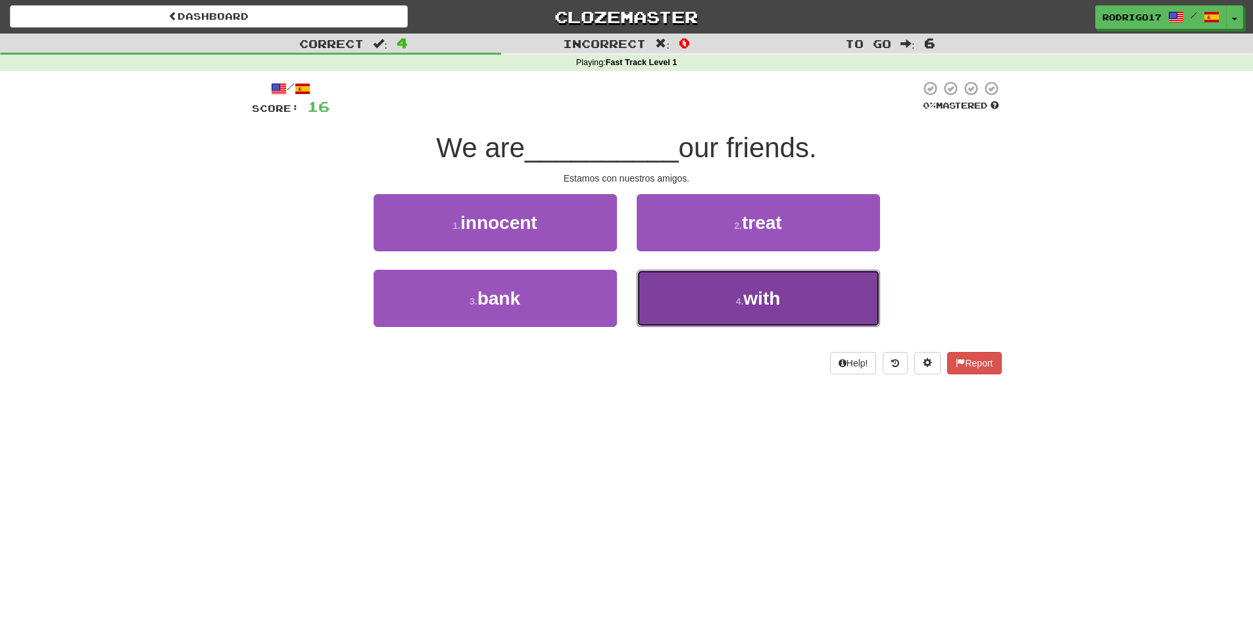
click at [727, 290] on button "4 . with" at bounding box center [758, 298] width 243 height 57
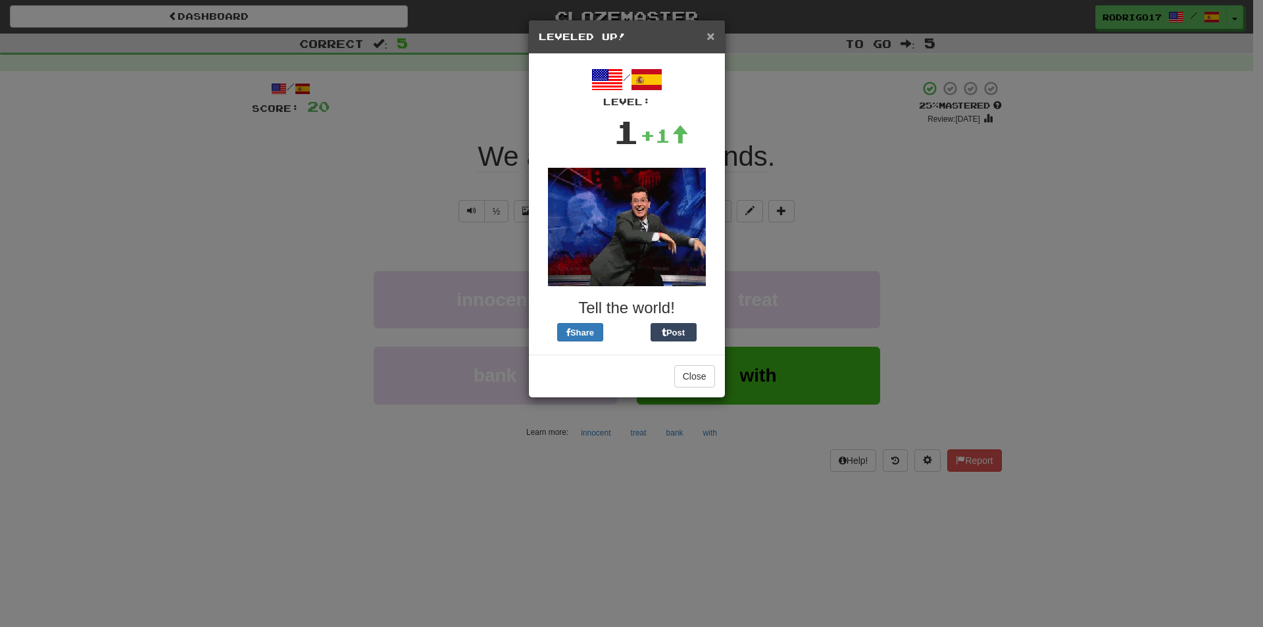
click at [708, 34] on span "×" at bounding box center [710, 35] width 8 height 15
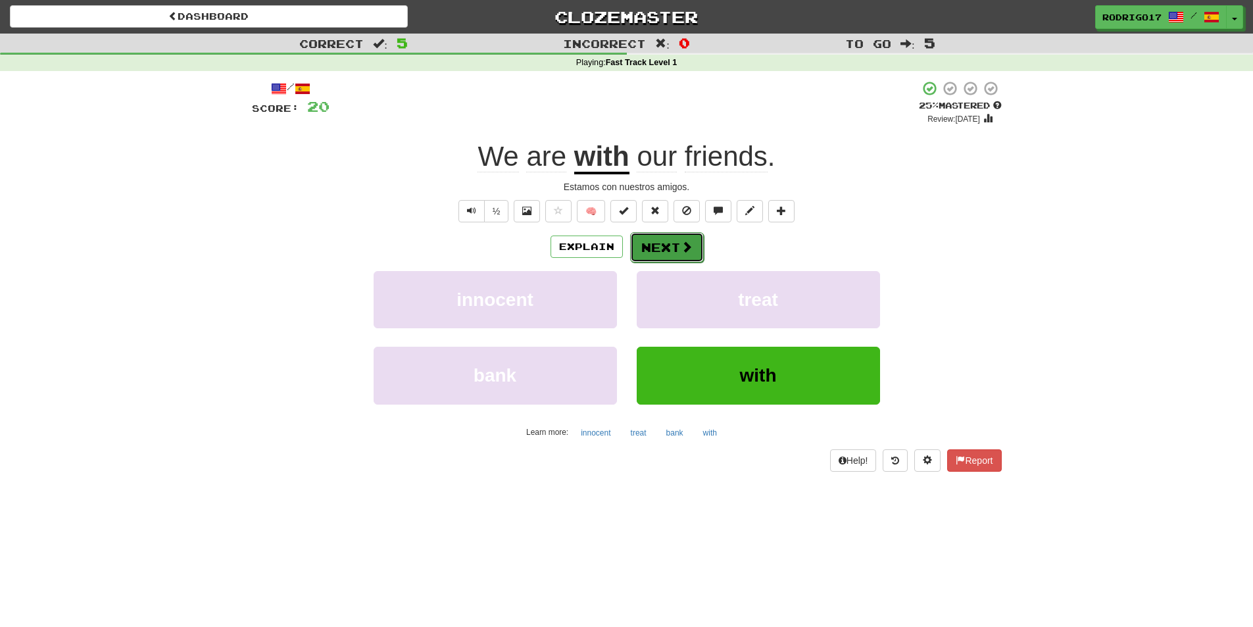
click at [660, 236] on button "Next" at bounding box center [667, 247] width 74 height 30
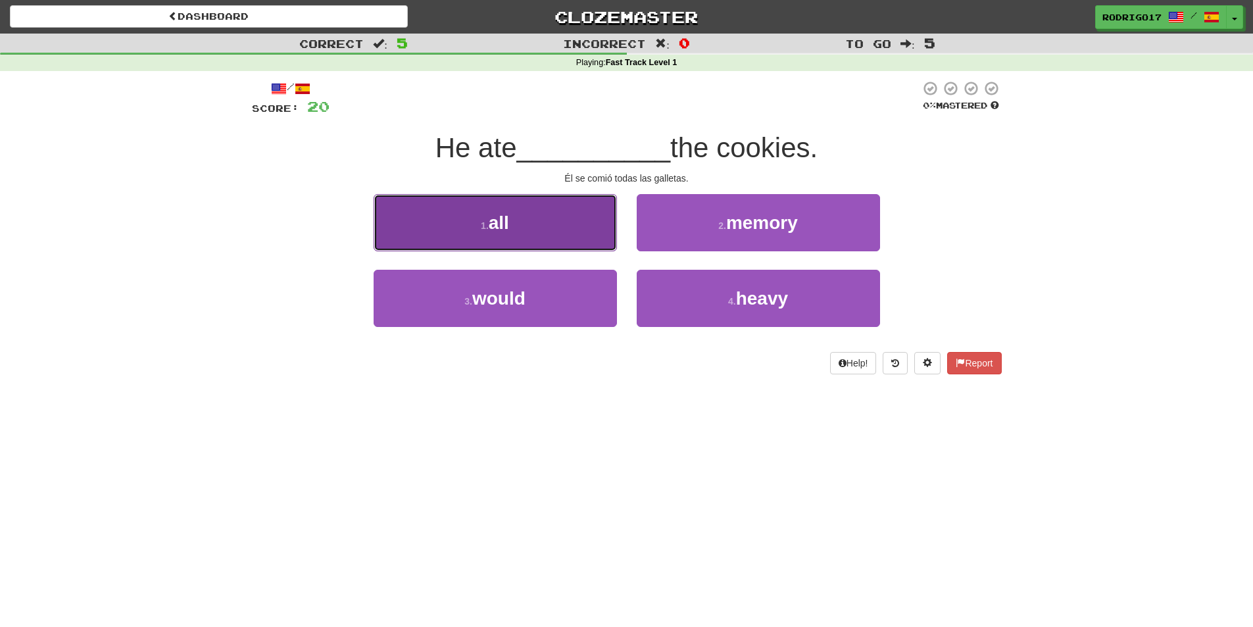
click at [535, 221] on button "1 . all" at bounding box center [495, 222] width 243 height 57
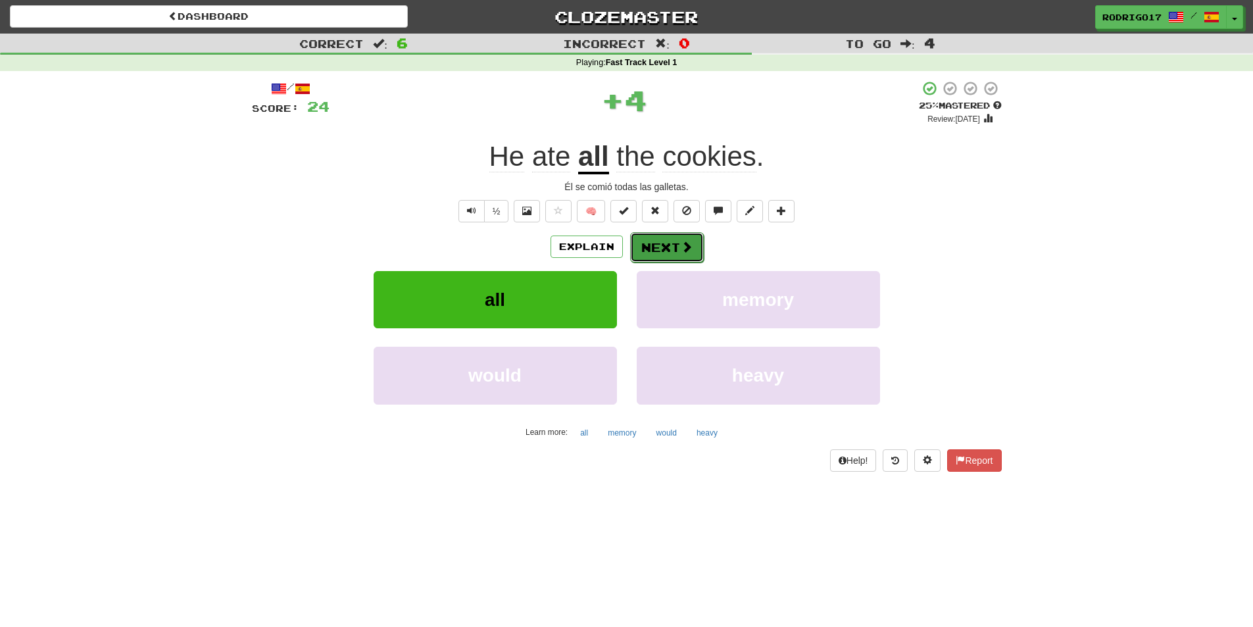
click at [650, 246] on button "Next" at bounding box center [667, 247] width 74 height 30
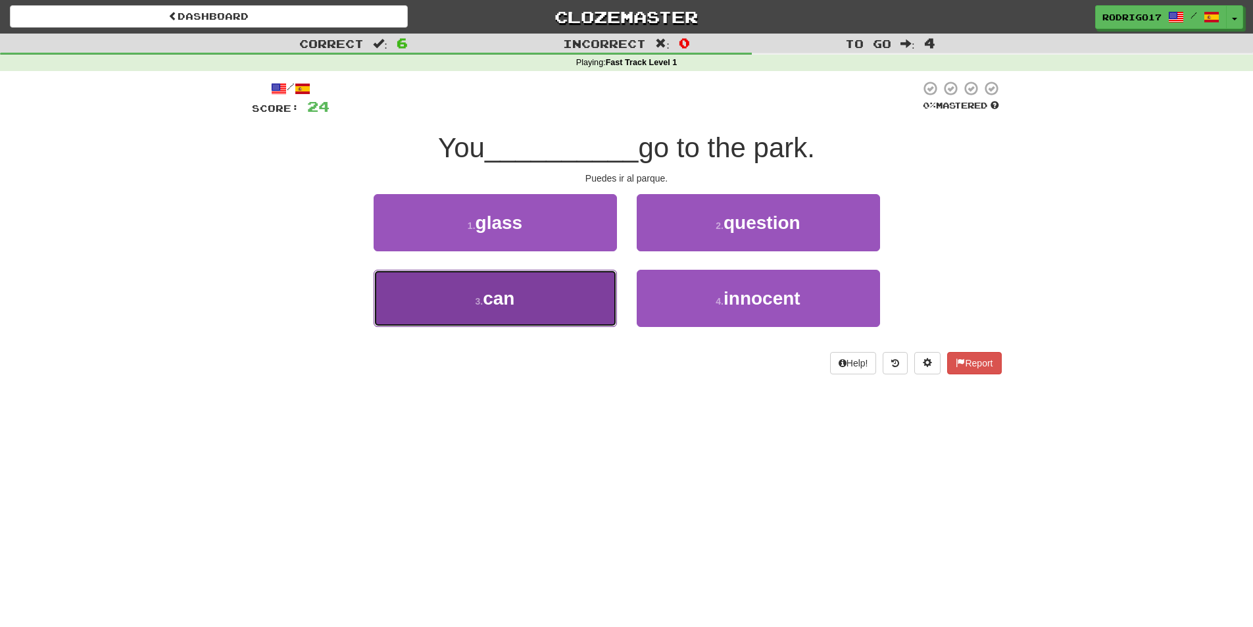
click at [546, 287] on button "3 . can" at bounding box center [495, 298] width 243 height 57
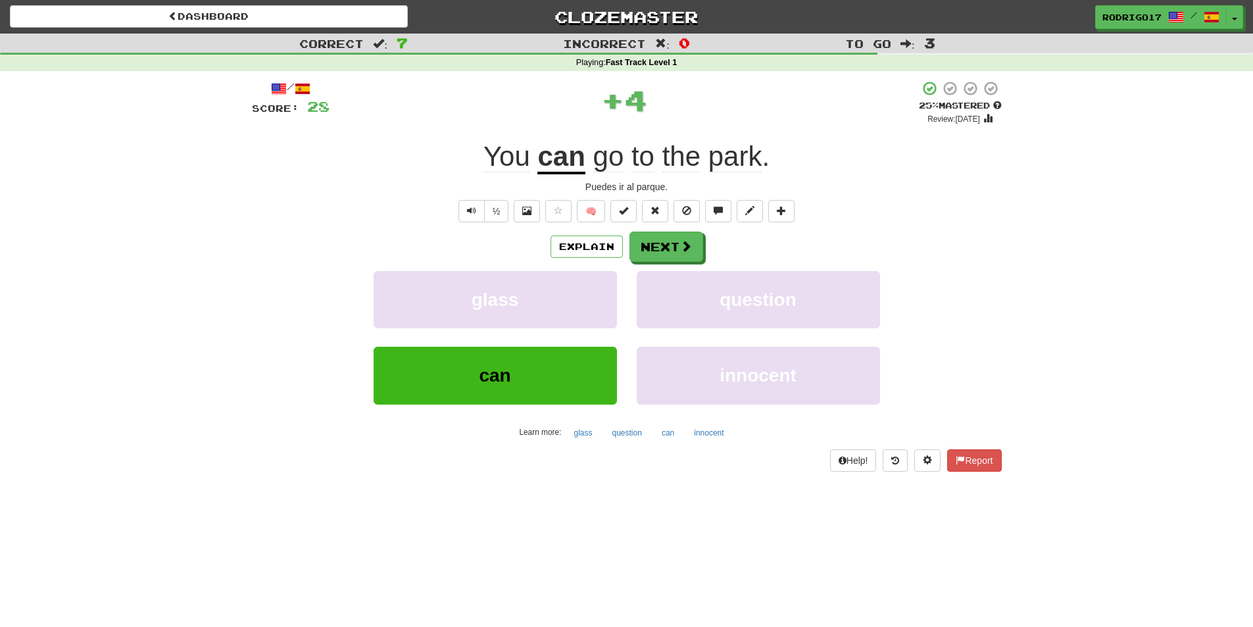
click at [672, 226] on div "/ Score: 28 + 4 25 % Mastered Review: [DATE] You can go to the park . Puedes ir…" at bounding box center [627, 275] width 750 height 391
click at [665, 239] on button "Next" at bounding box center [667, 247] width 74 height 30
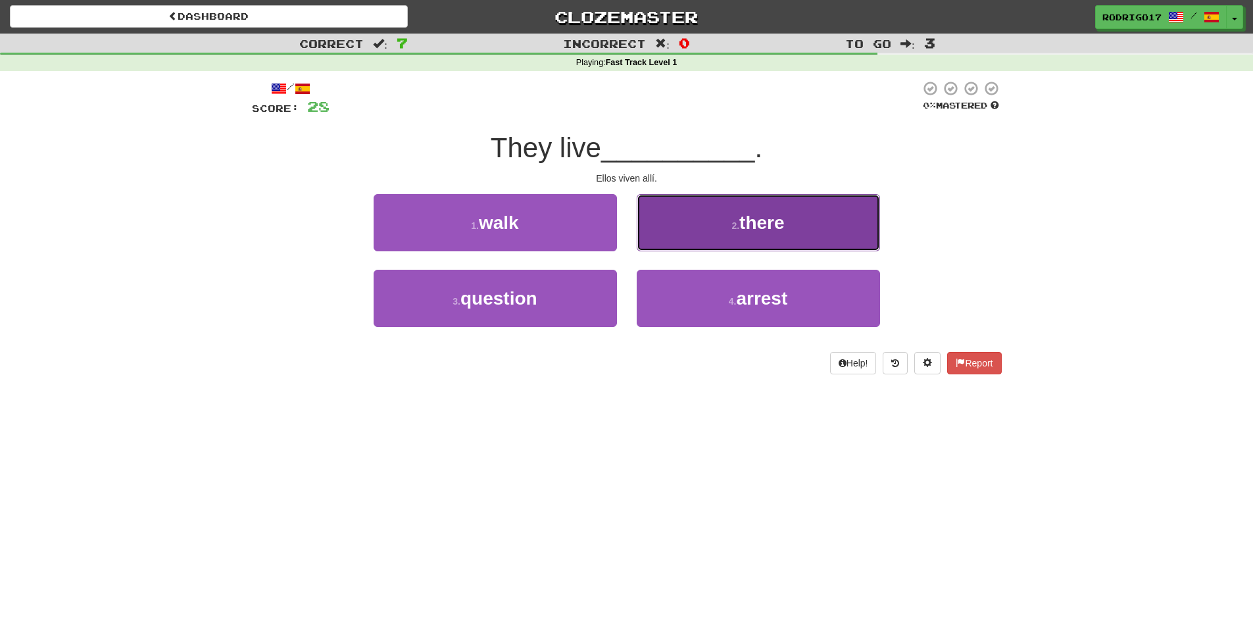
click at [733, 237] on button "2 . there" at bounding box center [758, 222] width 243 height 57
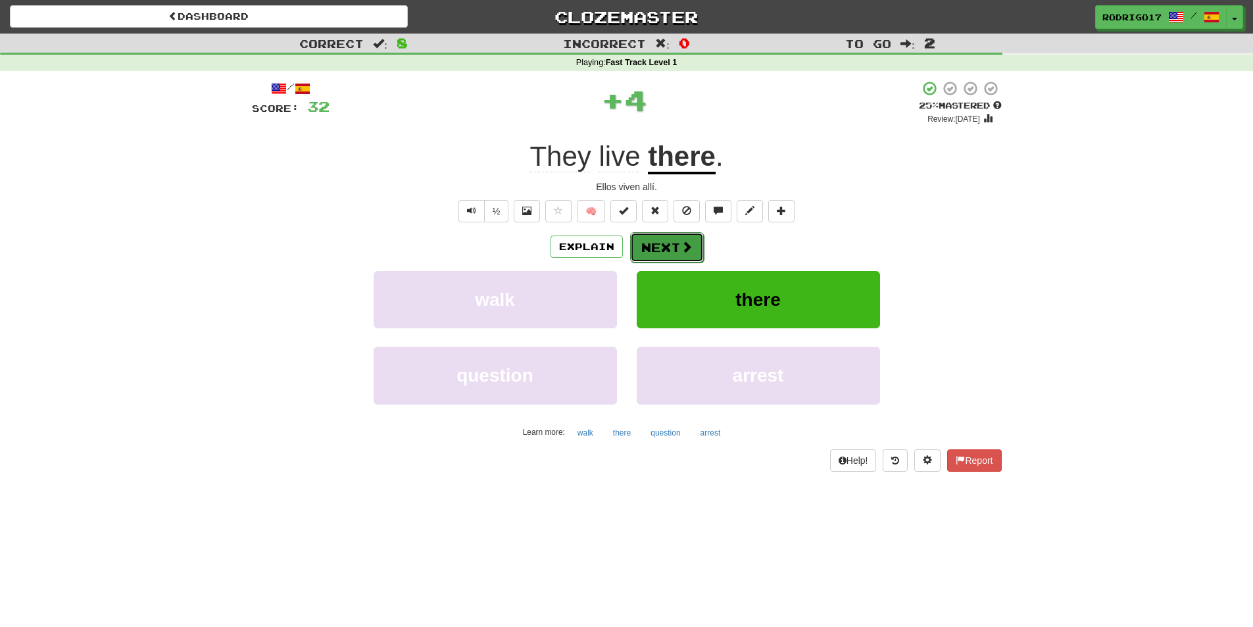
click at [657, 251] on button "Next" at bounding box center [667, 247] width 74 height 30
